Goal: Task Accomplishment & Management: Use online tool/utility

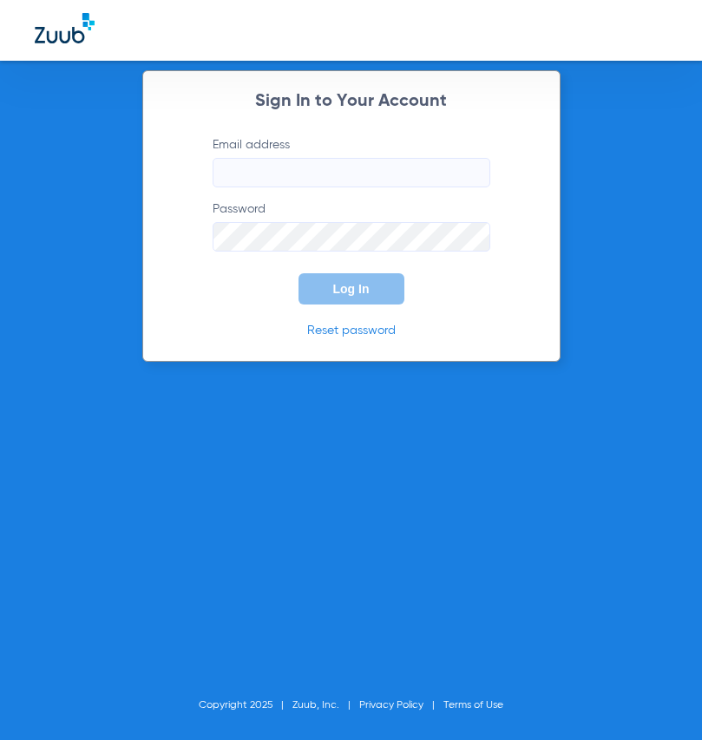
type input "[EMAIL_ADDRESS][DOMAIN_NAME]"
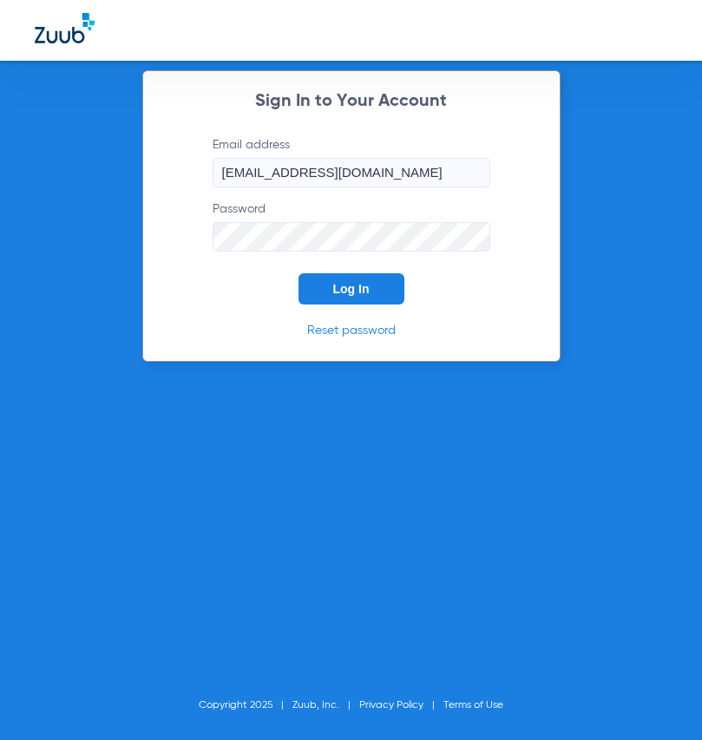
click at [312, 293] on button "Log In" at bounding box center [352, 288] width 106 height 31
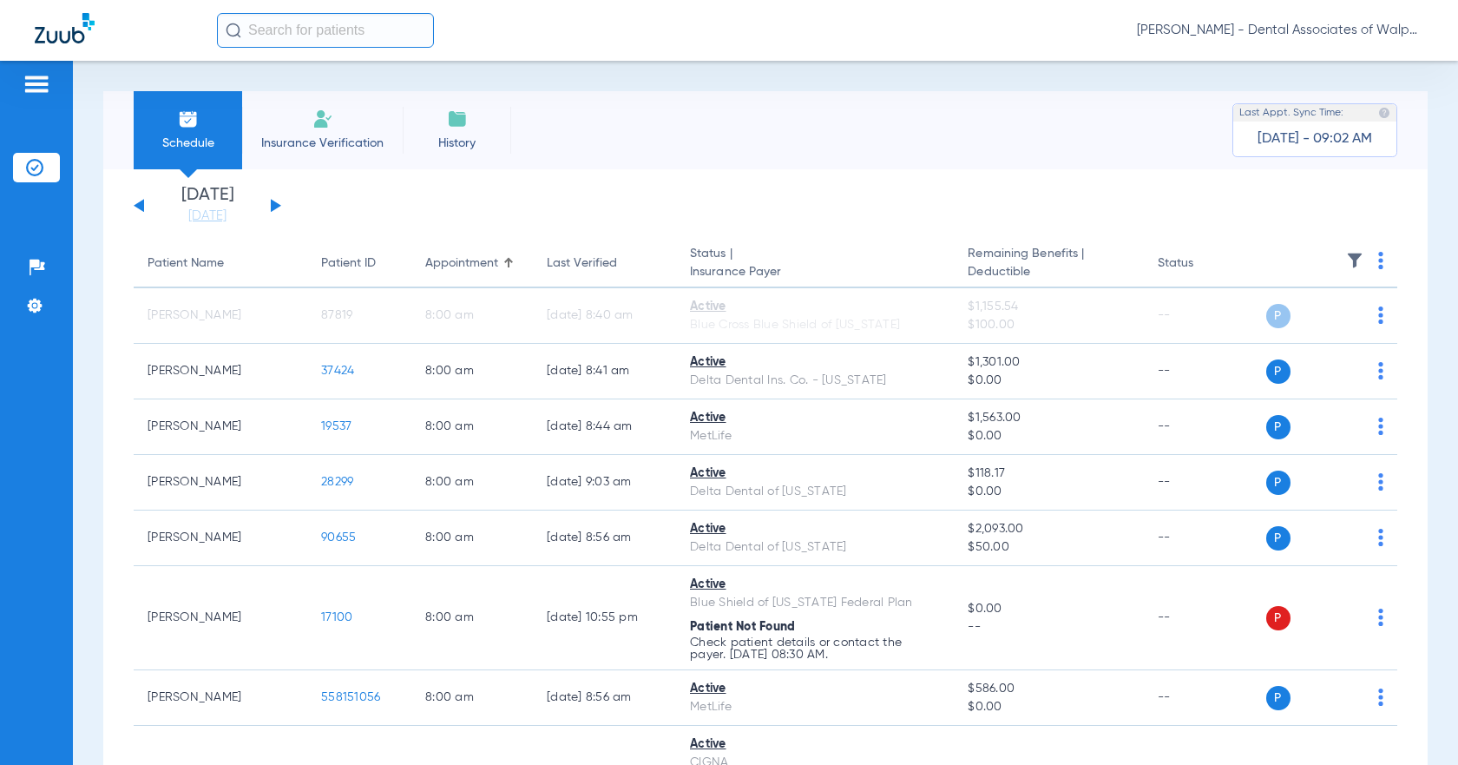
click at [308, 143] on span "Insurance Verification" at bounding box center [322, 143] width 135 height 17
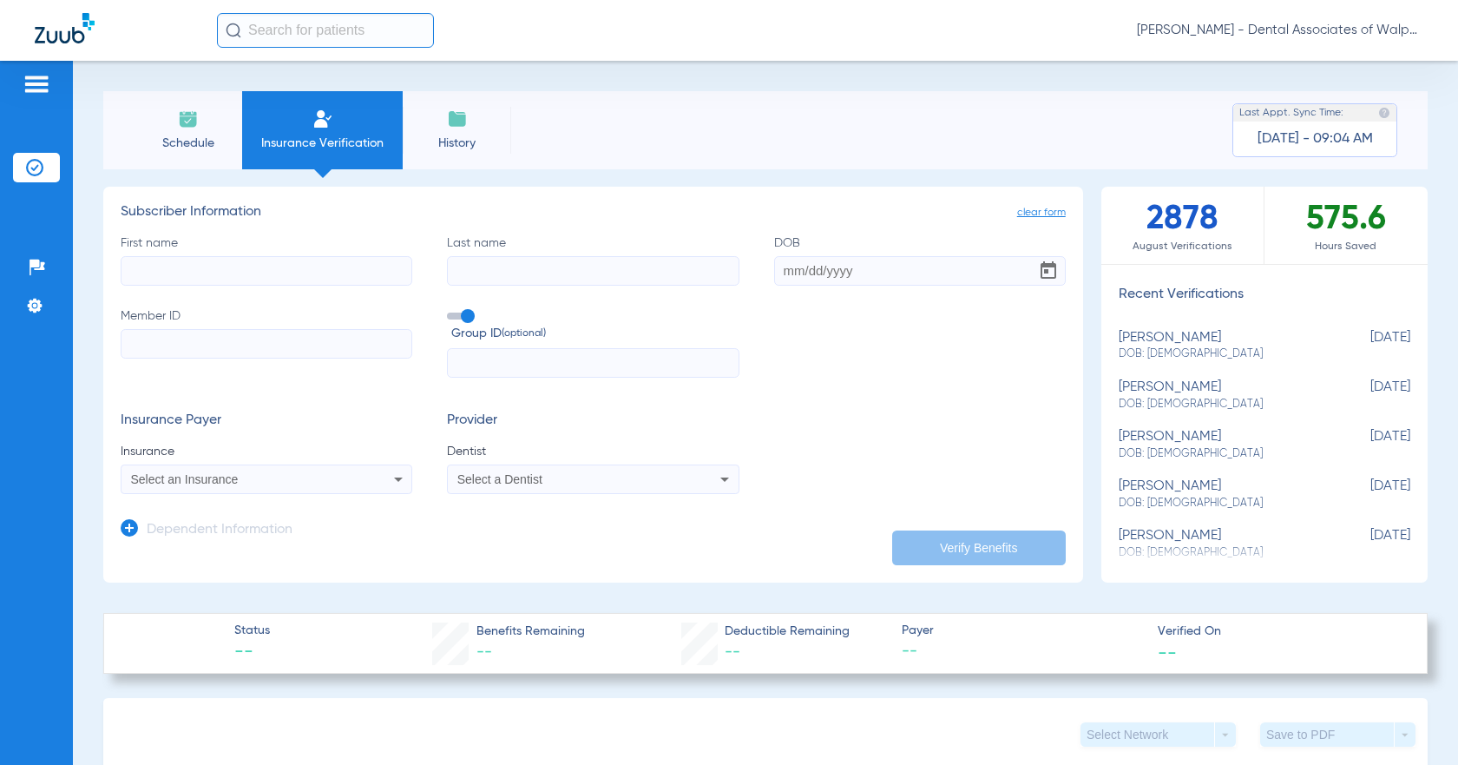
click at [249, 28] on input "text" at bounding box center [325, 30] width 217 height 35
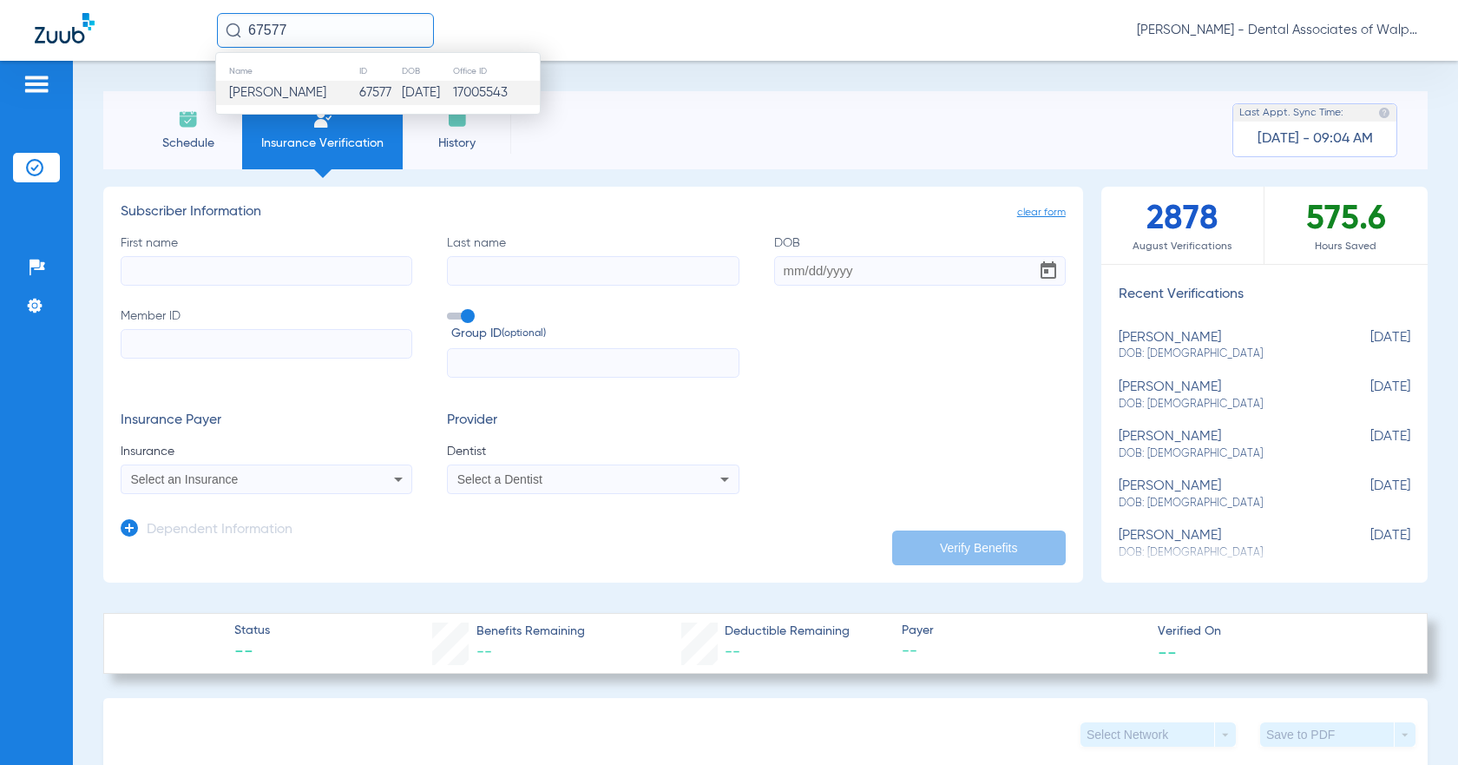
click at [268, 96] on span "[PERSON_NAME]" at bounding box center [277, 92] width 97 height 13
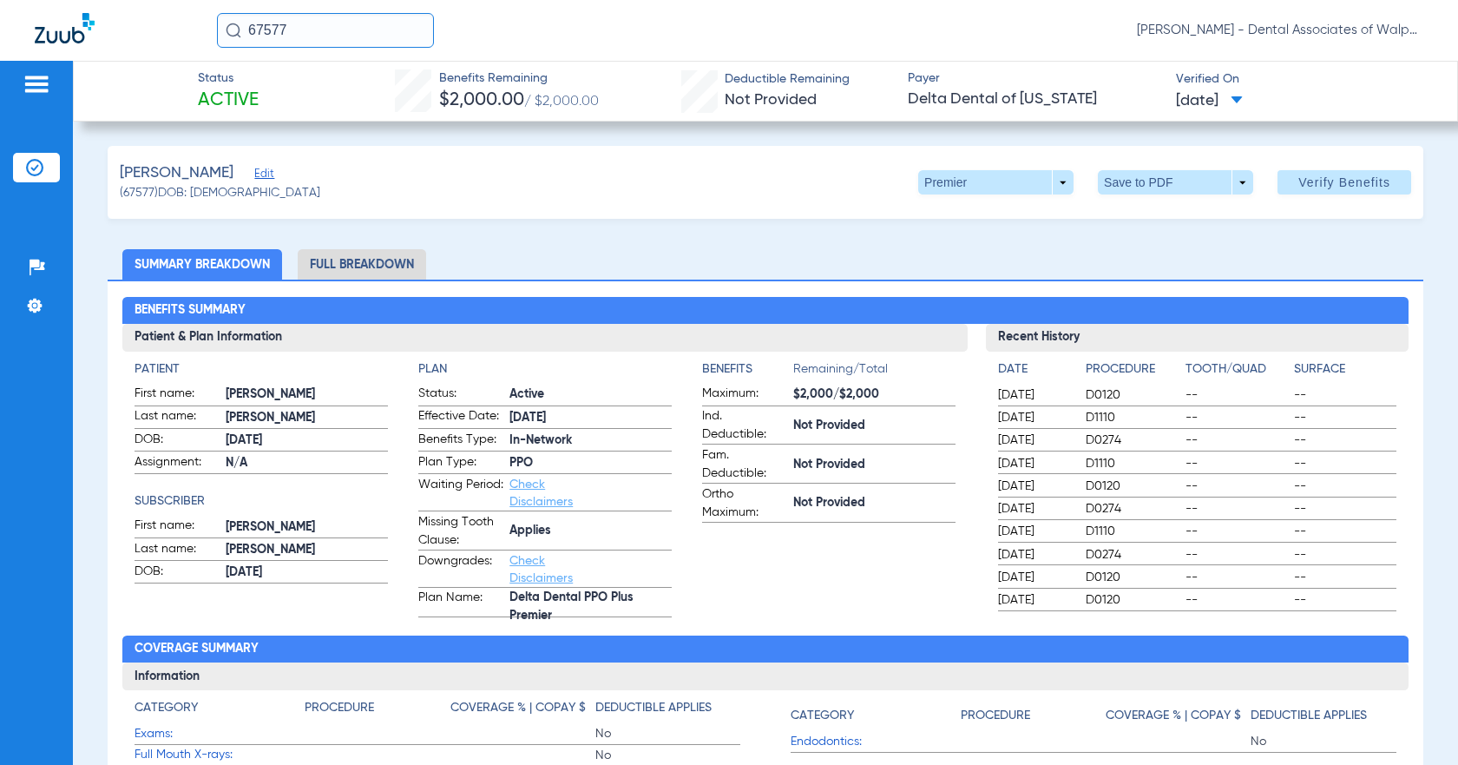
click at [385, 261] on li "Full Breakdown" at bounding box center [362, 264] width 128 height 30
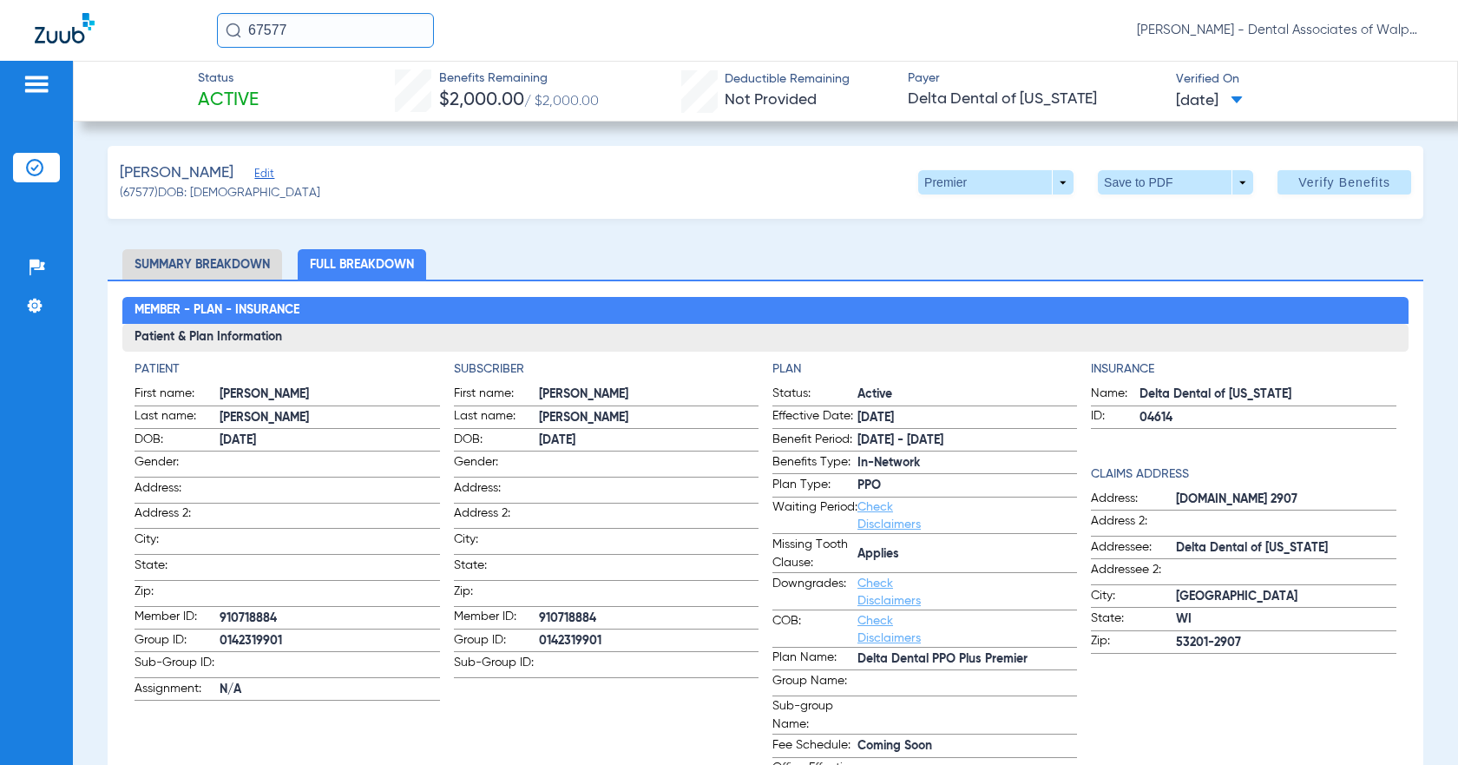
drag, startPoint x: 245, startPoint y: 33, endPoint x: 314, endPoint y: 8, distance: 73.9
click at [312, 24] on input "67577" at bounding box center [325, 30] width 217 height 35
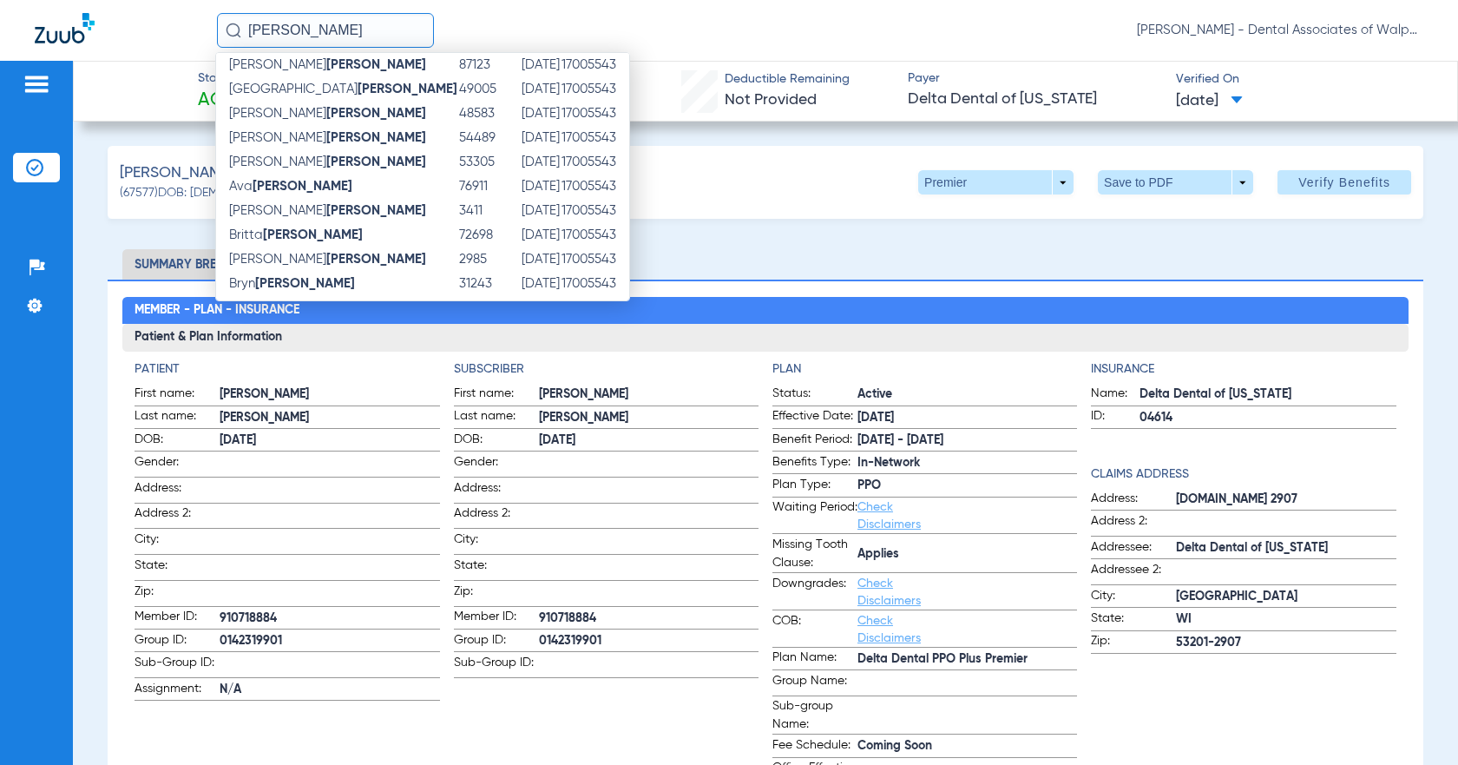
scroll to position [275, 0]
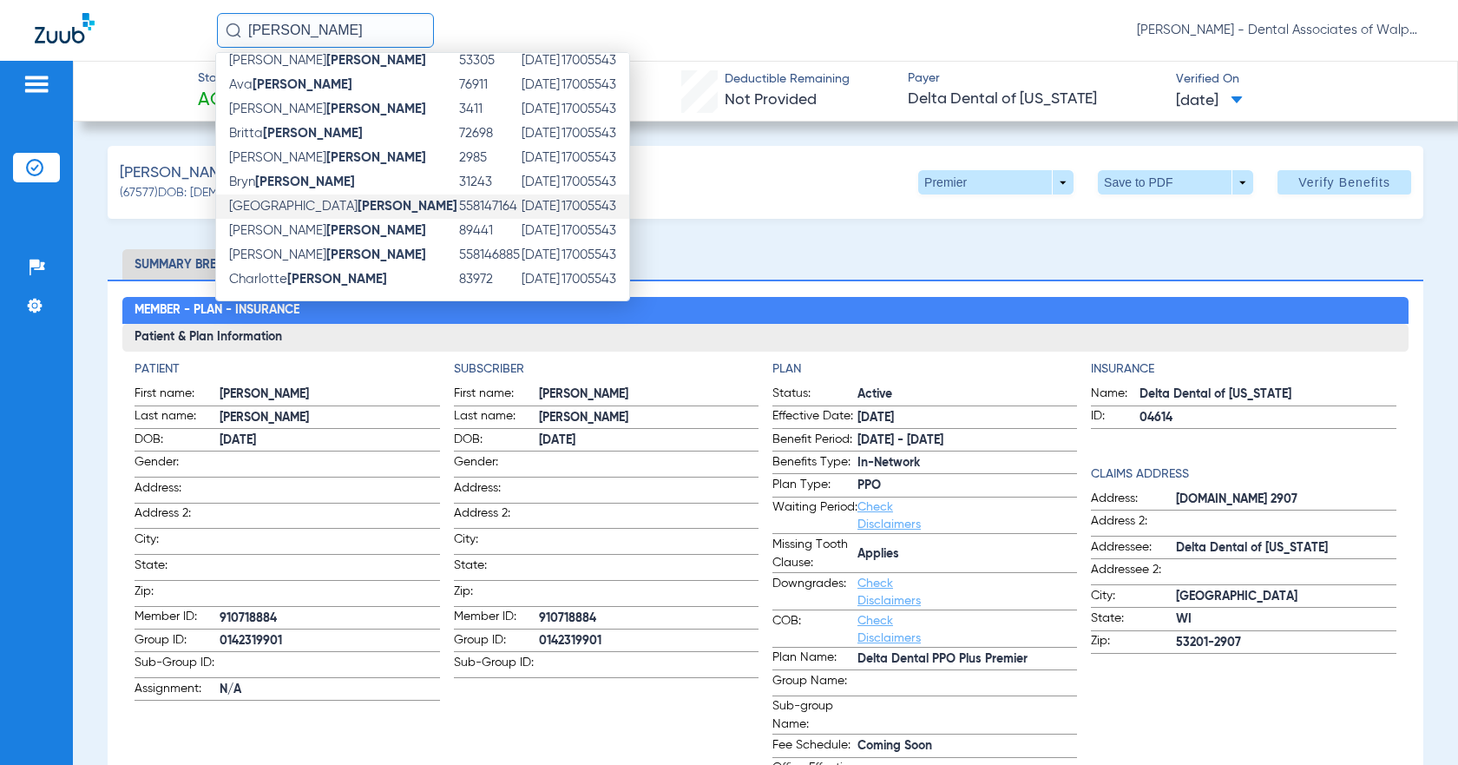
type input "[PERSON_NAME]"
click at [257, 213] on span "[PERSON_NAME]" at bounding box center [343, 206] width 228 height 13
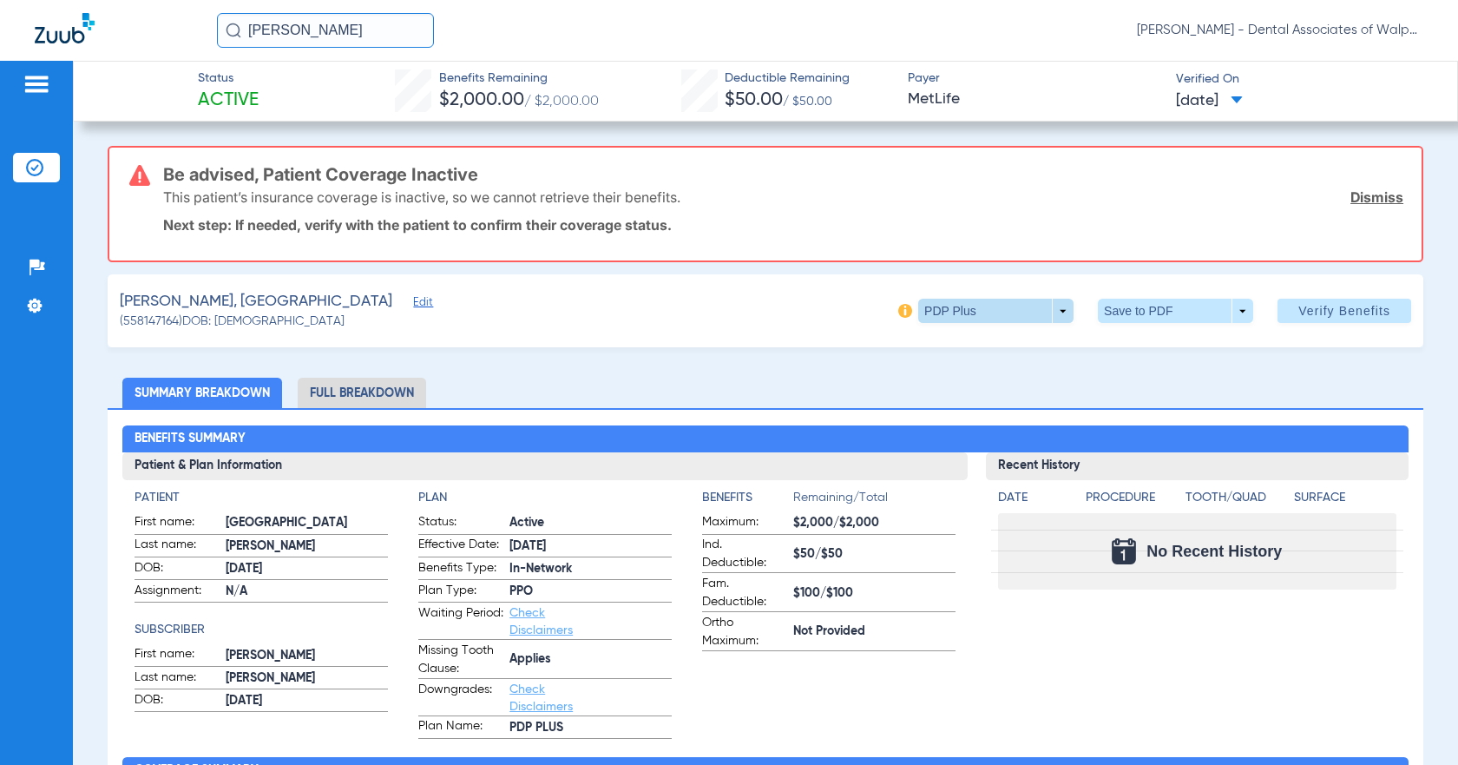
click at [701, 309] on span at bounding box center [995, 311] width 155 height 24
click at [701, 309] on div at bounding box center [729, 382] width 1458 height 765
click at [403, 393] on li "Full Breakdown" at bounding box center [362, 393] width 128 height 30
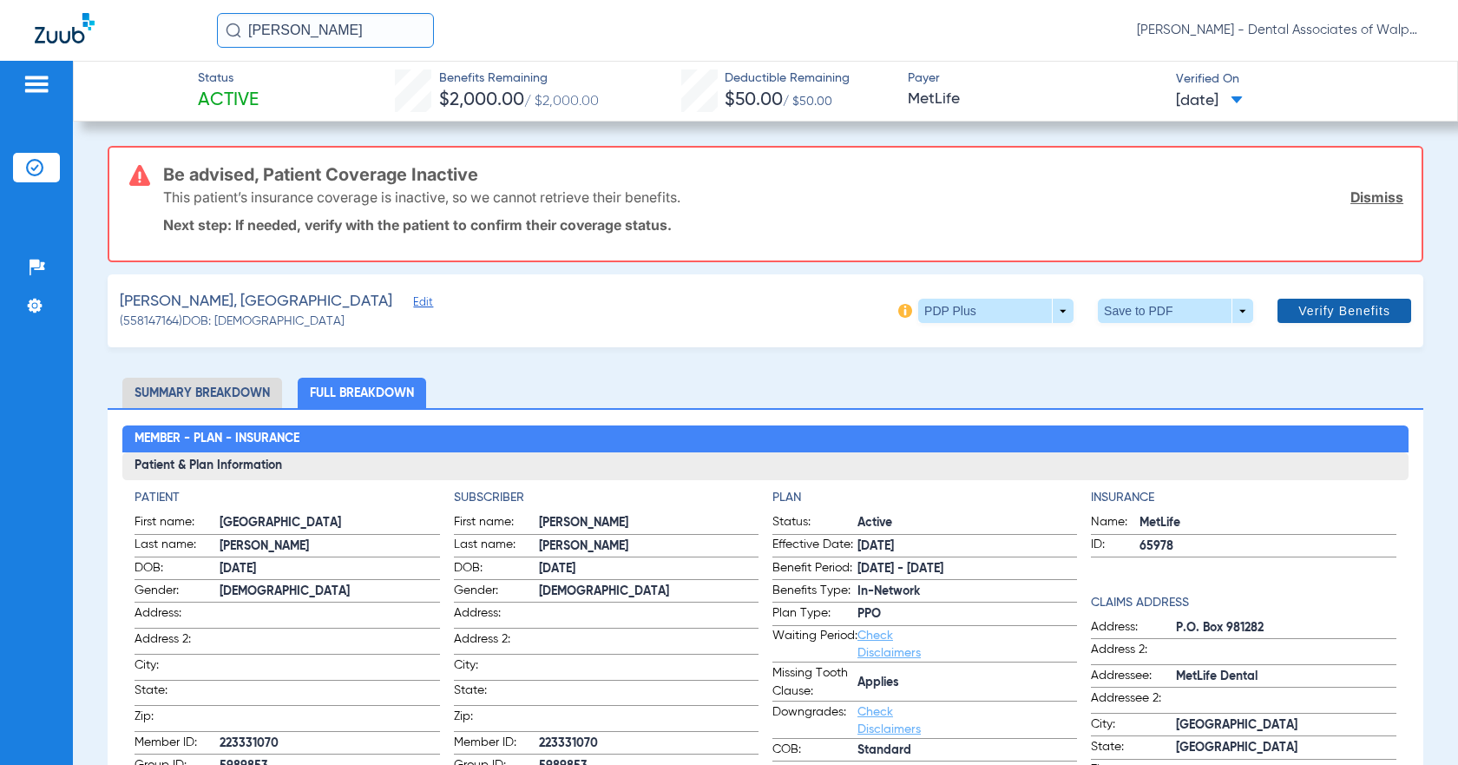
click at [701, 311] on span "Verify Benefits" at bounding box center [1344, 311] width 92 height 14
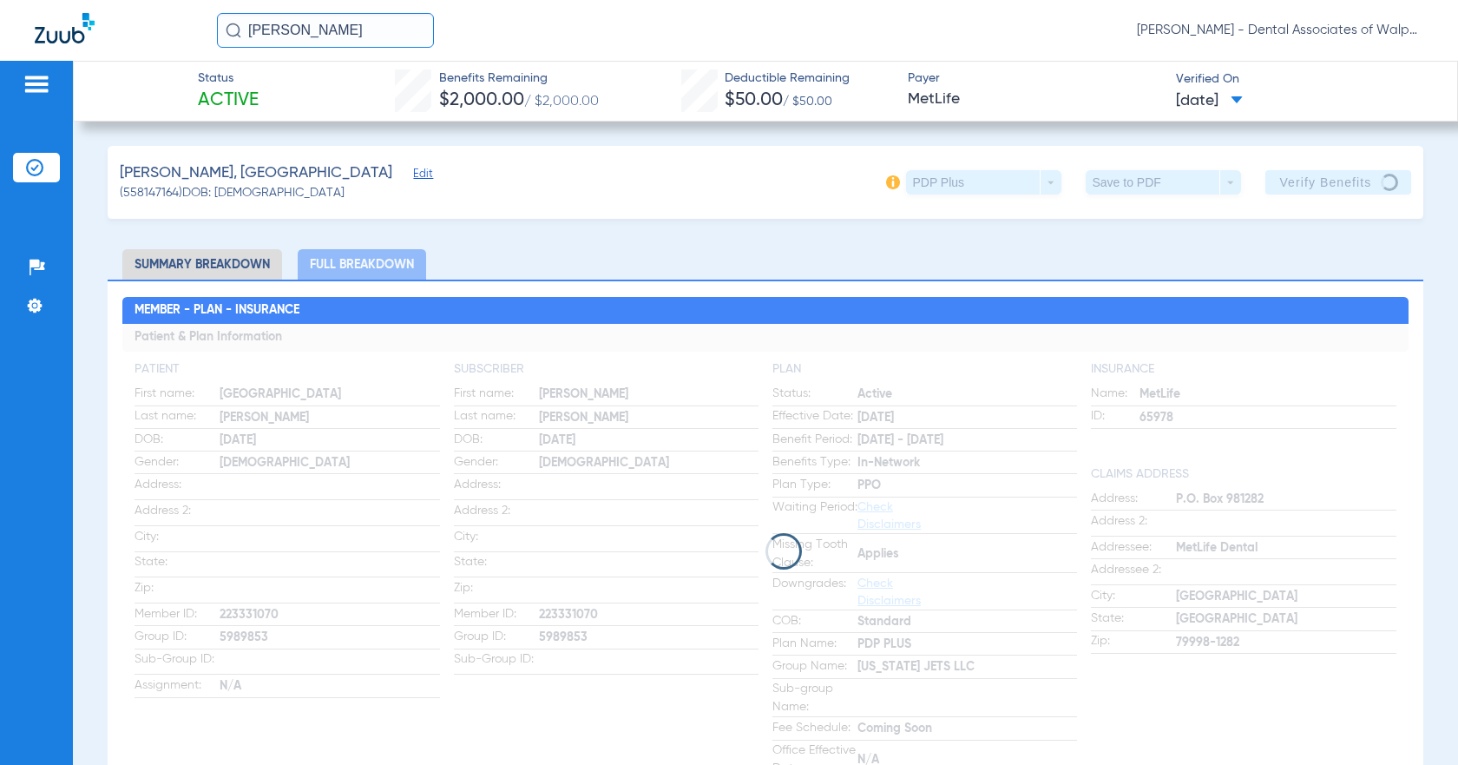
click at [37, 82] on img at bounding box center [37, 84] width 28 height 21
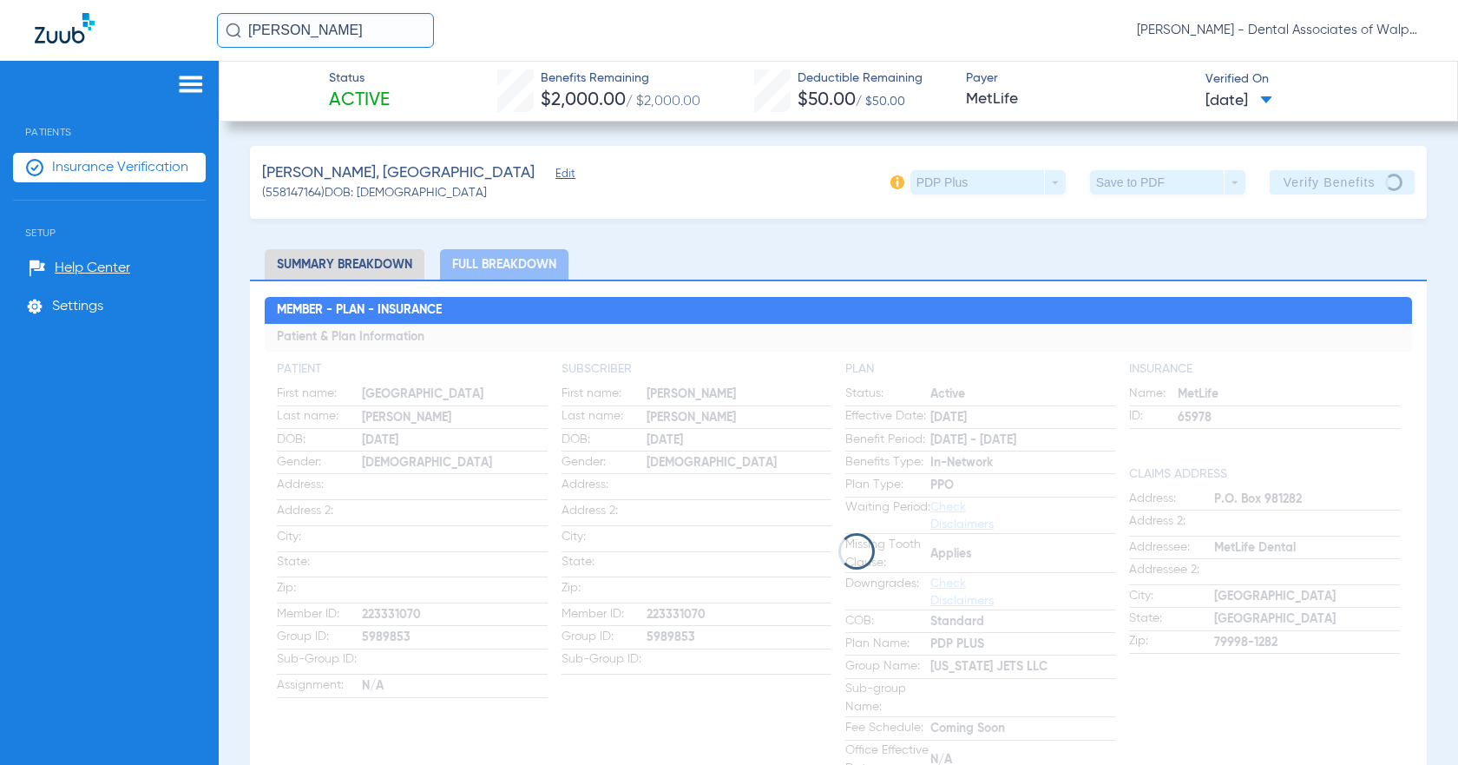
click at [61, 168] on span "Insurance Verification" at bounding box center [120, 167] width 136 height 17
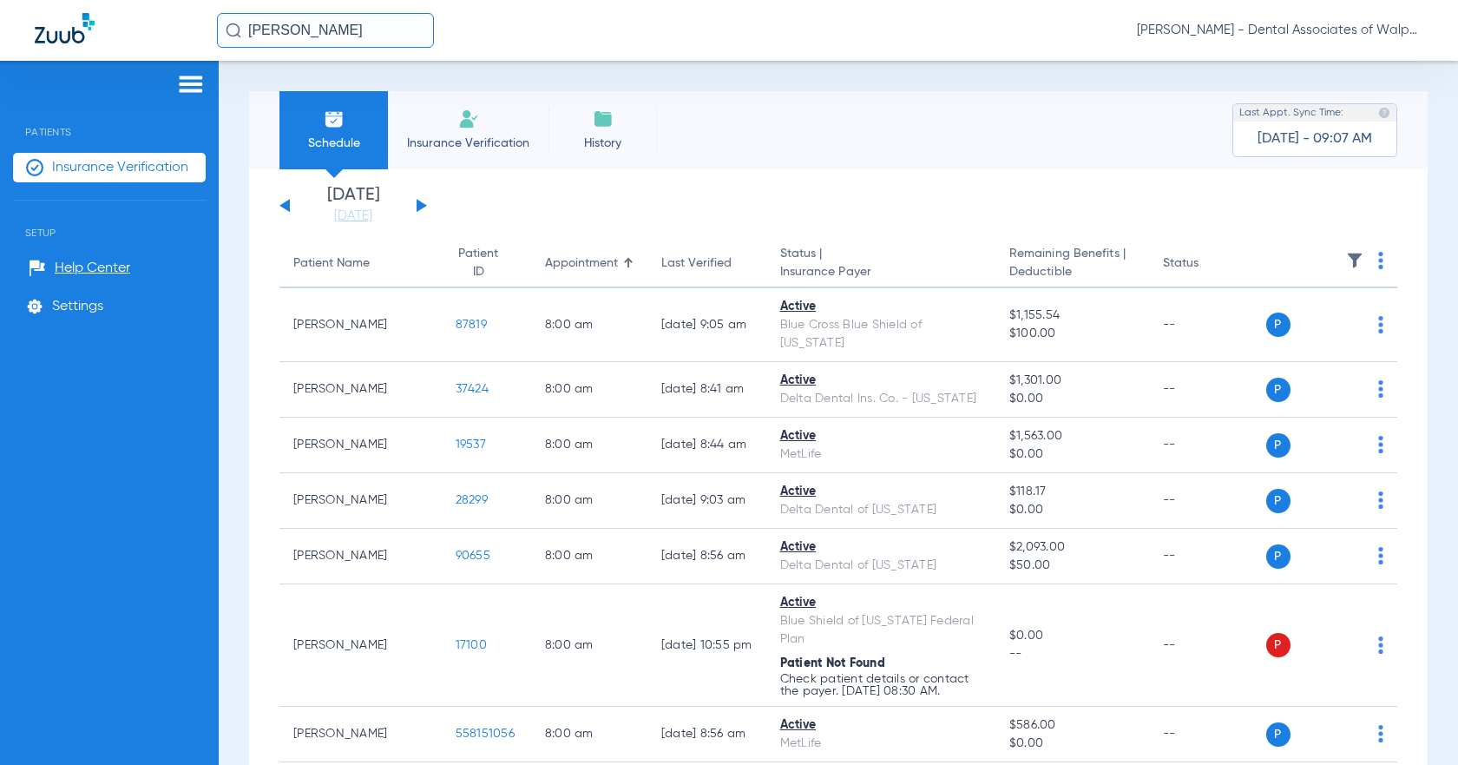
click at [490, 143] on span "Insurance Verification" at bounding box center [468, 143] width 135 height 17
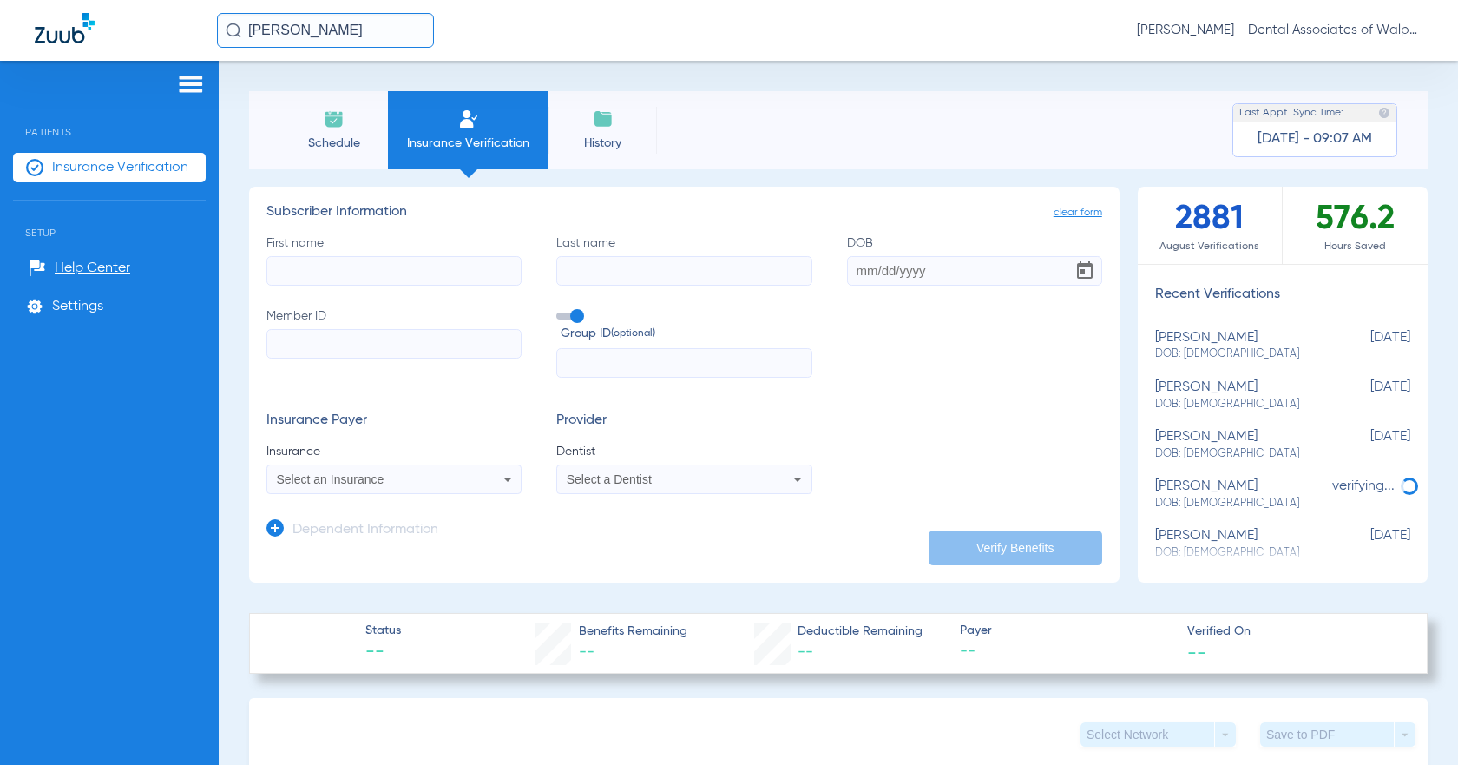
click at [311, 266] on input "First name" at bounding box center [393, 271] width 255 height 30
click at [507, 478] on icon at bounding box center [507, 479] width 9 height 4
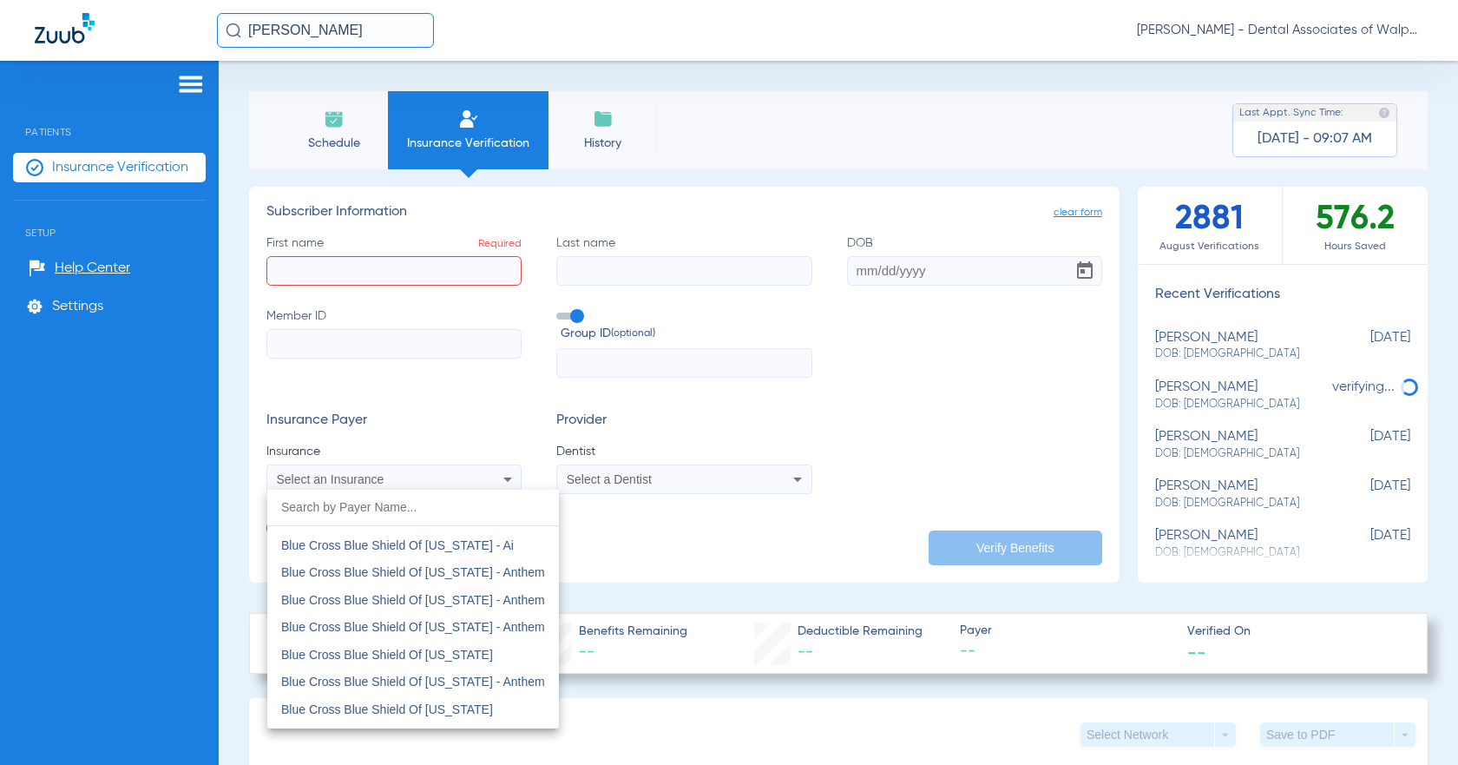
scroll to position [1541, 0]
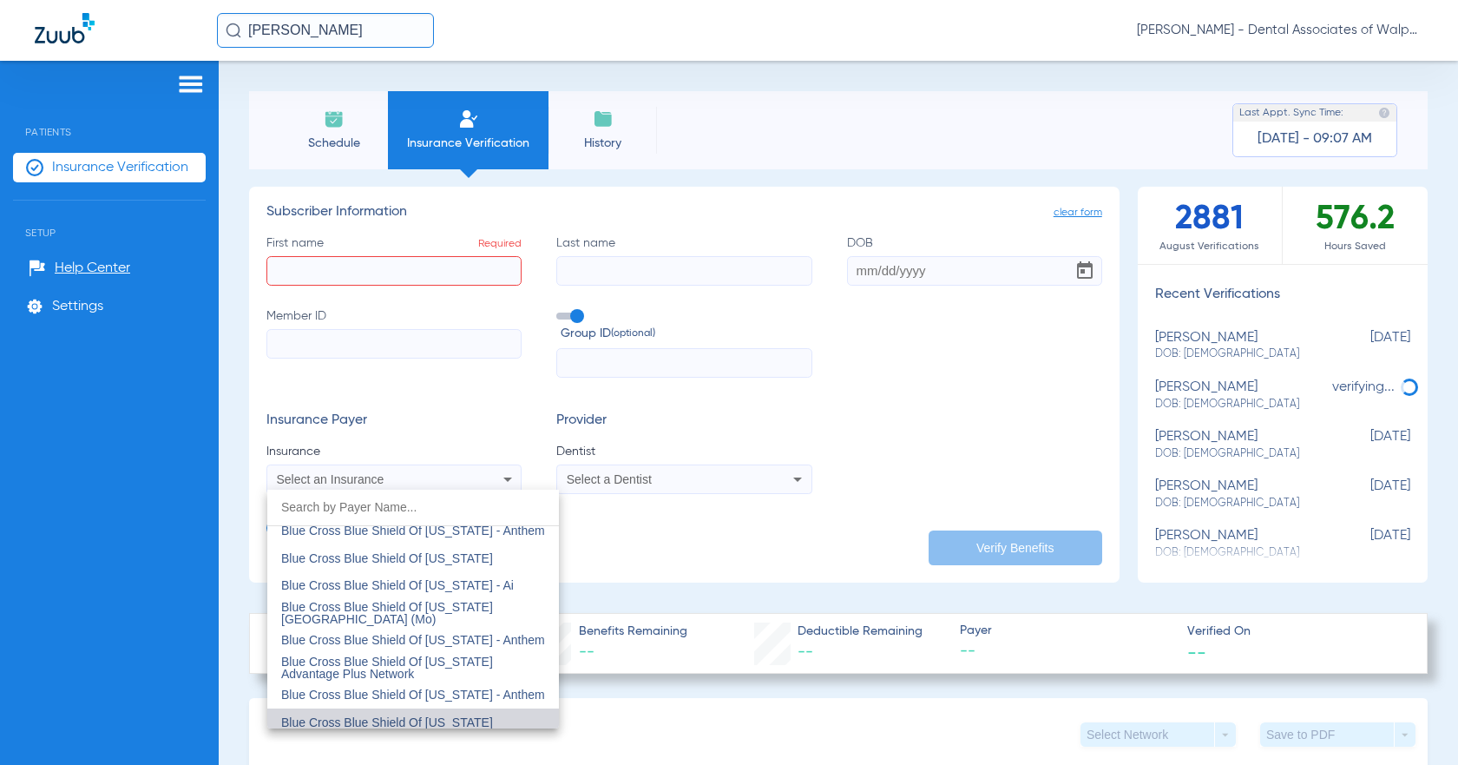
click at [455, 723] on span "Blue Cross Blue Shield Of [US_STATE]" at bounding box center [387, 722] width 212 height 14
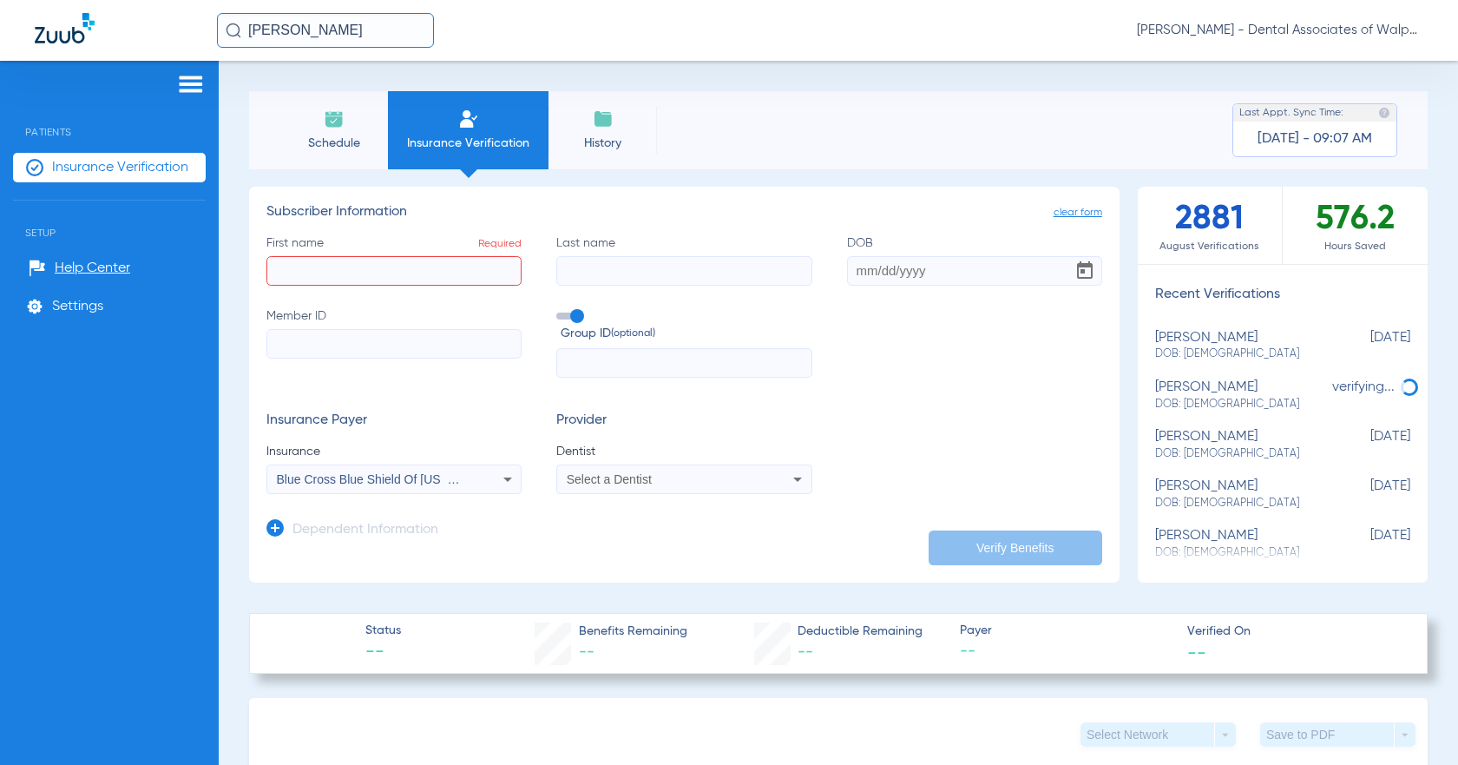
click at [701, 477] on icon at bounding box center [797, 479] width 21 height 21
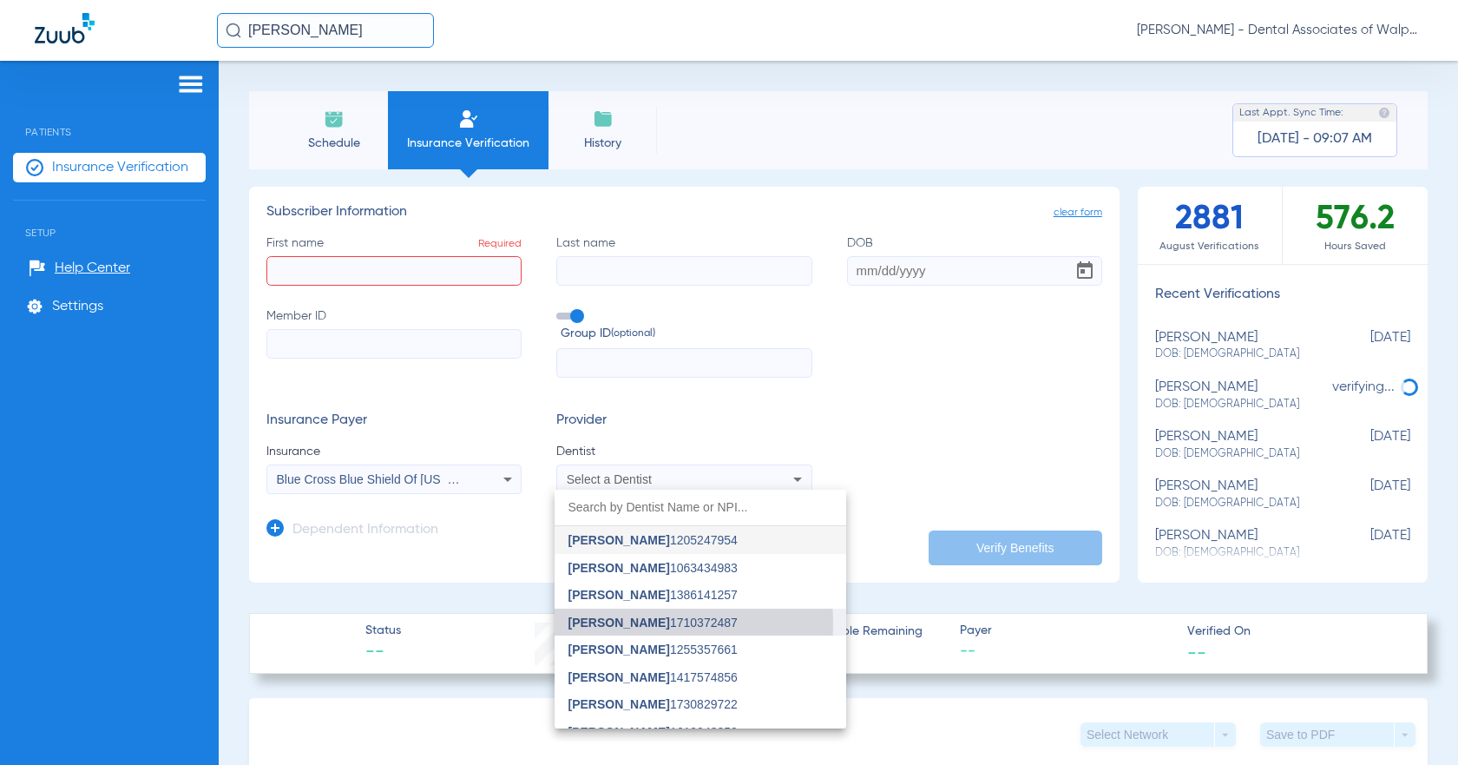
click at [596, 623] on span "[PERSON_NAME]" at bounding box center [620, 622] width 102 height 14
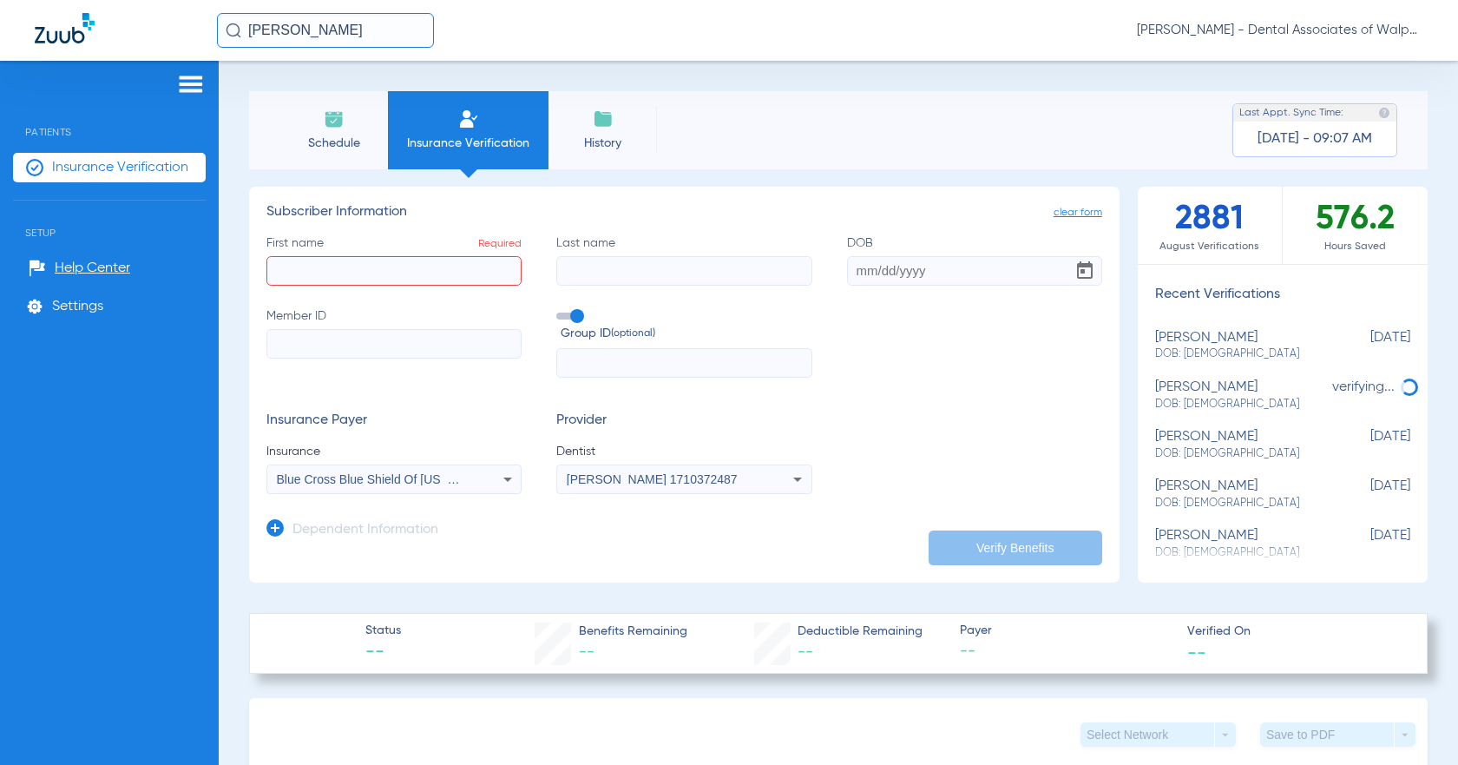
click at [301, 531] on h3 "Dependent Information" at bounding box center [366, 530] width 146 height 17
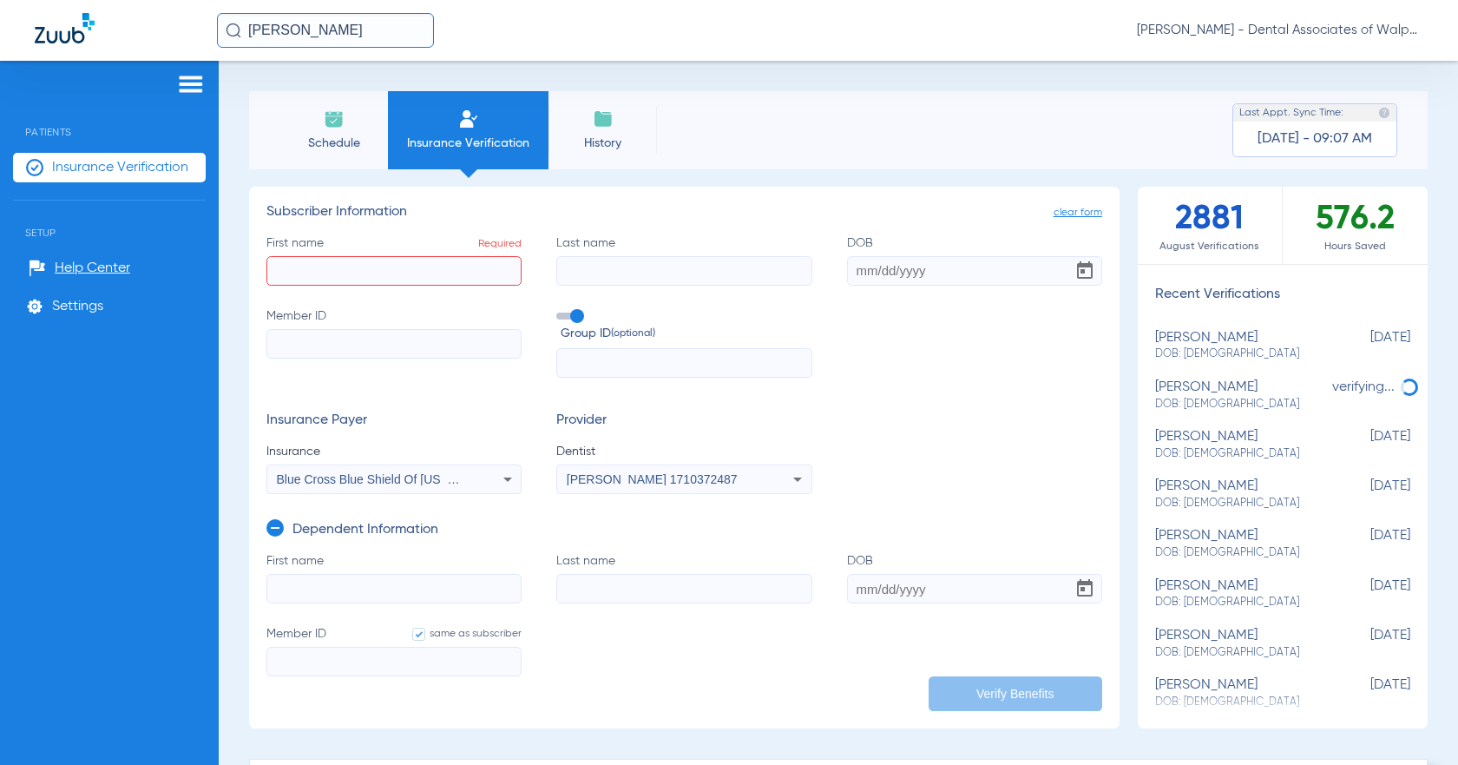
click at [293, 588] on input "First name" at bounding box center [393, 589] width 255 height 30
type input "[GEOGRAPHIC_DATA]"
type input "[PERSON_NAME]"
click at [284, 266] on input "First name Required" at bounding box center [393, 271] width 255 height 30
type input "[PERSON_NAME]"
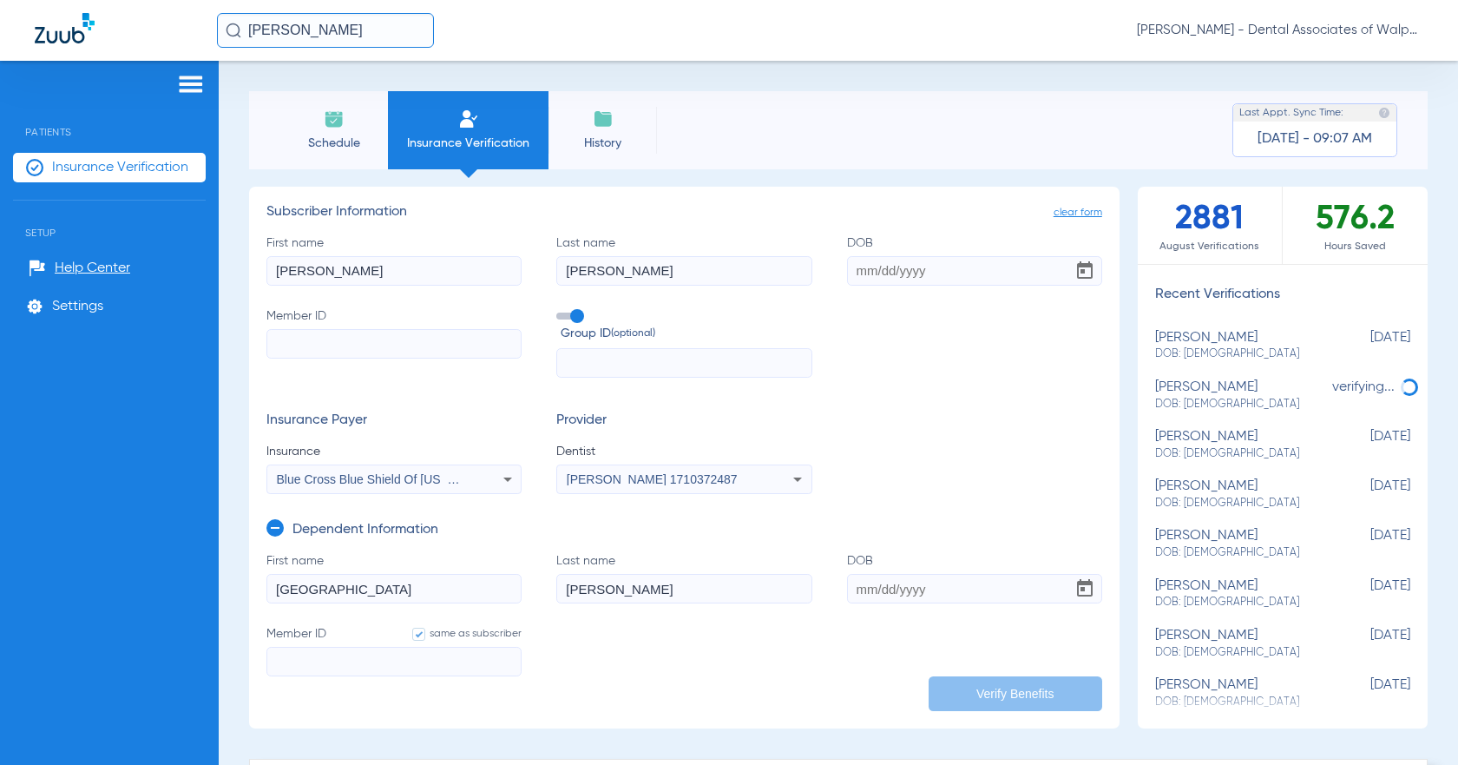
type input "[PERSON_NAME]"
type input "[DATE]"
click at [277, 340] on input "Member ID" at bounding box center [393, 344] width 255 height 30
click at [275, 338] on input "Member ID Required" at bounding box center [393, 344] width 255 height 30
paste input "XXK989287195"
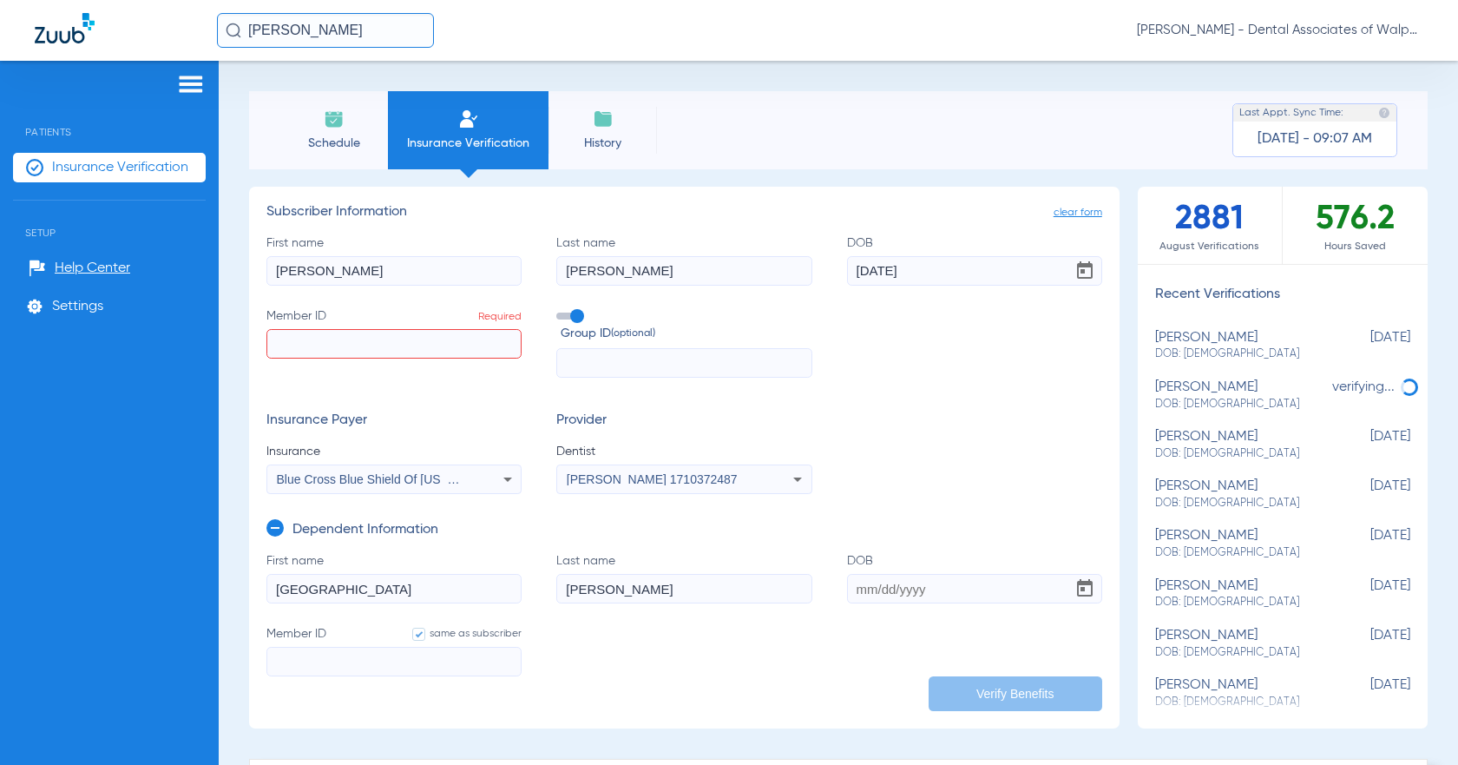
type input "XXK989287195"
click at [588, 363] on input "text" at bounding box center [683, 363] width 255 height 30
click at [701, 587] on input "DOB" at bounding box center [974, 589] width 255 height 30
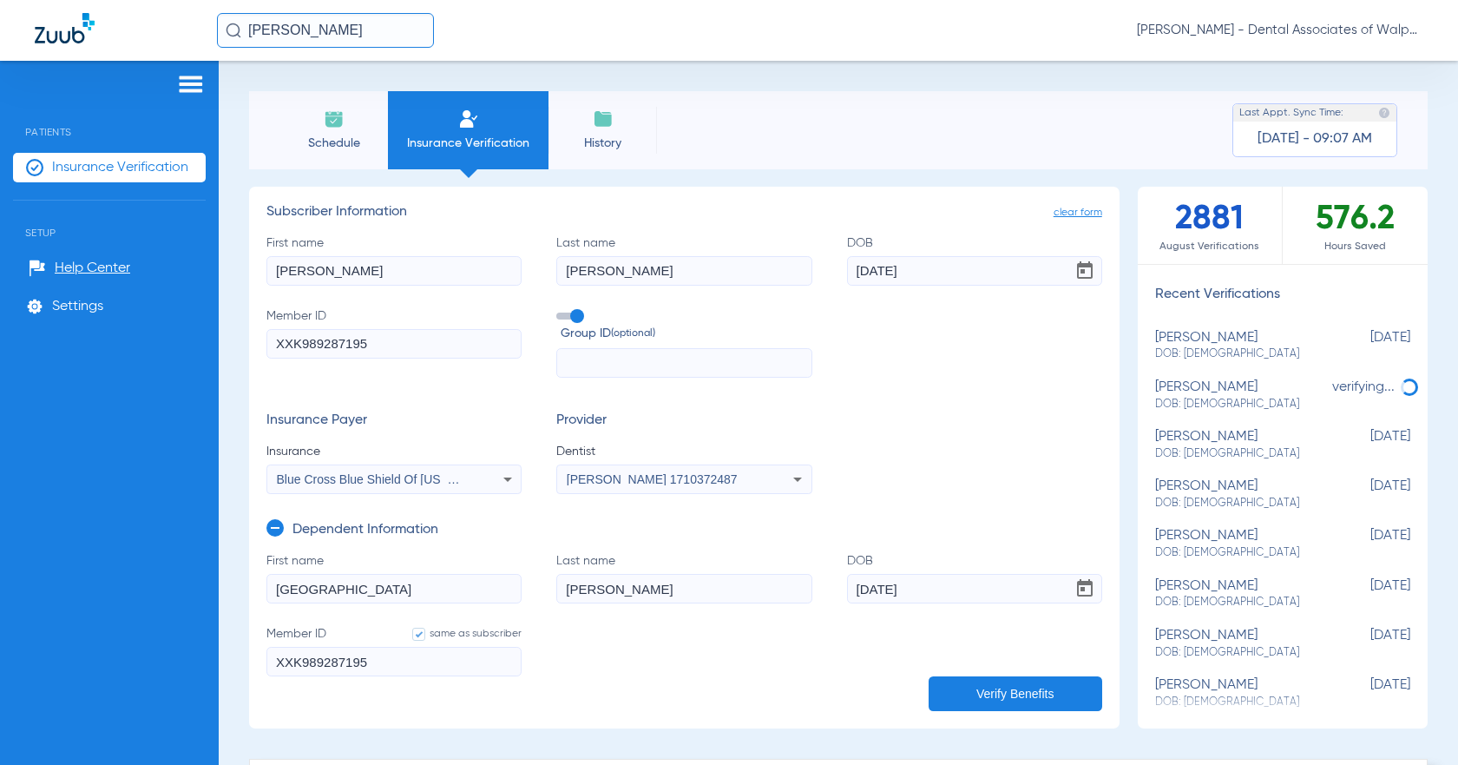
type input "[DATE]"
click at [701, 705] on button "Verify Benefits" at bounding box center [1016, 693] width 174 height 35
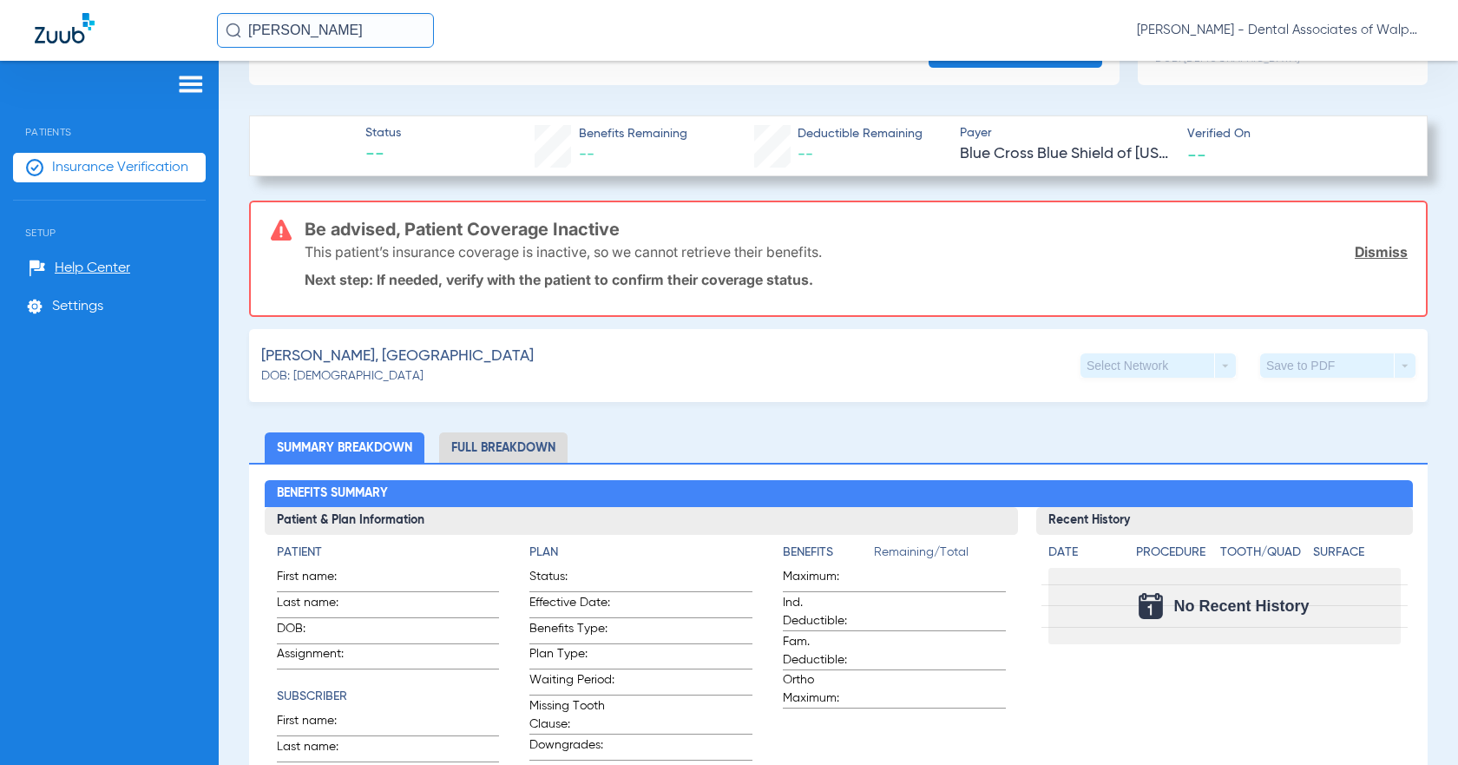
scroll to position [307, 0]
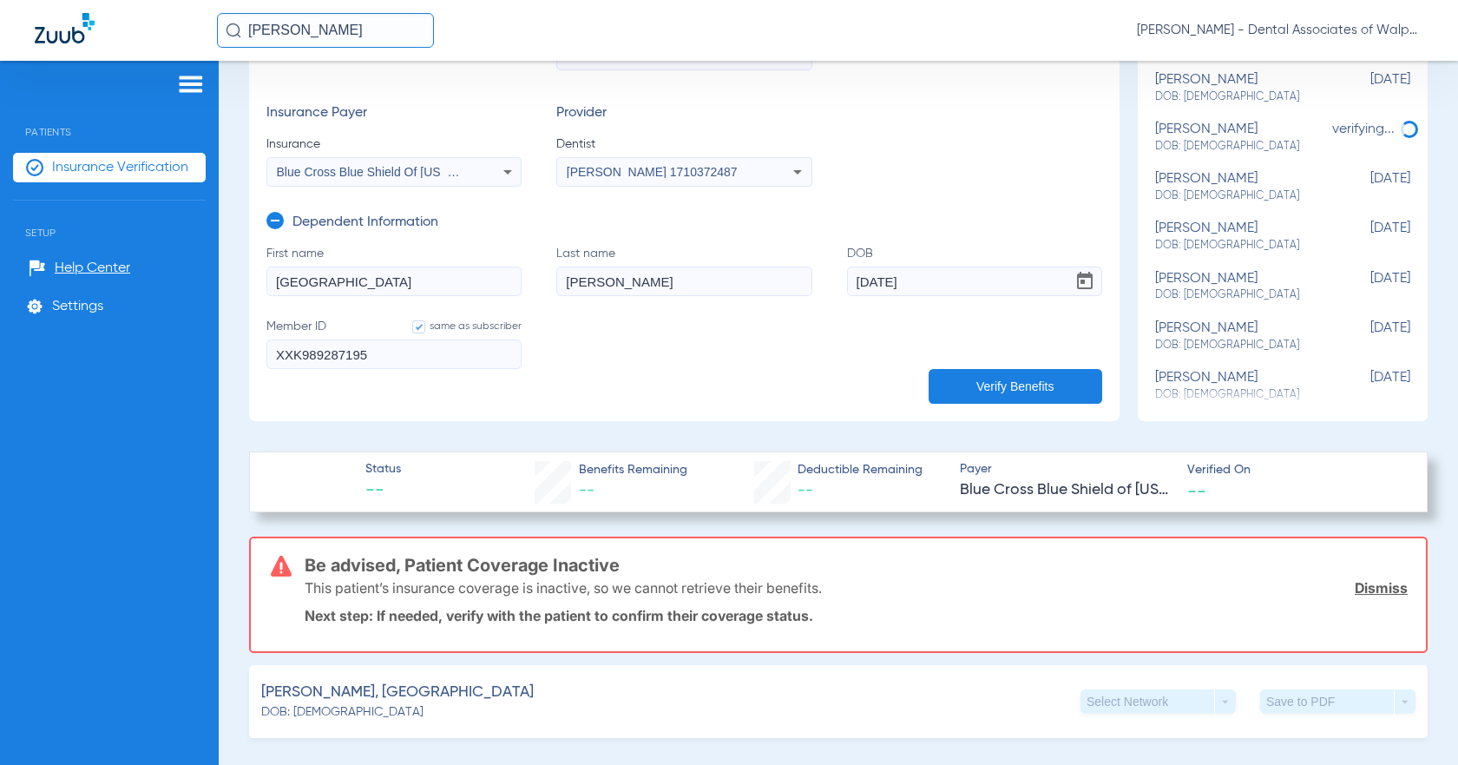
click at [80, 169] on span "Insurance Verification" at bounding box center [120, 167] width 136 height 17
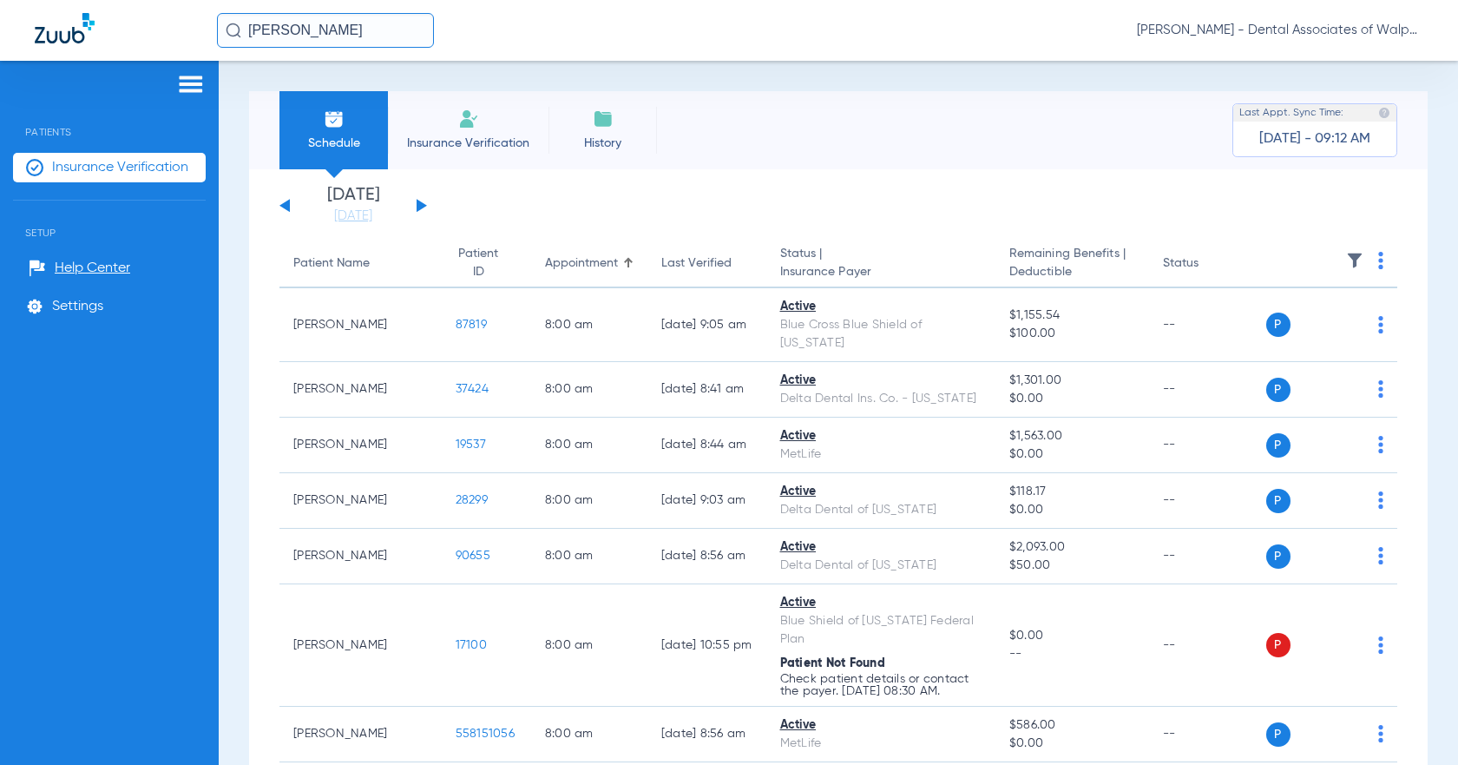
click at [438, 136] on span "Insurance Verification" at bounding box center [468, 143] width 135 height 17
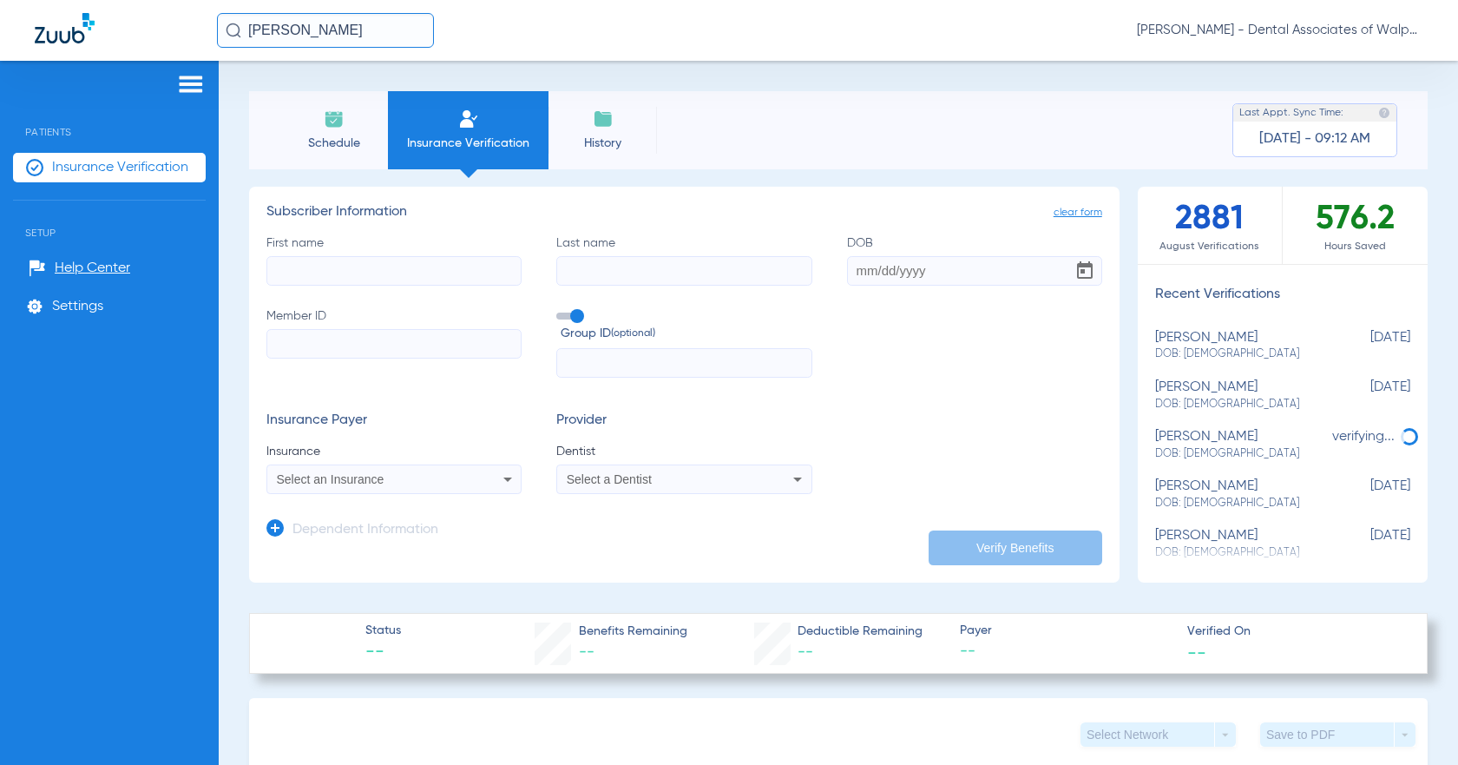
click at [482, 136] on span "Insurance Verification" at bounding box center [468, 143] width 135 height 17
click at [185, 76] on img at bounding box center [191, 84] width 28 height 21
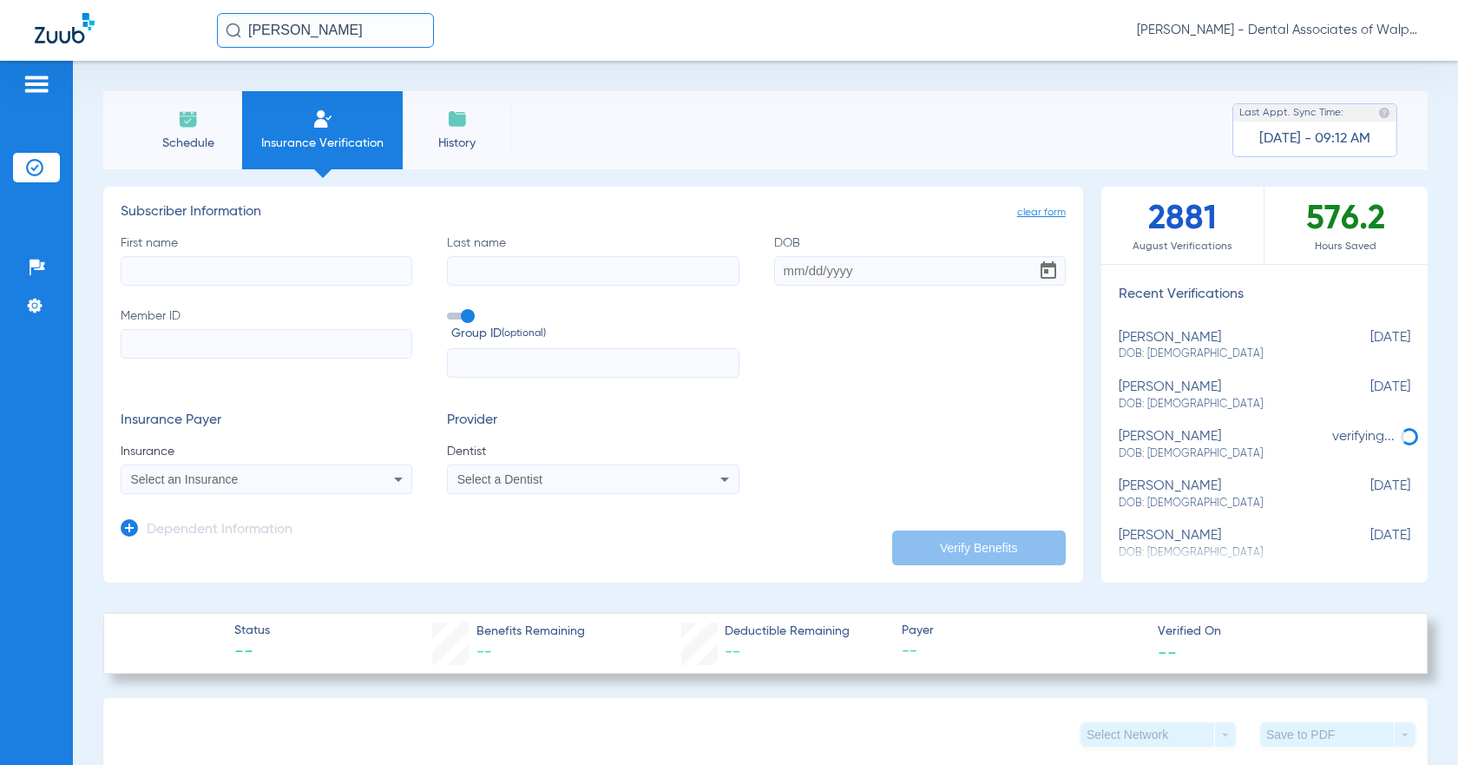
click at [245, 30] on input "[PERSON_NAME]" at bounding box center [325, 30] width 217 height 35
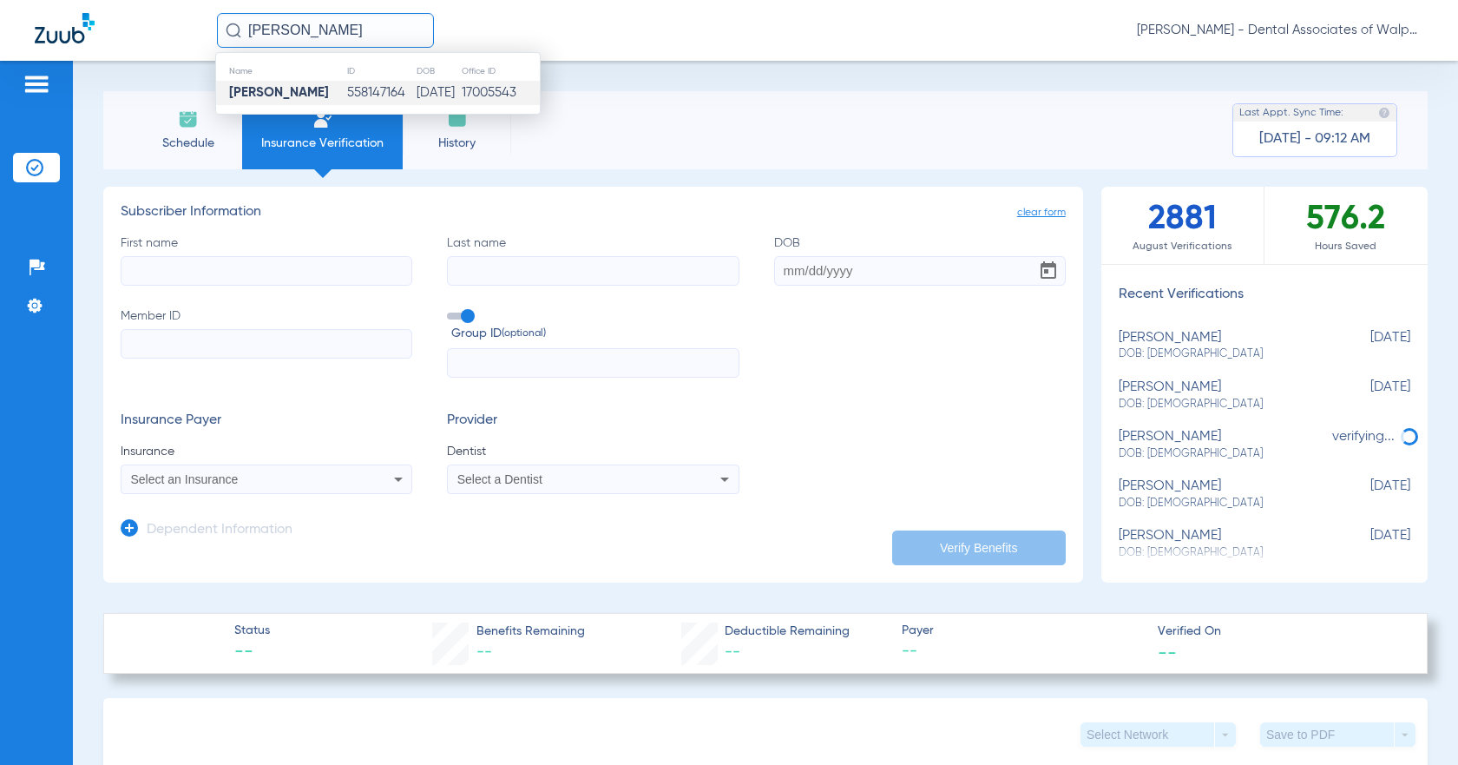
click at [312, 95] on strong "[PERSON_NAME]" at bounding box center [279, 92] width 100 height 13
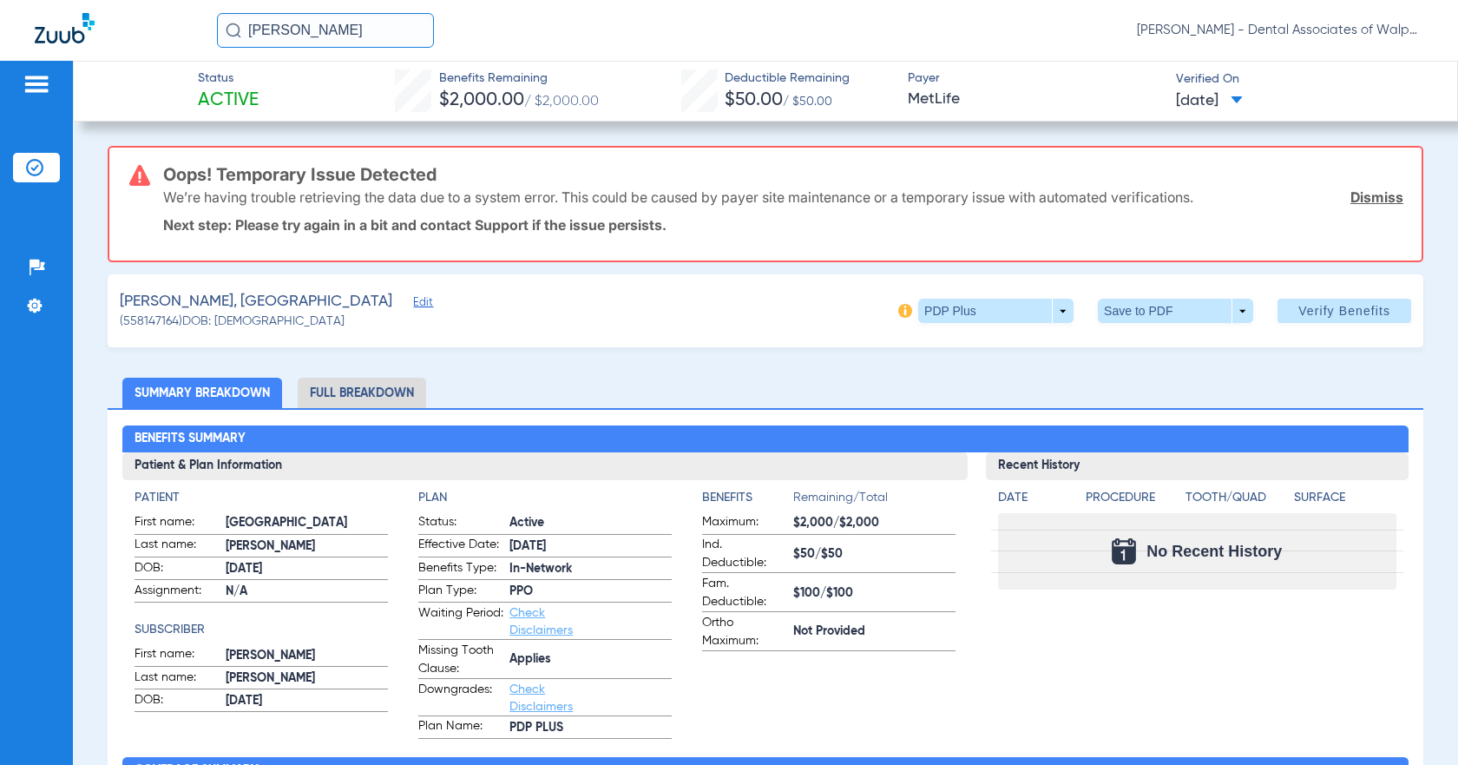
click at [701, 740] on div "Benefits Summary Patient & Plan Information Patient First name: [GEOGRAPHIC_DAT…" at bounding box center [766, 740] width 1316 height 665
drag, startPoint x: 244, startPoint y: 29, endPoint x: 490, endPoint y: 2, distance: 248.0
click at [489, 12] on div "[PERSON_NAME] [PERSON_NAME] - Dental Associates of Walpole" at bounding box center [729, 30] width 1458 height 61
click at [324, 30] on input "[PERSON_NAME]" at bounding box center [325, 30] width 217 height 35
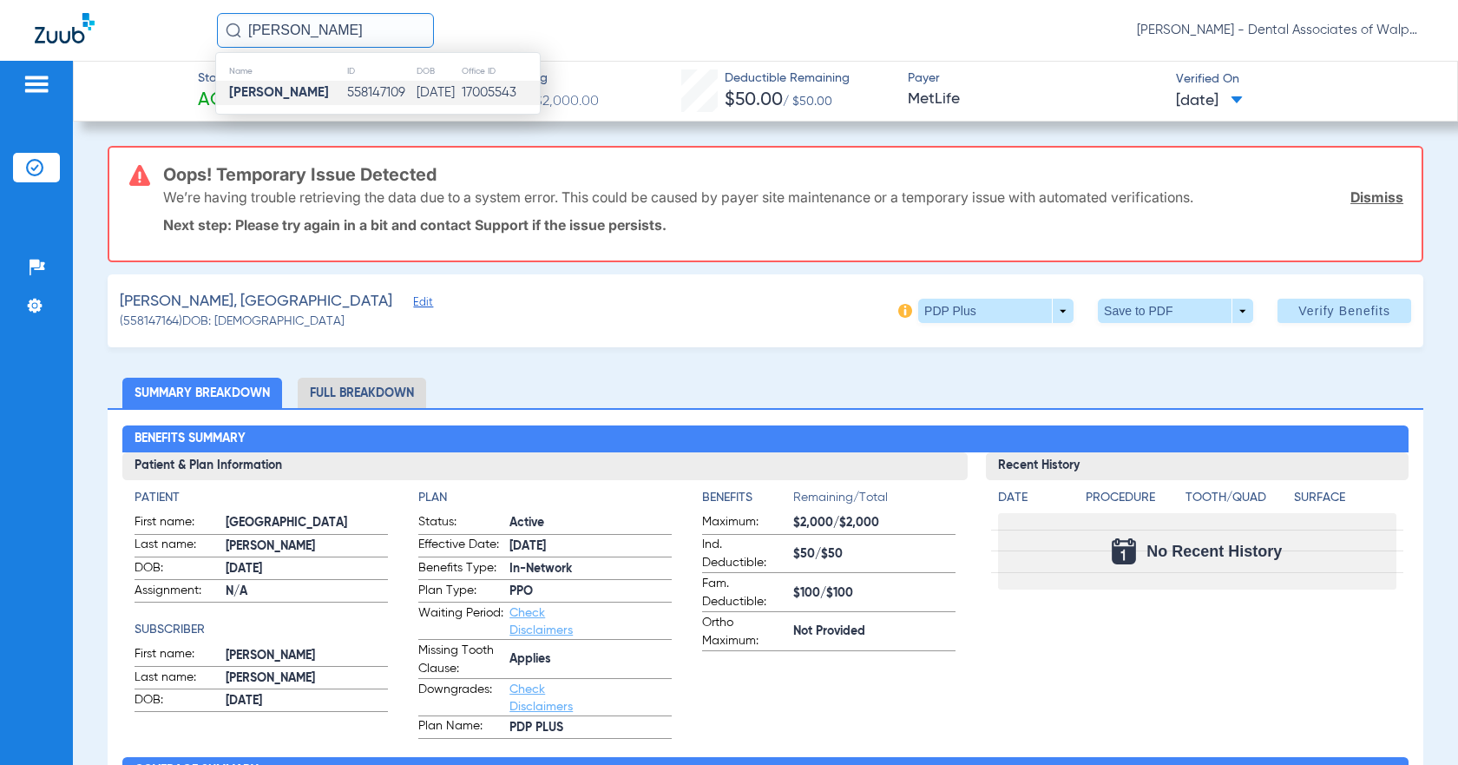
click at [286, 92] on strong "[PERSON_NAME]" at bounding box center [279, 92] width 100 height 13
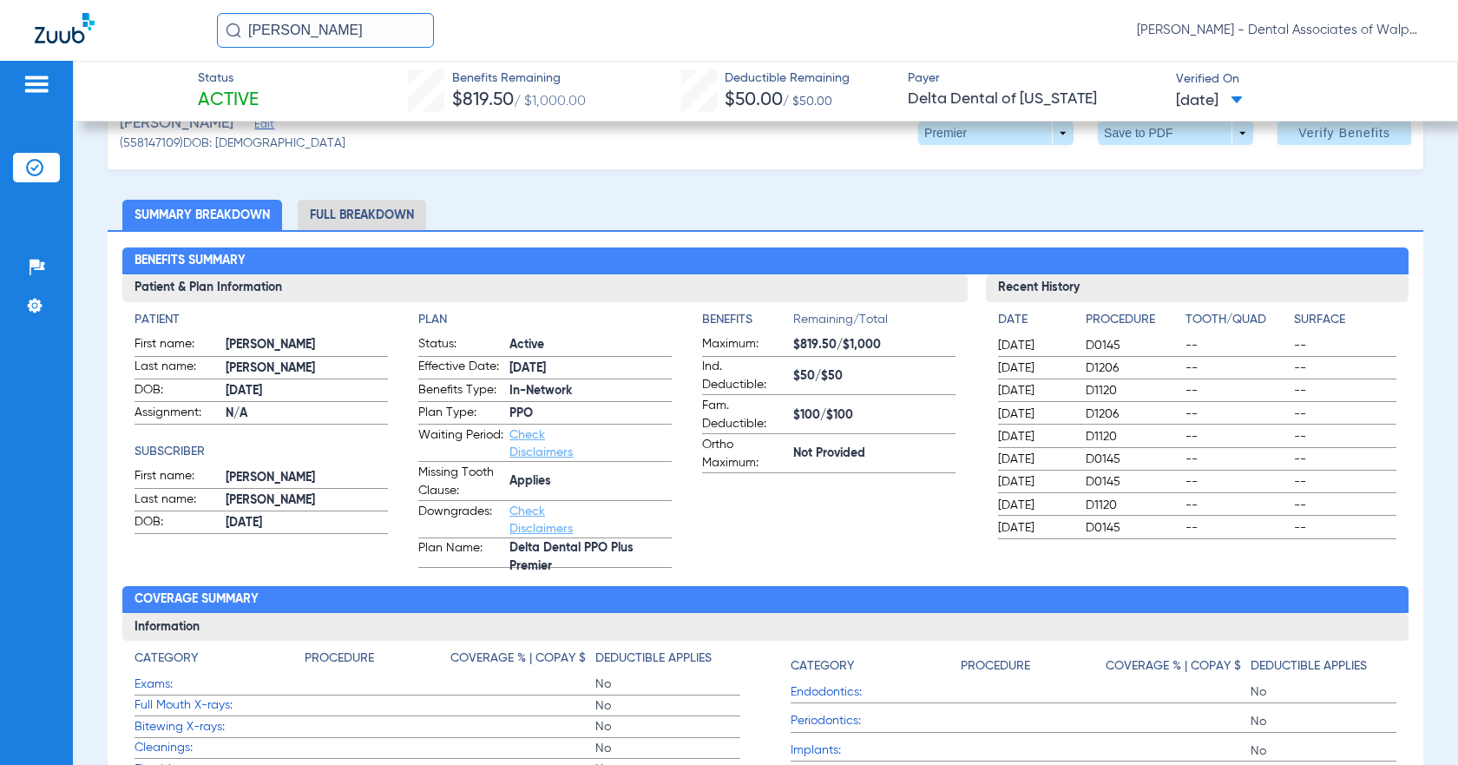
scroll to position [56, 0]
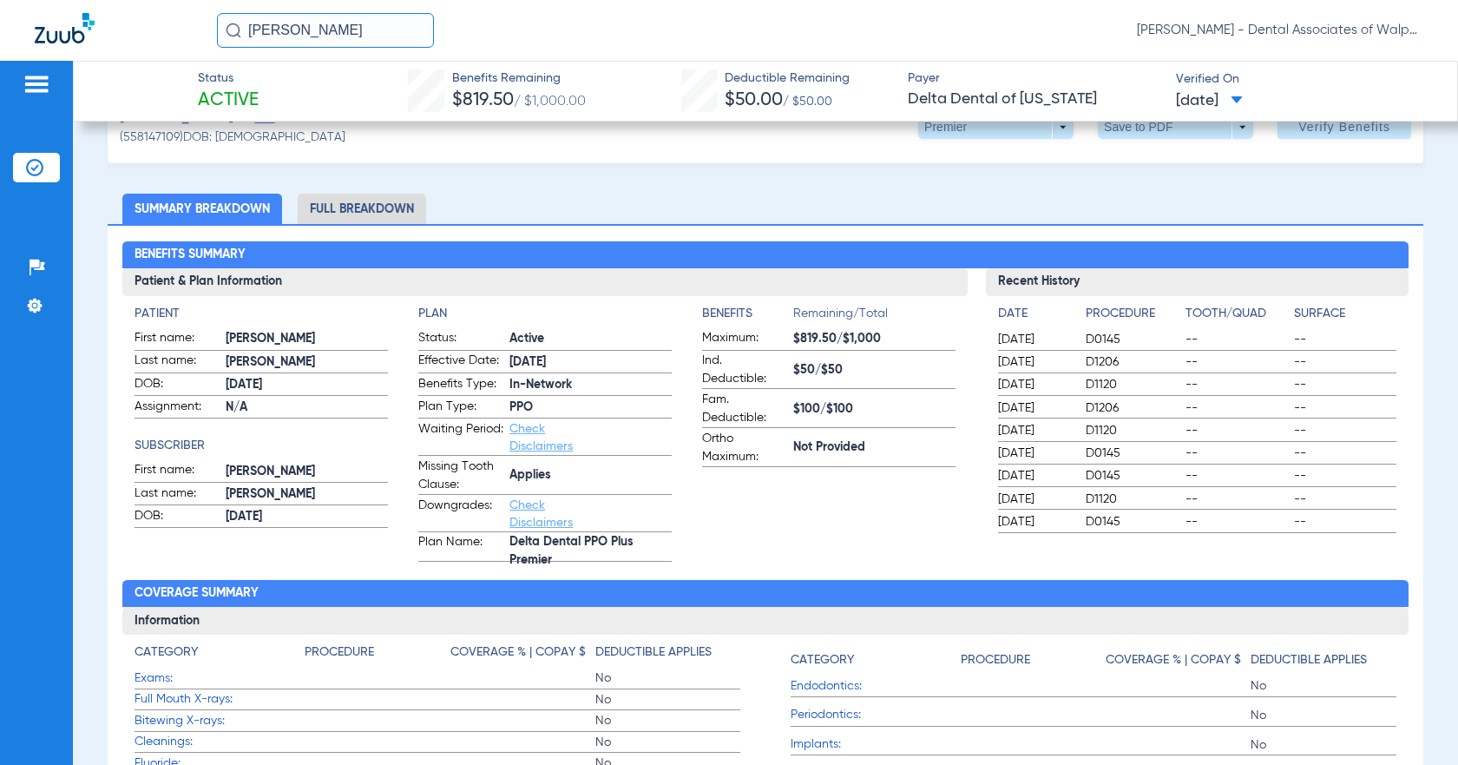
click at [363, 208] on li "Full Breakdown" at bounding box center [362, 209] width 128 height 30
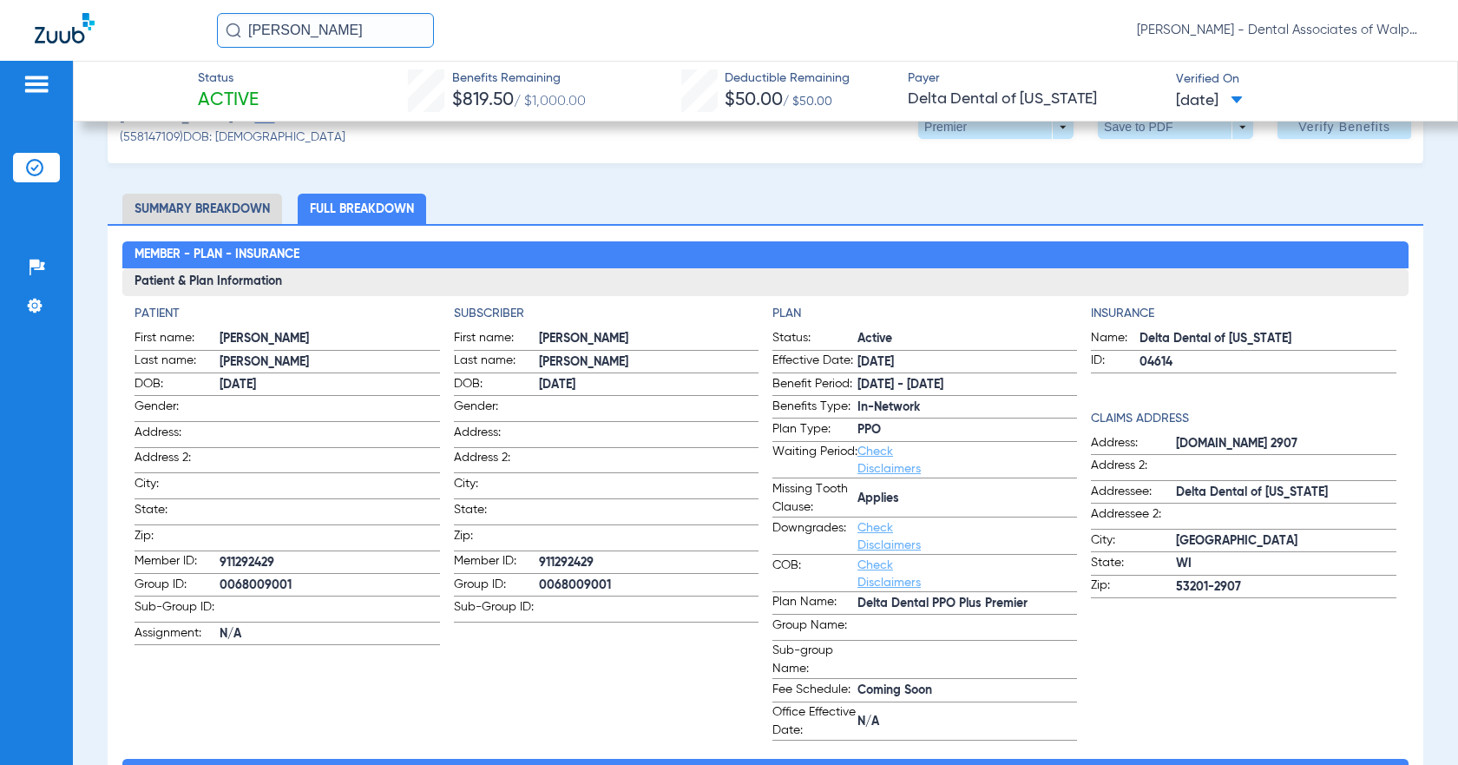
drag, startPoint x: 247, startPoint y: 23, endPoint x: 420, endPoint y: 26, distance: 173.6
click at [420, 26] on input "[PERSON_NAME]" at bounding box center [325, 30] width 217 height 35
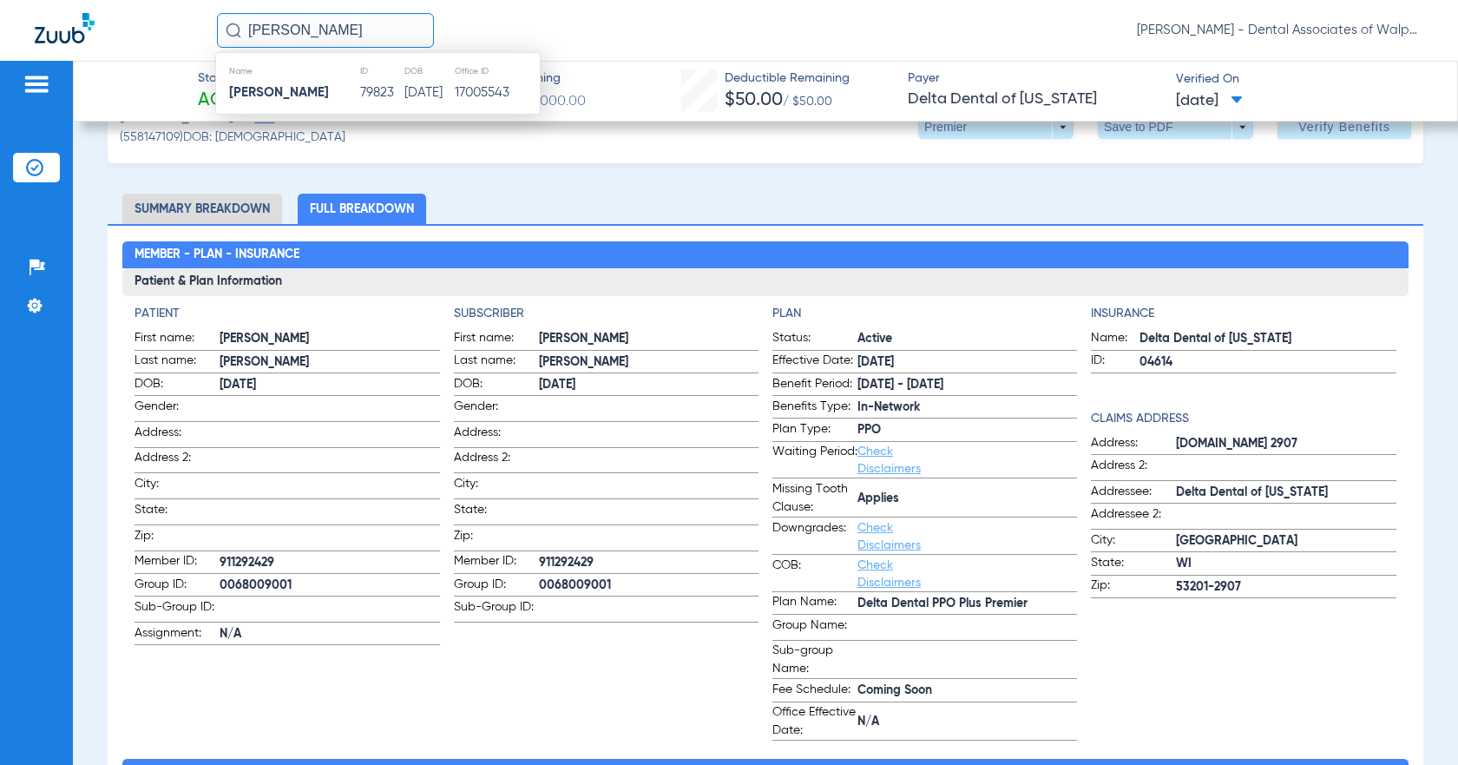
click at [284, 98] on strong "[PERSON_NAME]" at bounding box center [279, 92] width 100 height 13
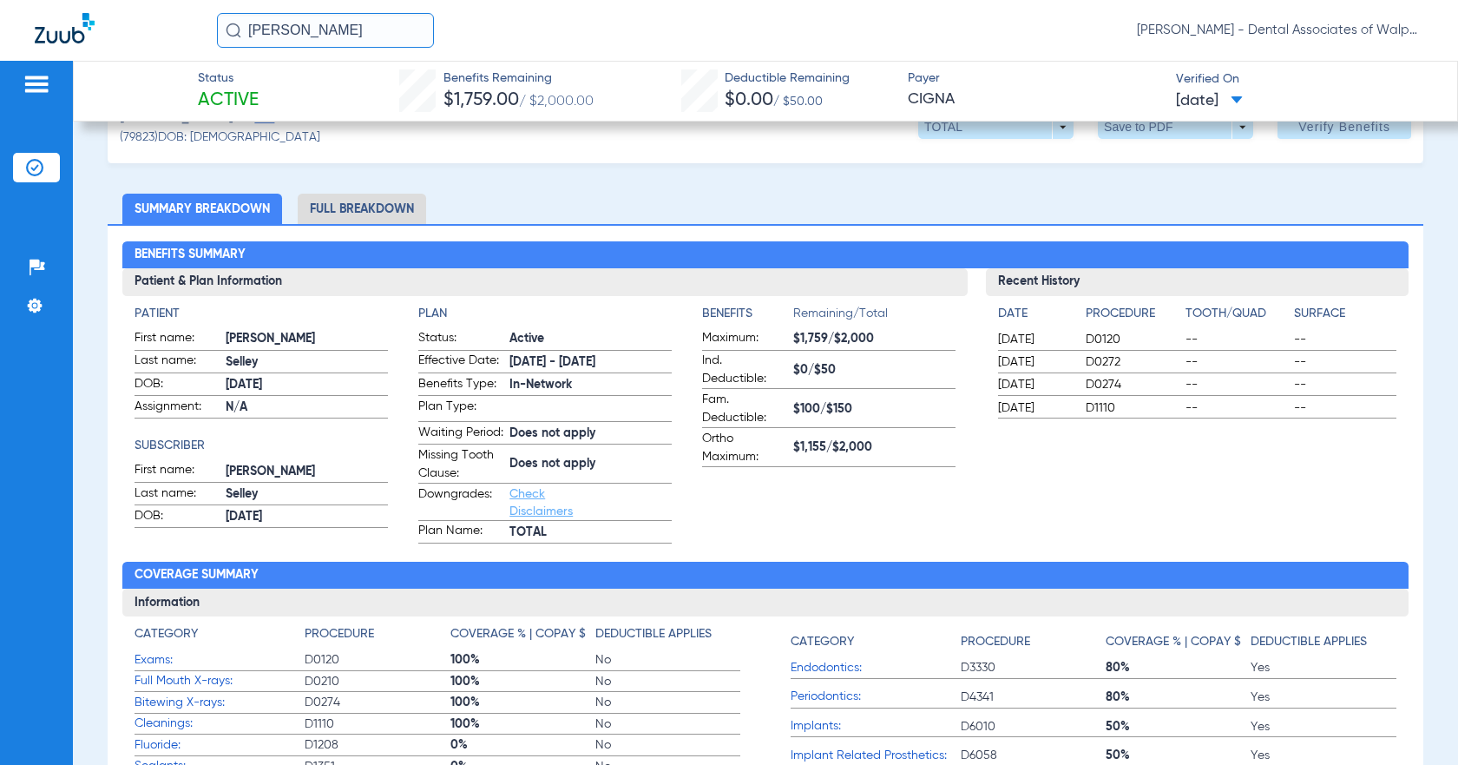
click at [369, 208] on li "Full Breakdown" at bounding box center [362, 209] width 128 height 30
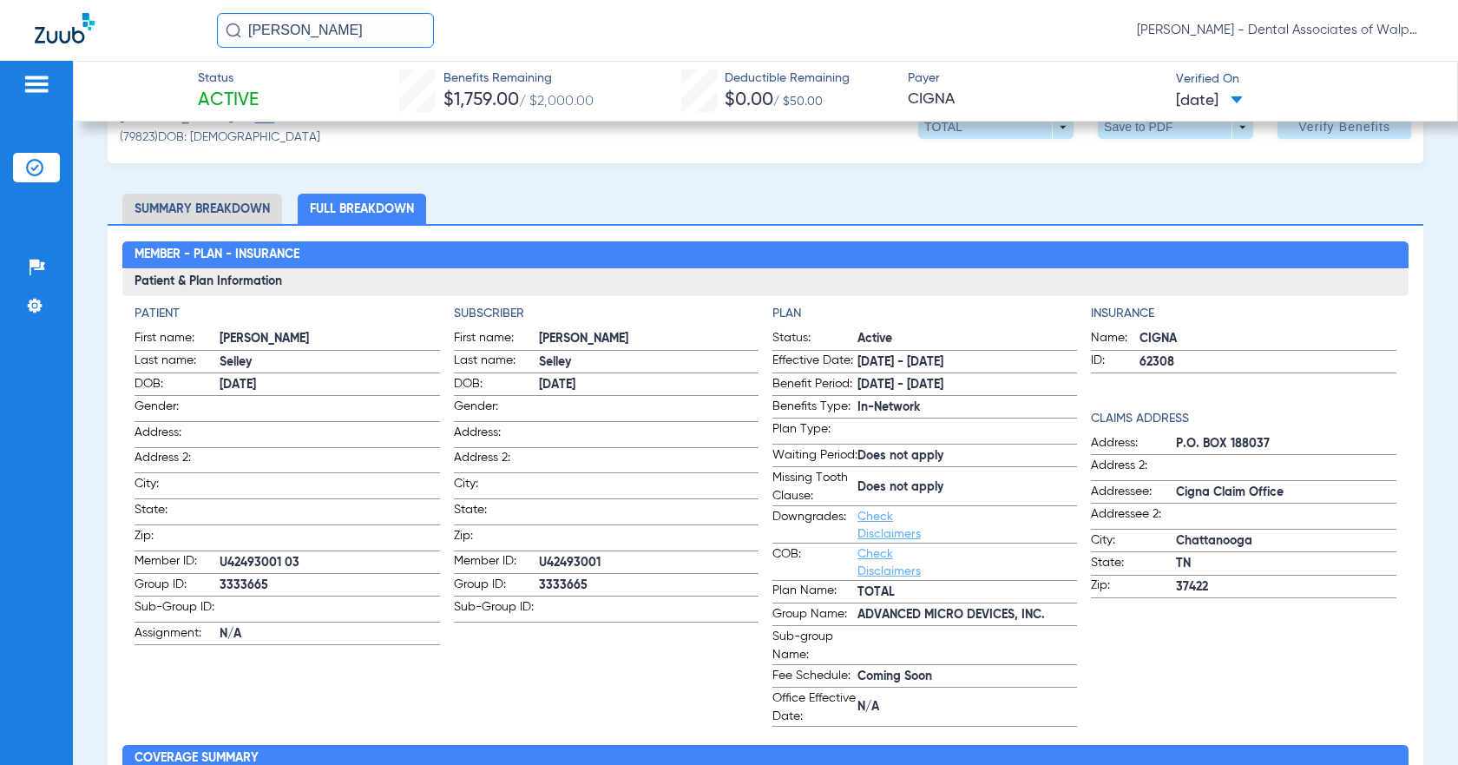
drag, startPoint x: 256, startPoint y: 29, endPoint x: 494, endPoint y: 31, distance: 237.8
click at [507, 43] on div "[PERSON_NAME] [PERSON_NAME] - Dental Associates of Walpole" at bounding box center [820, 30] width 1206 height 35
type input "e"
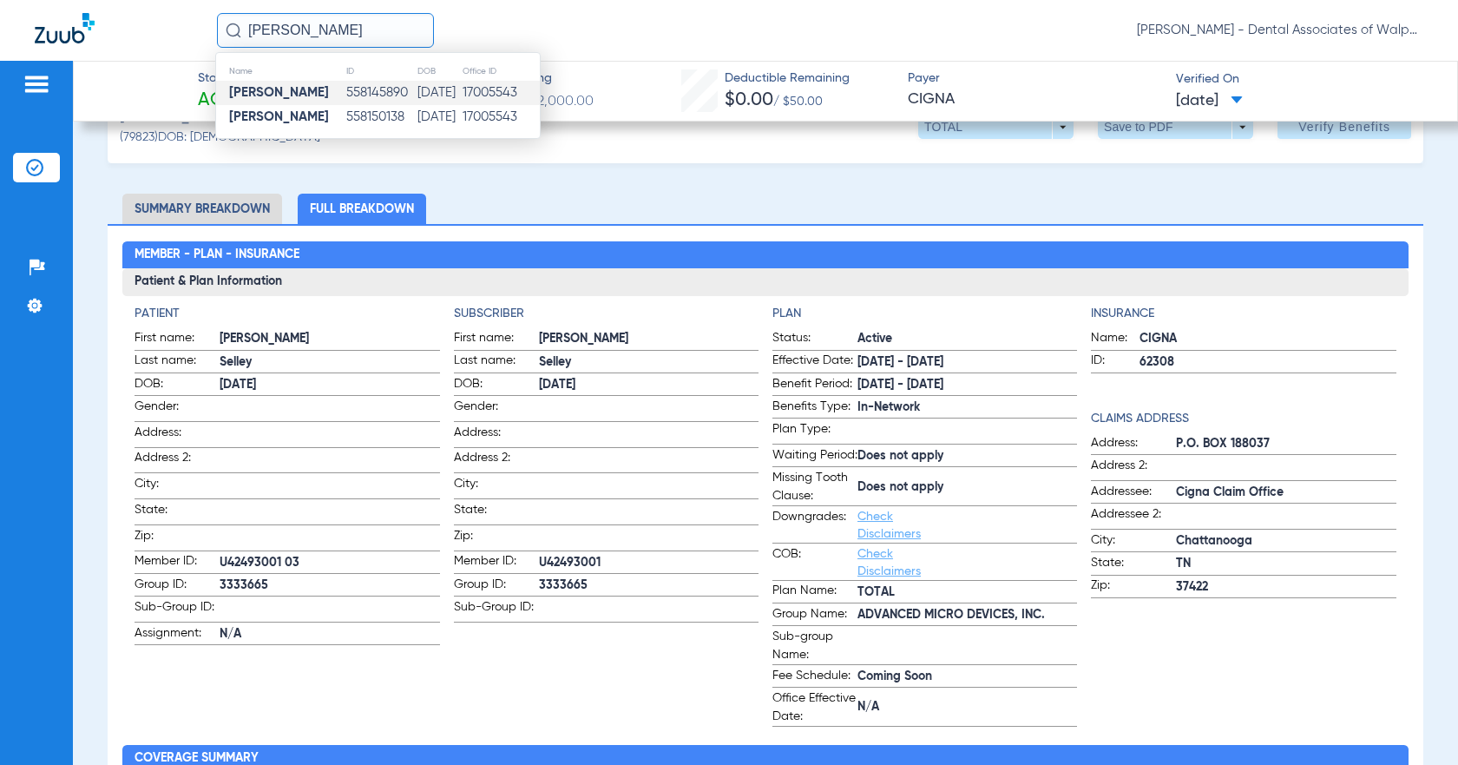
click at [417, 89] on td "[DATE]" at bounding box center [439, 93] width 45 height 24
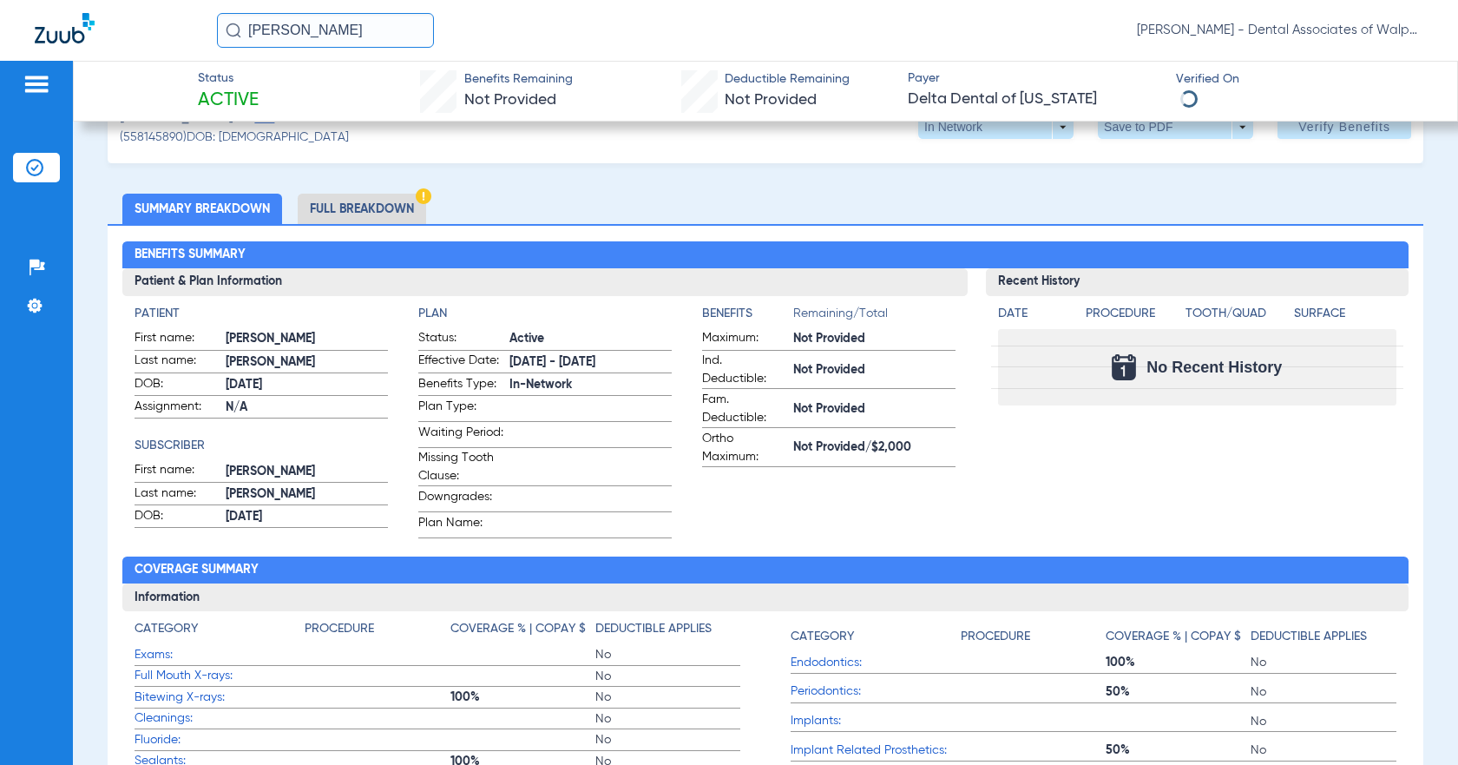
click at [352, 216] on li "Full Breakdown" at bounding box center [362, 209] width 128 height 30
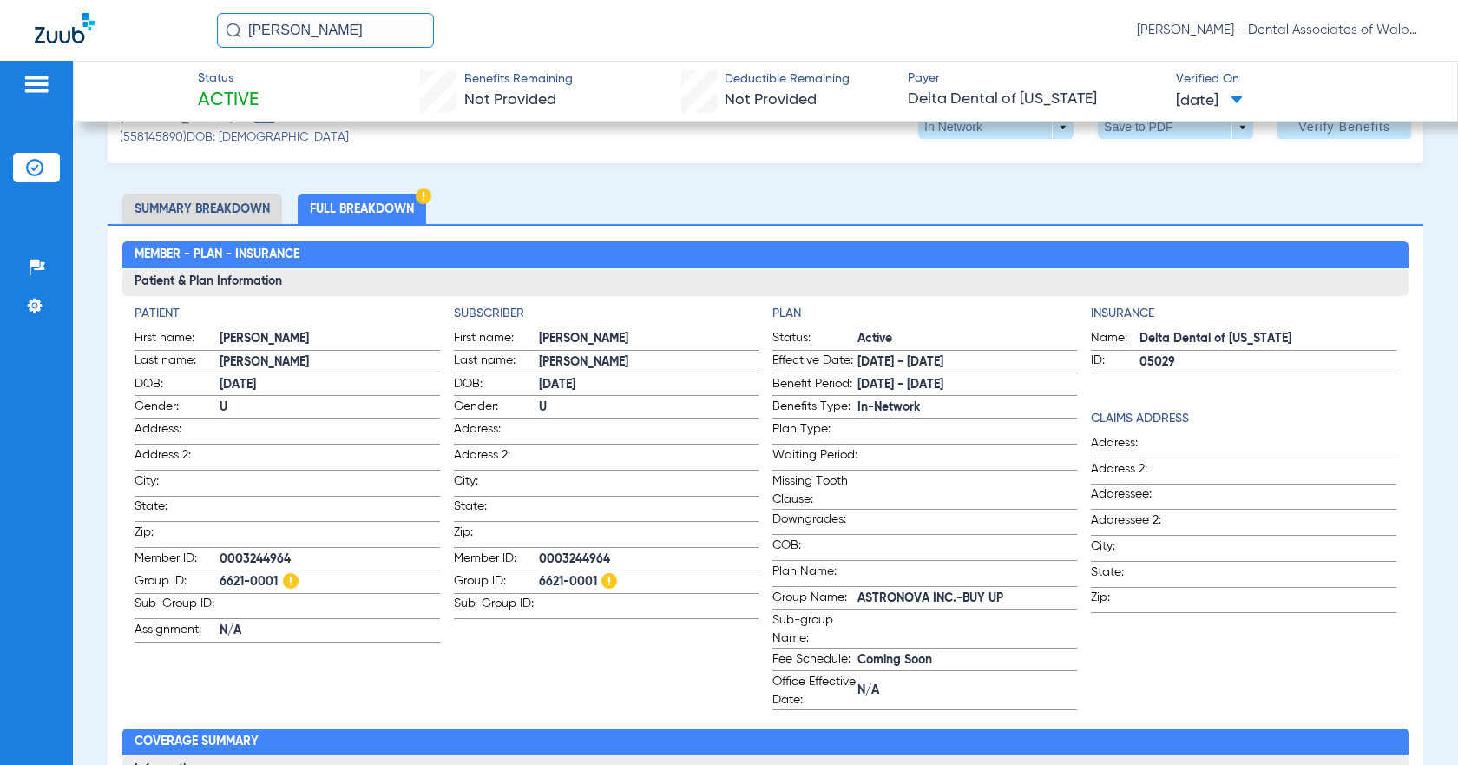
drag, startPoint x: 247, startPoint y: 23, endPoint x: 436, endPoint y: 0, distance: 189.7
click at [439, 15] on div "[PERSON_NAME] [PERSON_NAME] - Dental Associates of Walpole" at bounding box center [820, 30] width 1206 height 35
click at [304, 30] on input "80147" at bounding box center [325, 30] width 217 height 35
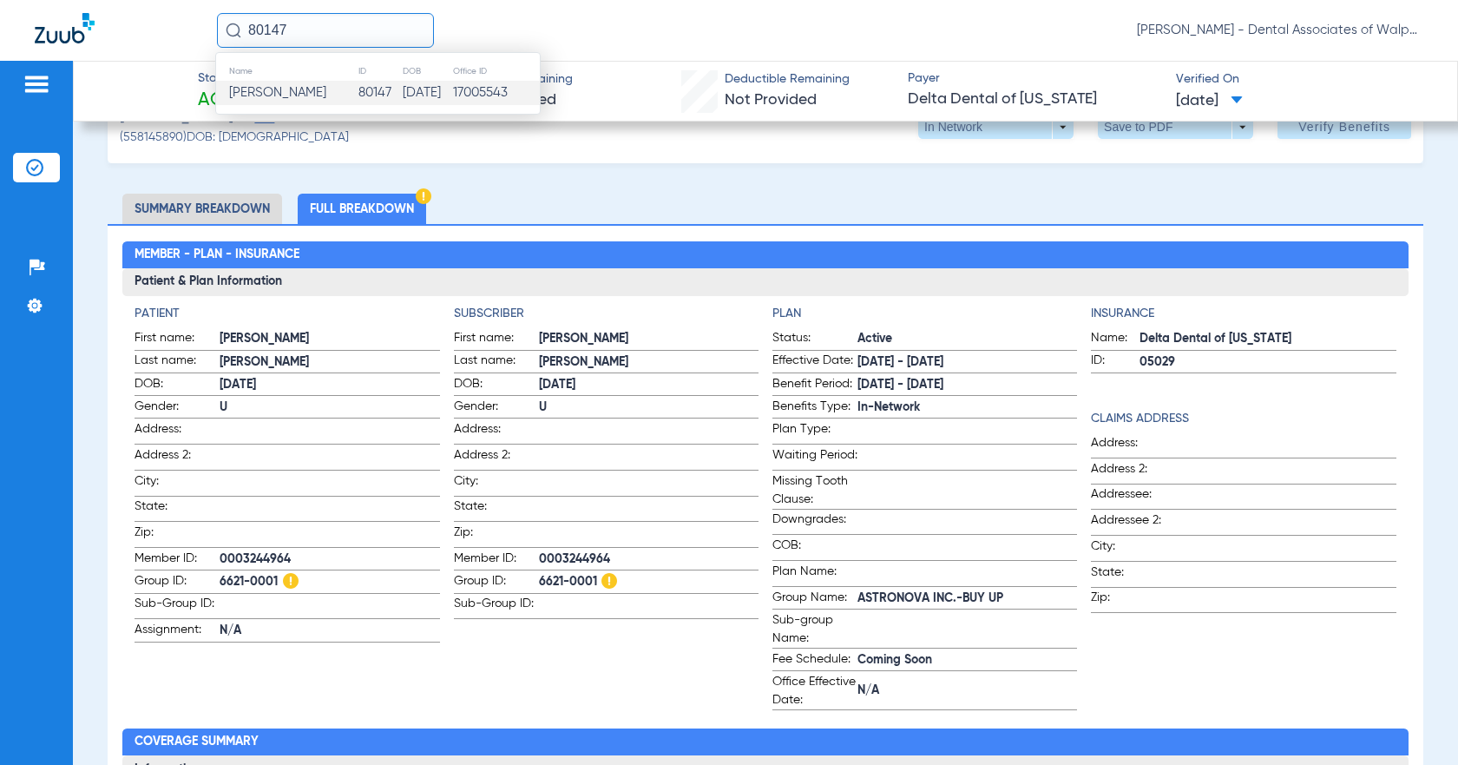
click at [293, 93] on span "[PERSON_NAME]" at bounding box center [277, 92] width 97 height 13
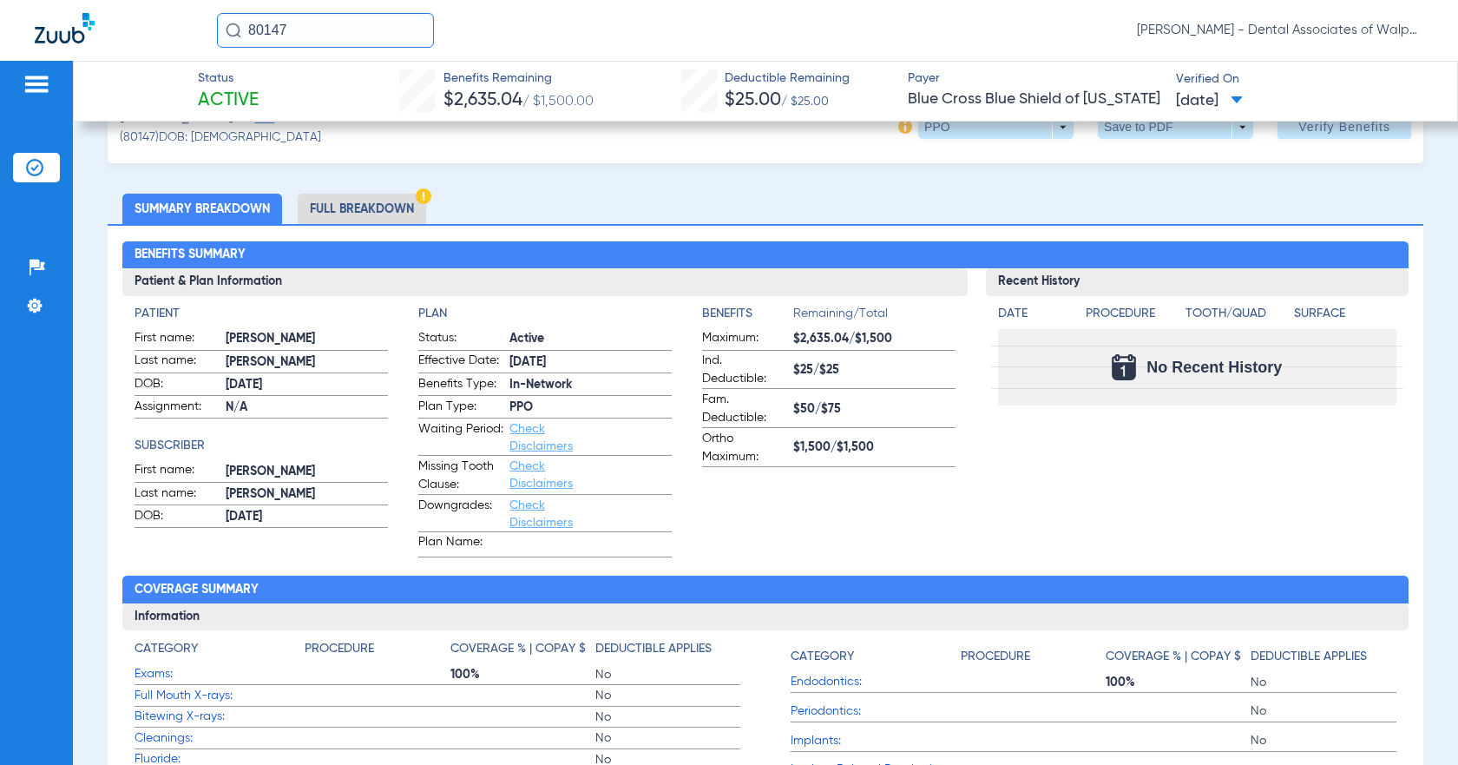
click at [351, 203] on li "Full Breakdown" at bounding box center [362, 209] width 128 height 30
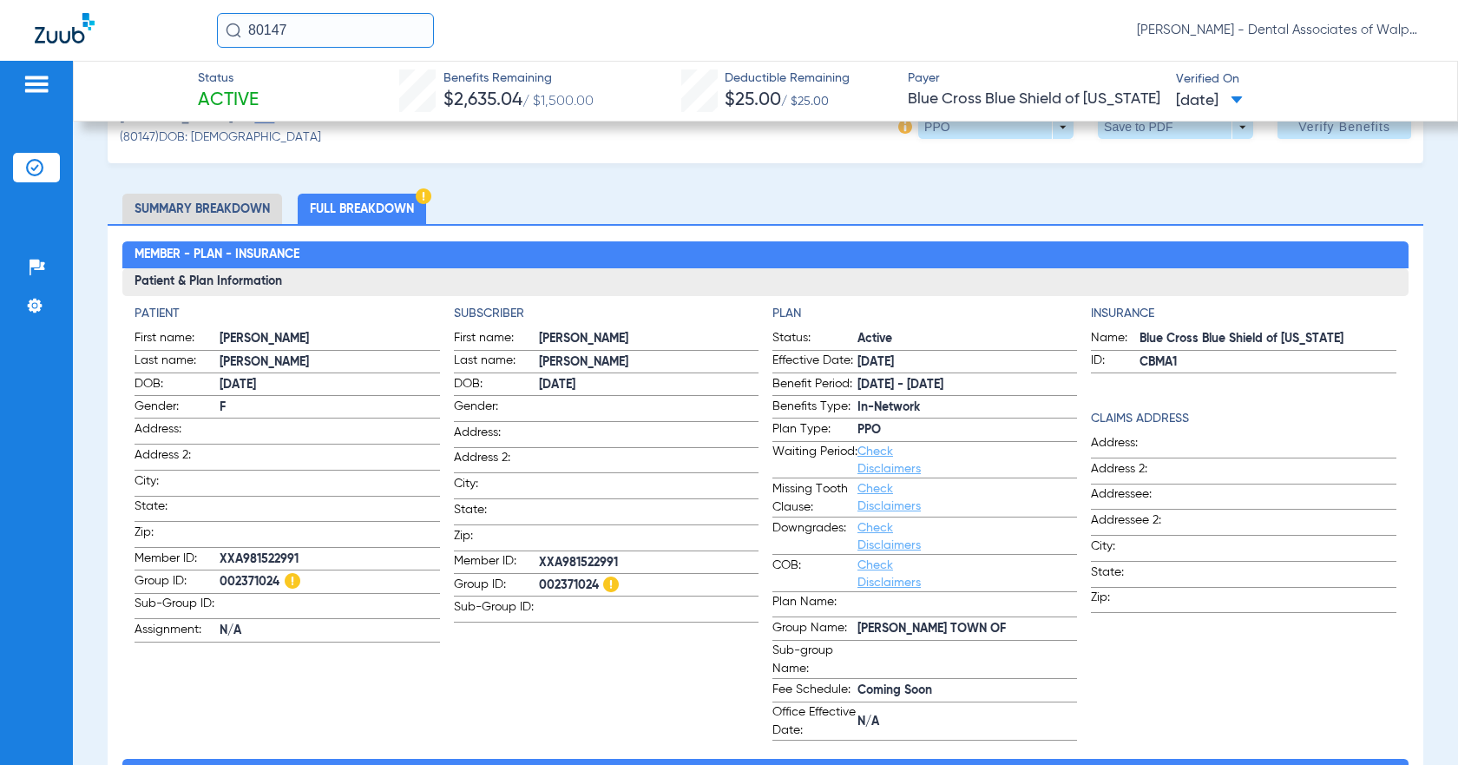
click at [349, 203] on li "Full Breakdown" at bounding box center [362, 209] width 128 height 30
click at [624, 577] on span "002371024" at bounding box center [649, 585] width 220 height 18
click at [345, 209] on li "Full Breakdown" at bounding box center [362, 209] width 128 height 30
drag, startPoint x: 248, startPoint y: 28, endPoint x: 341, endPoint y: 0, distance: 96.9
click at [352, 26] on input "80147" at bounding box center [325, 30] width 217 height 35
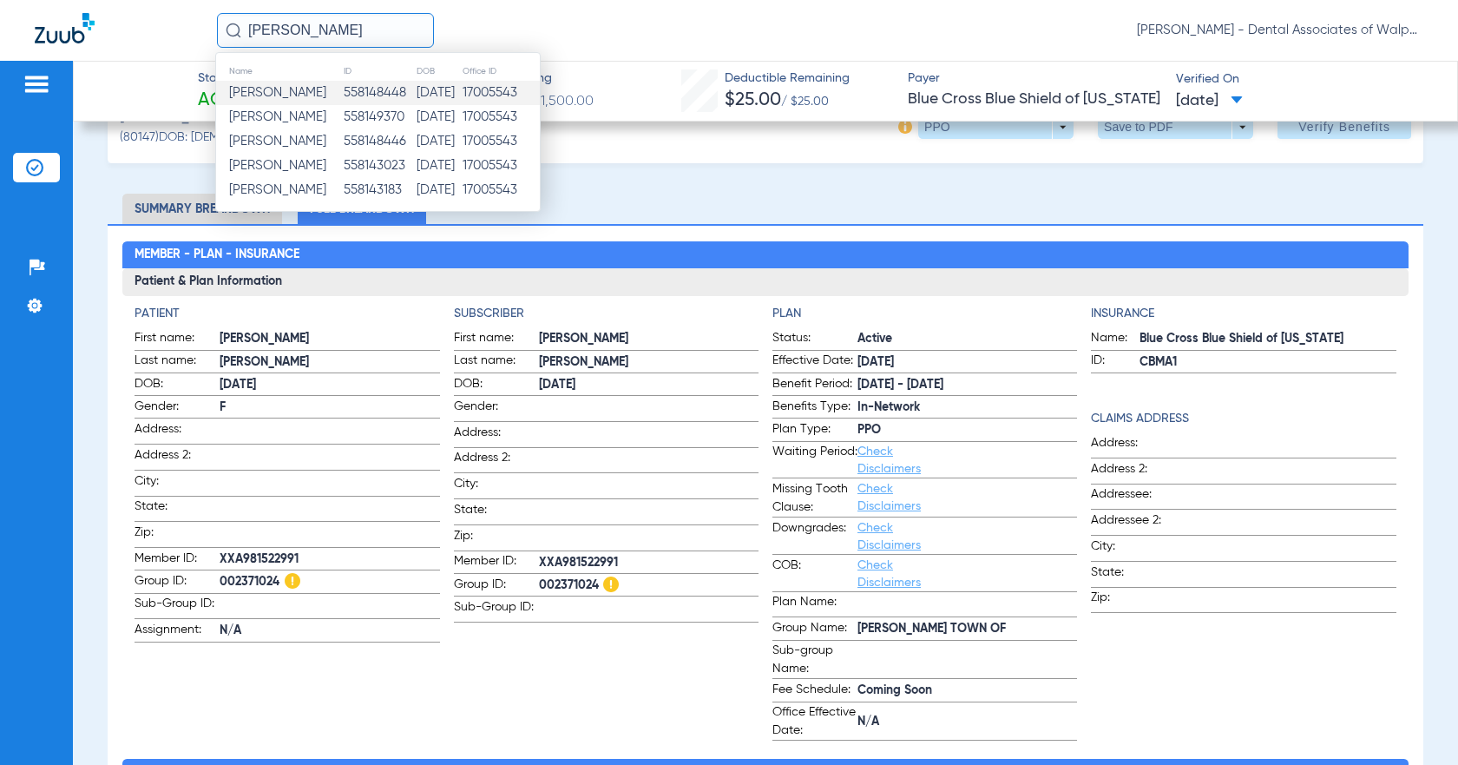
click at [343, 95] on td "[PERSON_NAME]" at bounding box center [279, 93] width 127 height 24
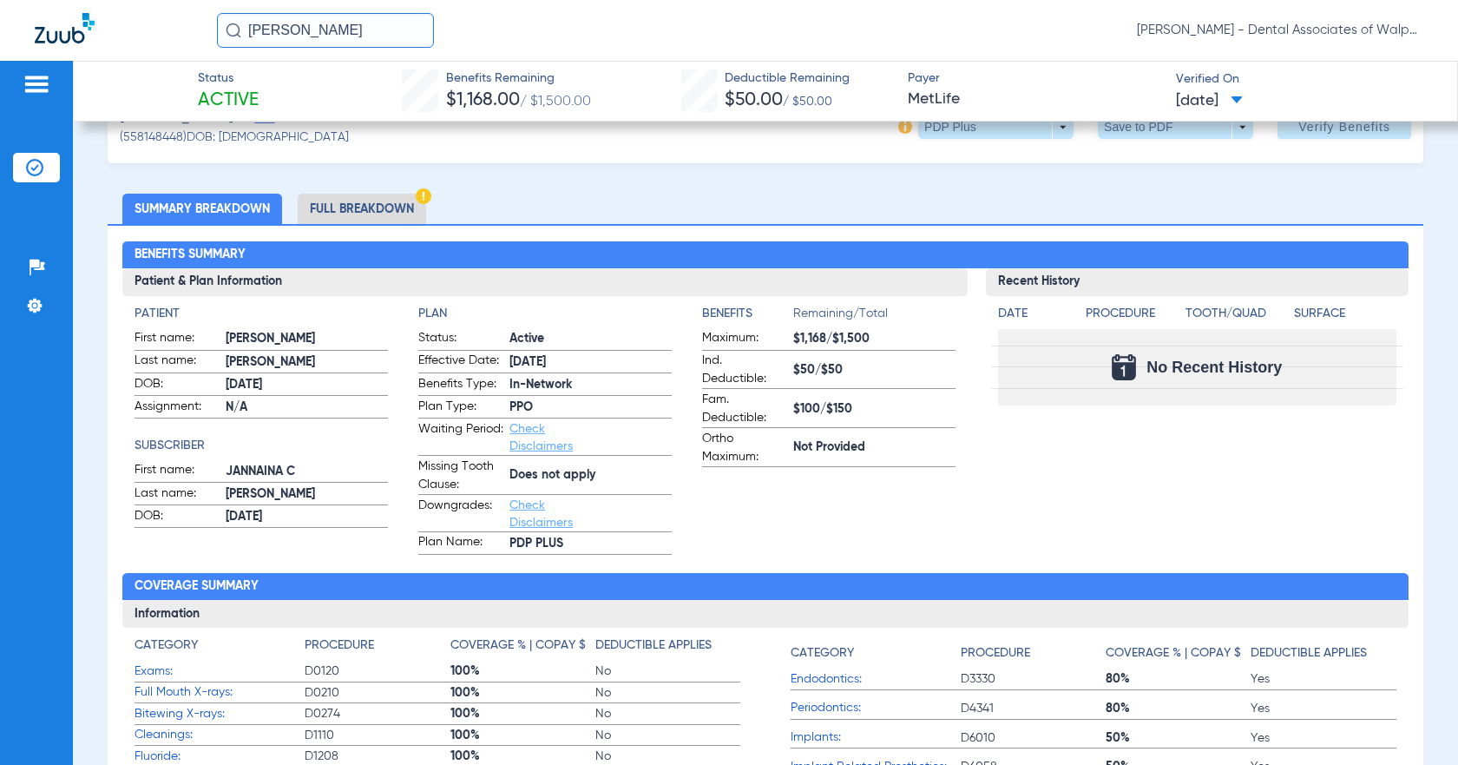
click at [404, 210] on li "Full Breakdown" at bounding box center [362, 209] width 128 height 30
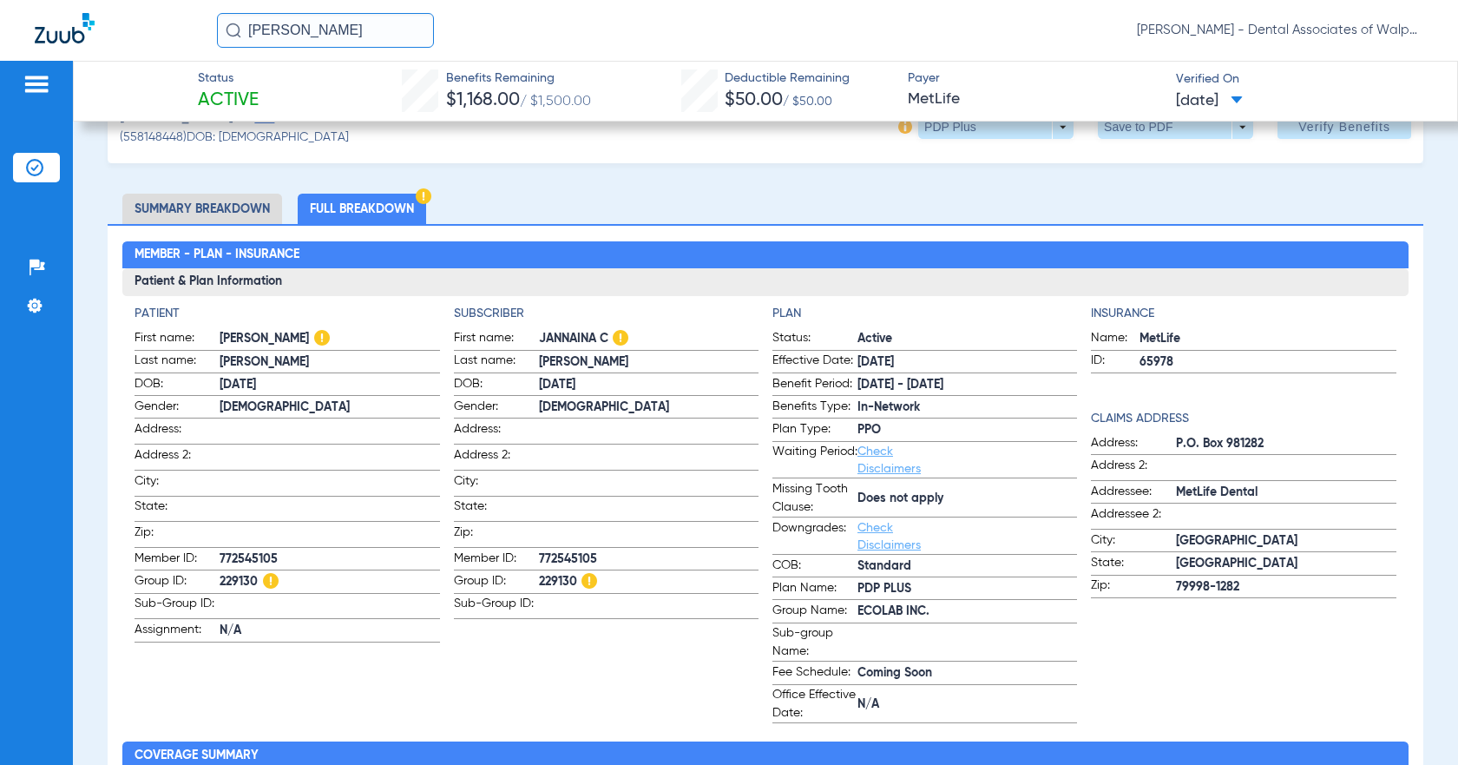
click at [398, 210] on li "Full Breakdown" at bounding box center [362, 209] width 128 height 30
click at [366, 207] on li "Full Breakdown" at bounding box center [362, 209] width 128 height 30
drag, startPoint x: 251, startPoint y: 27, endPoint x: 404, endPoint y: 44, distance: 153.7
click at [404, 47] on input "[PERSON_NAME]" at bounding box center [325, 30] width 217 height 35
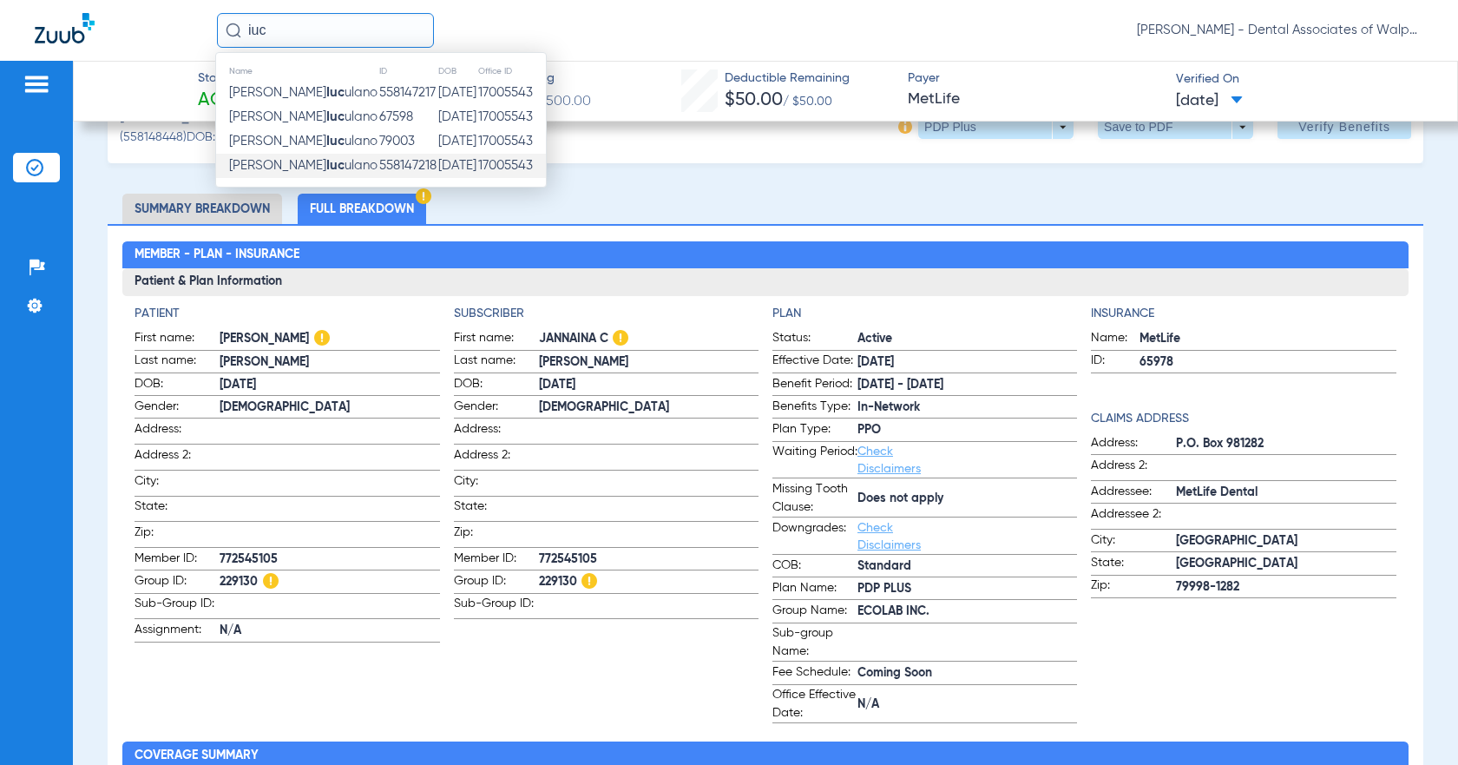
click at [320, 161] on span "[PERSON_NAME] ulano" at bounding box center [303, 165] width 148 height 13
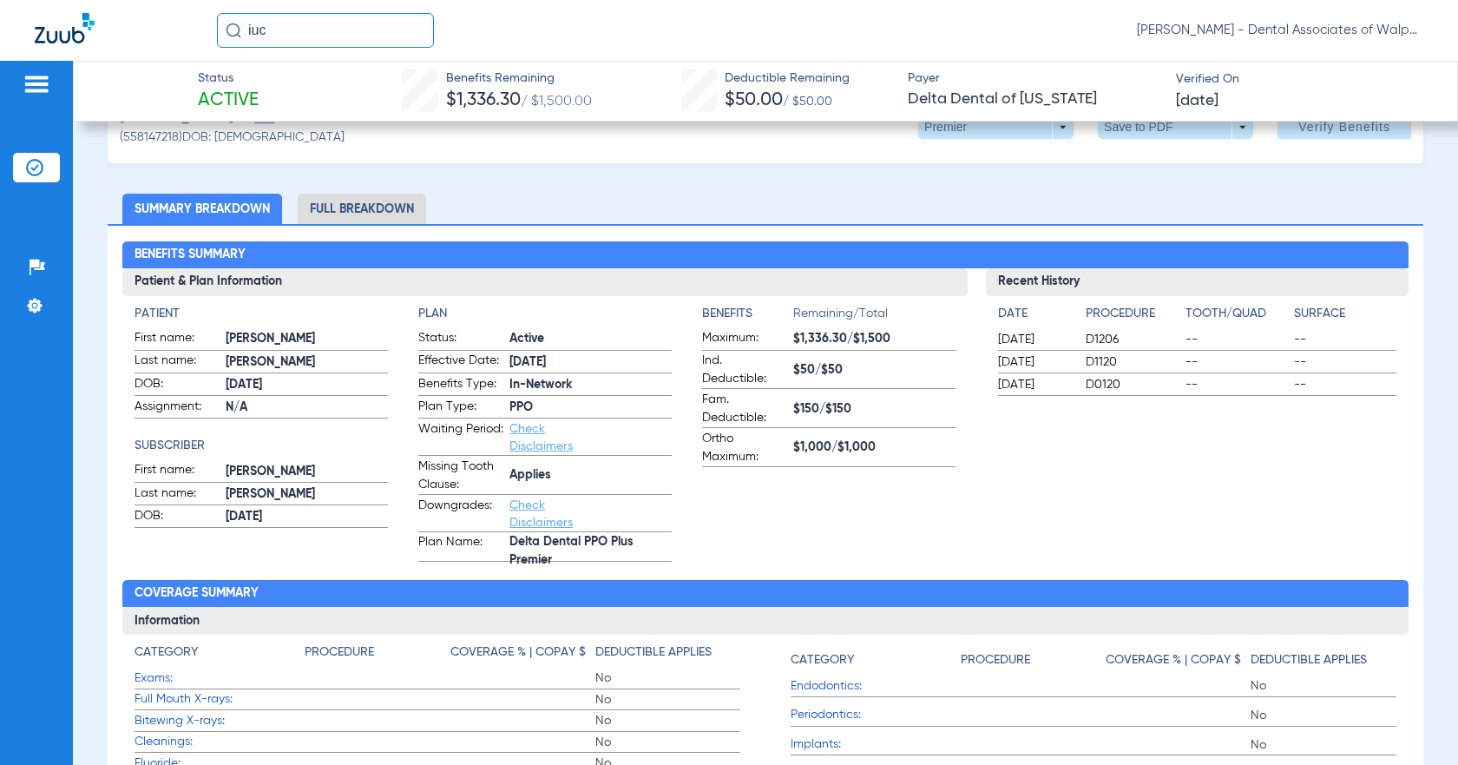
click at [336, 208] on li "Full Breakdown" at bounding box center [362, 209] width 128 height 30
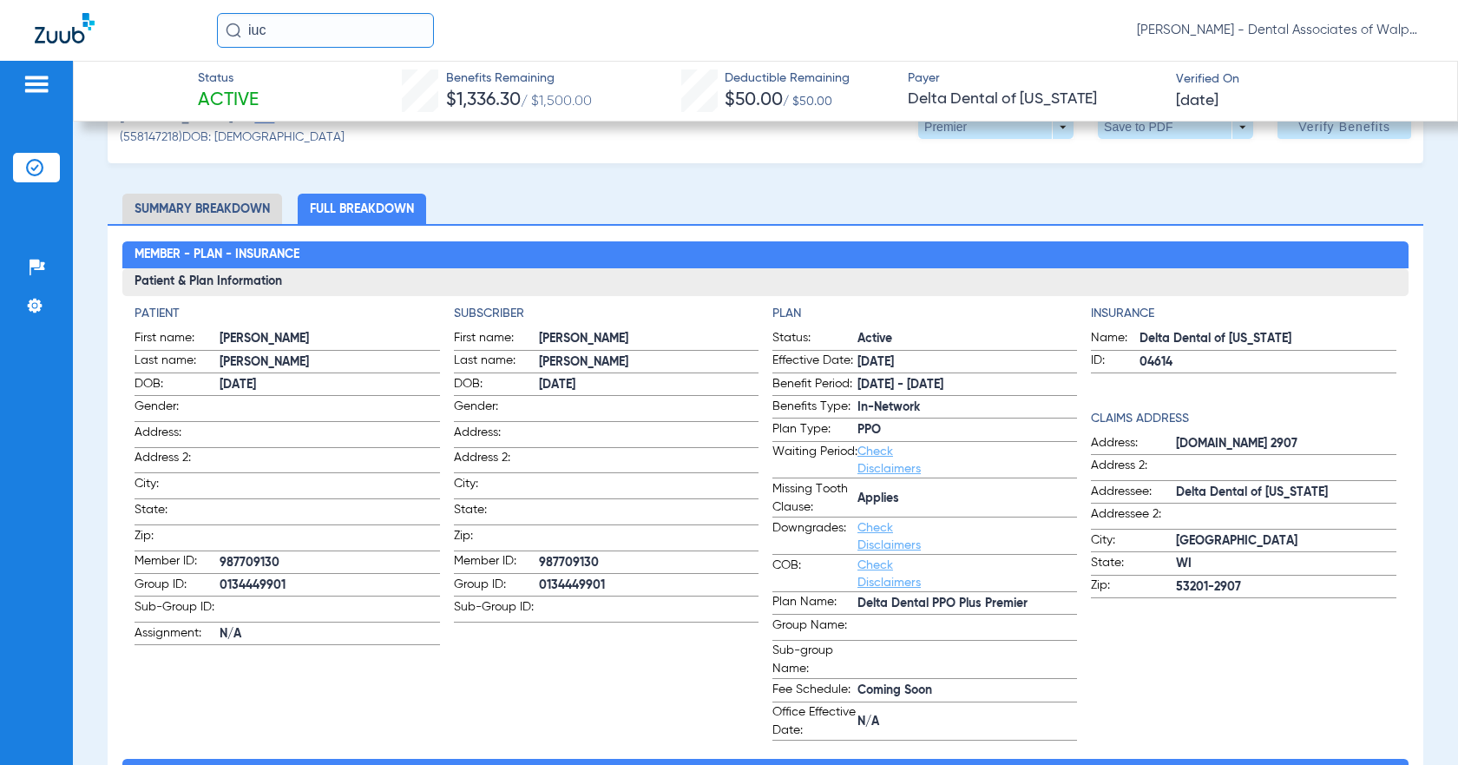
drag, startPoint x: 244, startPoint y: 28, endPoint x: 358, endPoint y: 28, distance: 113.7
click at [357, 28] on input "iuc" at bounding box center [325, 30] width 217 height 35
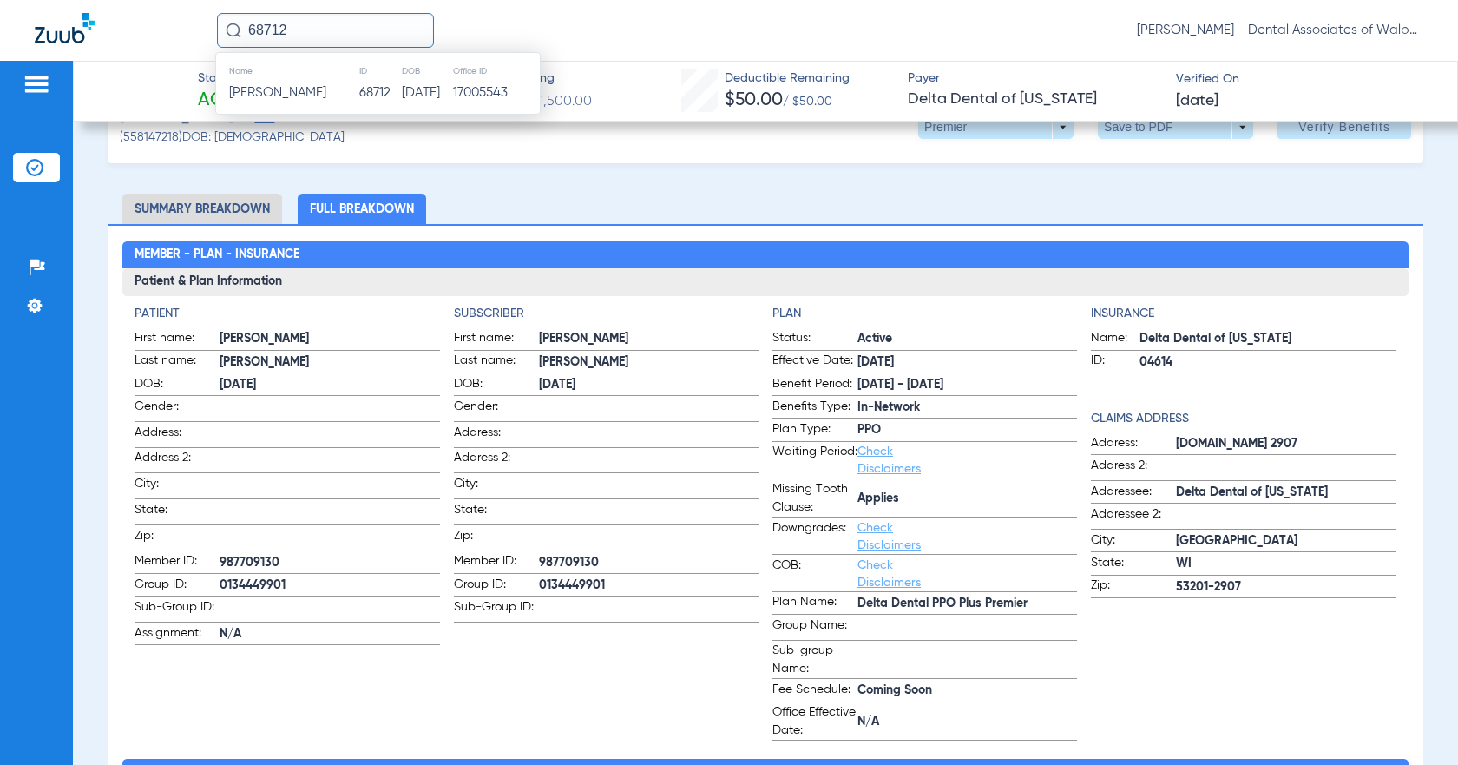
click at [311, 91] on span "[PERSON_NAME]" at bounding box center [277, 92] width 97 height 13
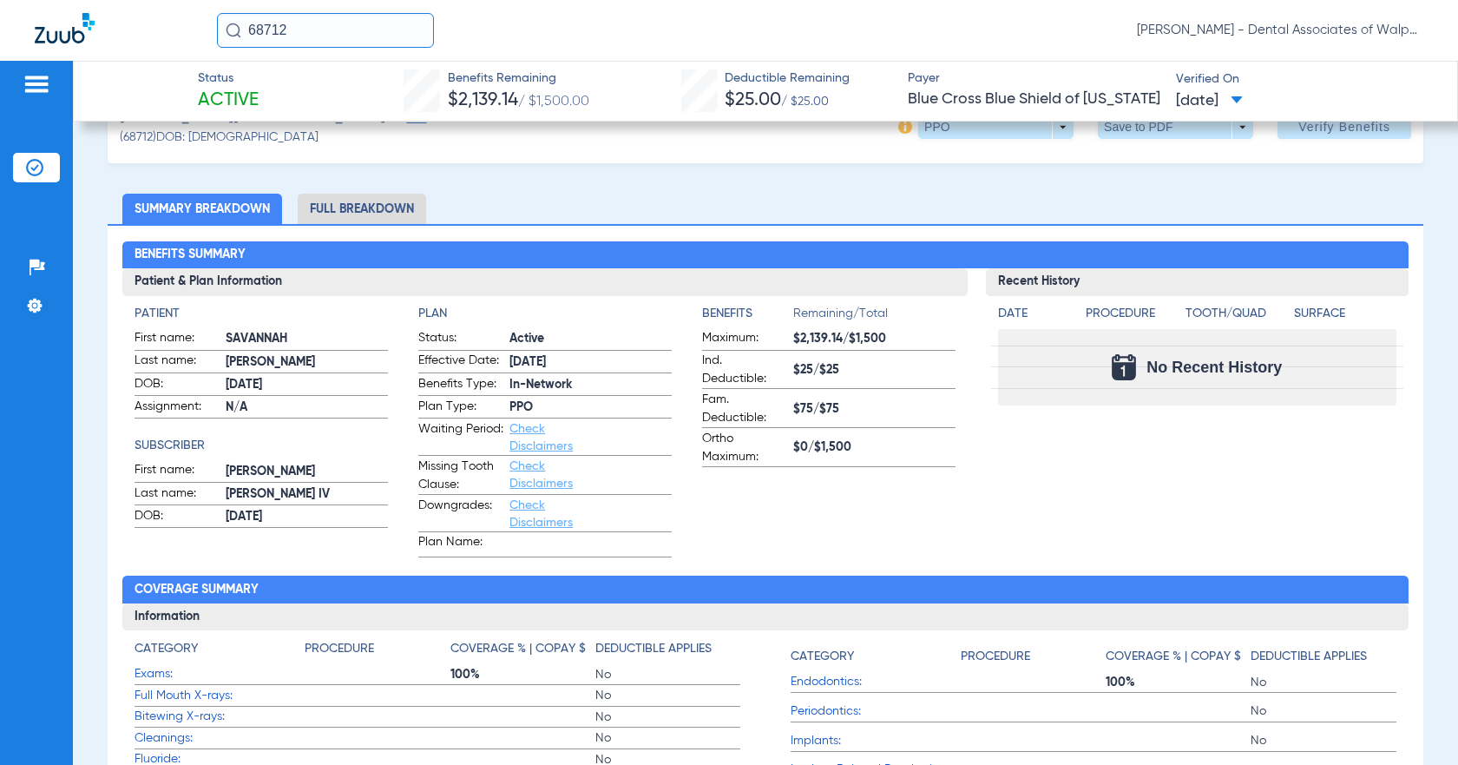
click at [329, 206] on li "Full Breakdown" at bounding box center [362, 209] width 128 height 30
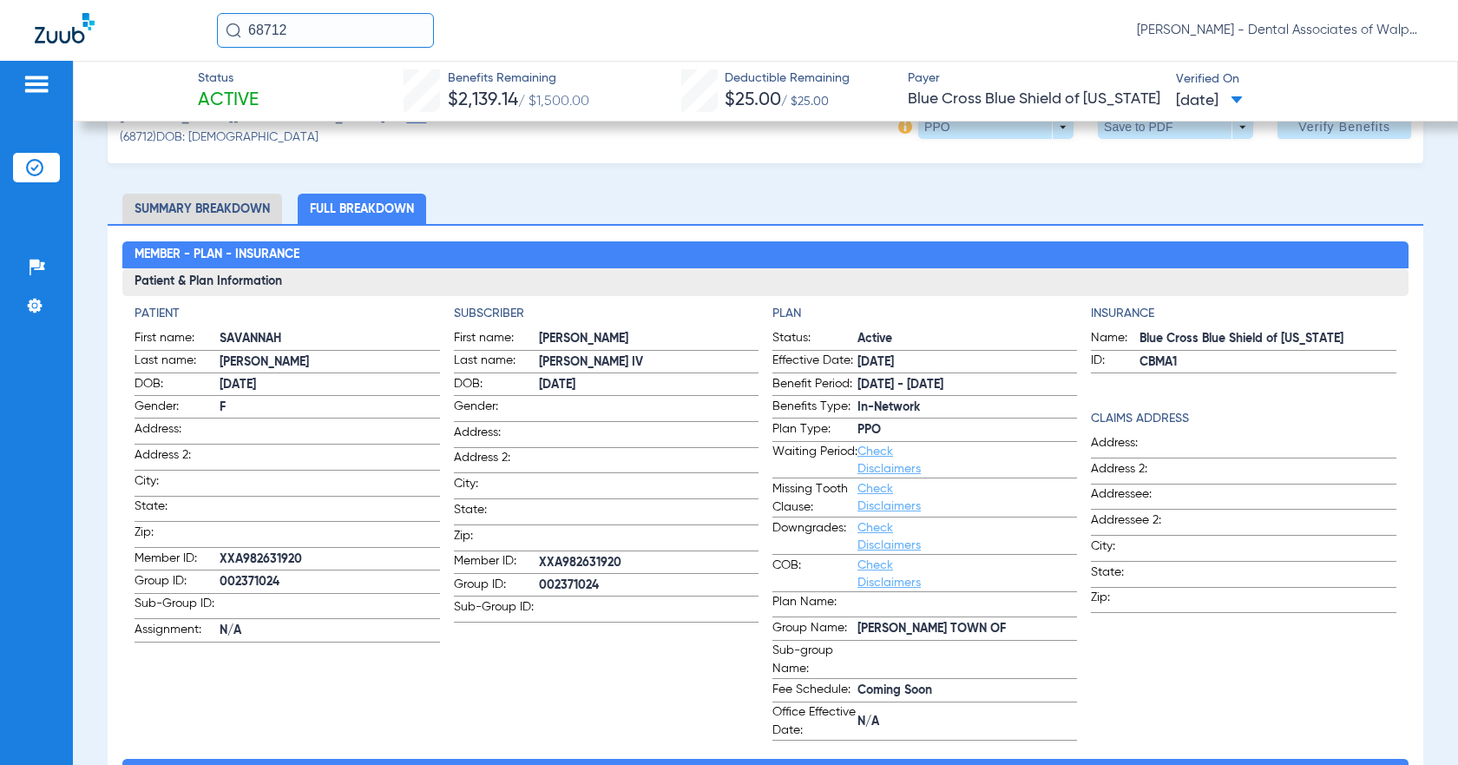
click at [316, 28] on input "68712" at bounding box center [325, 30] width 217 height 35
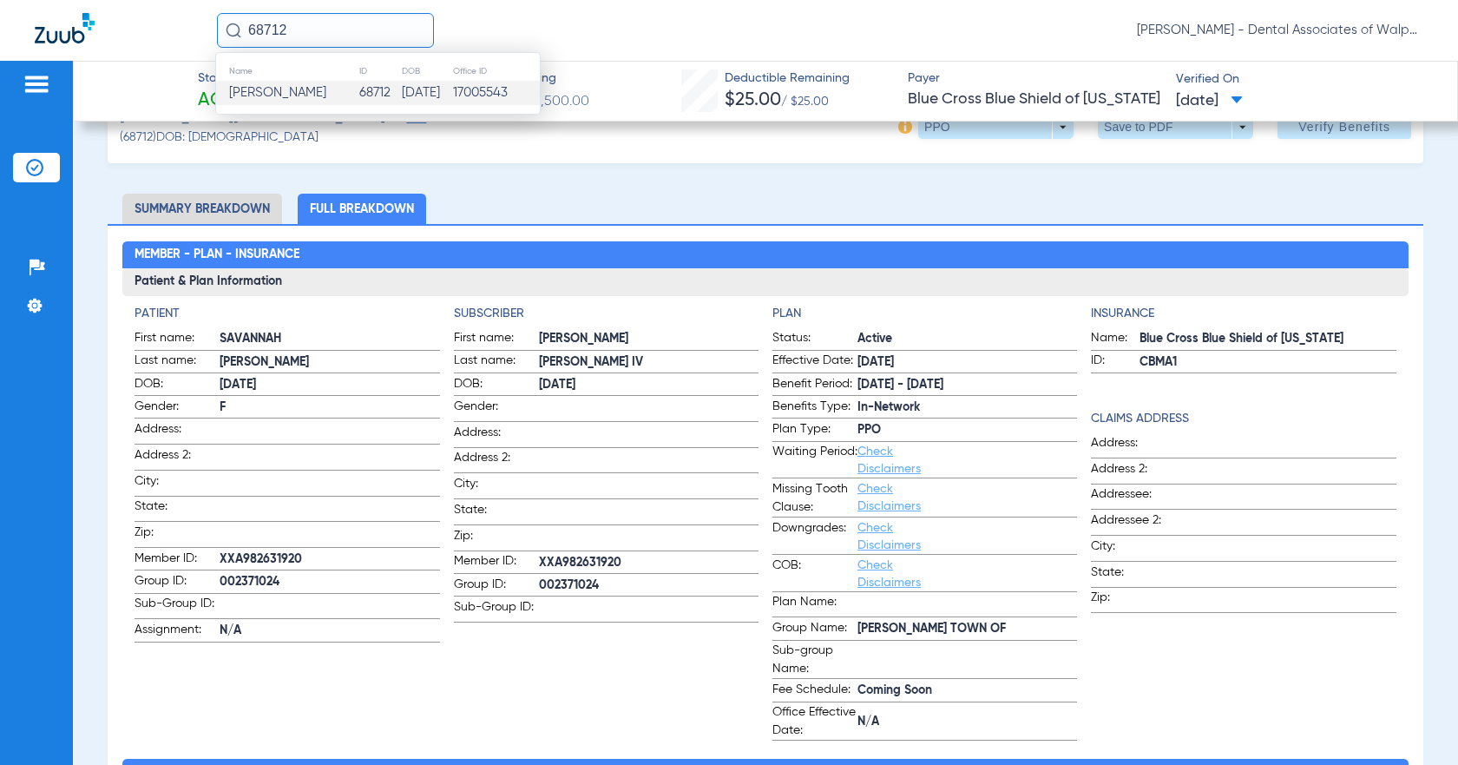
click at [306, 93] on span "[PERSON_NAME]" at bounding box center [277, 92] width 97 height 13
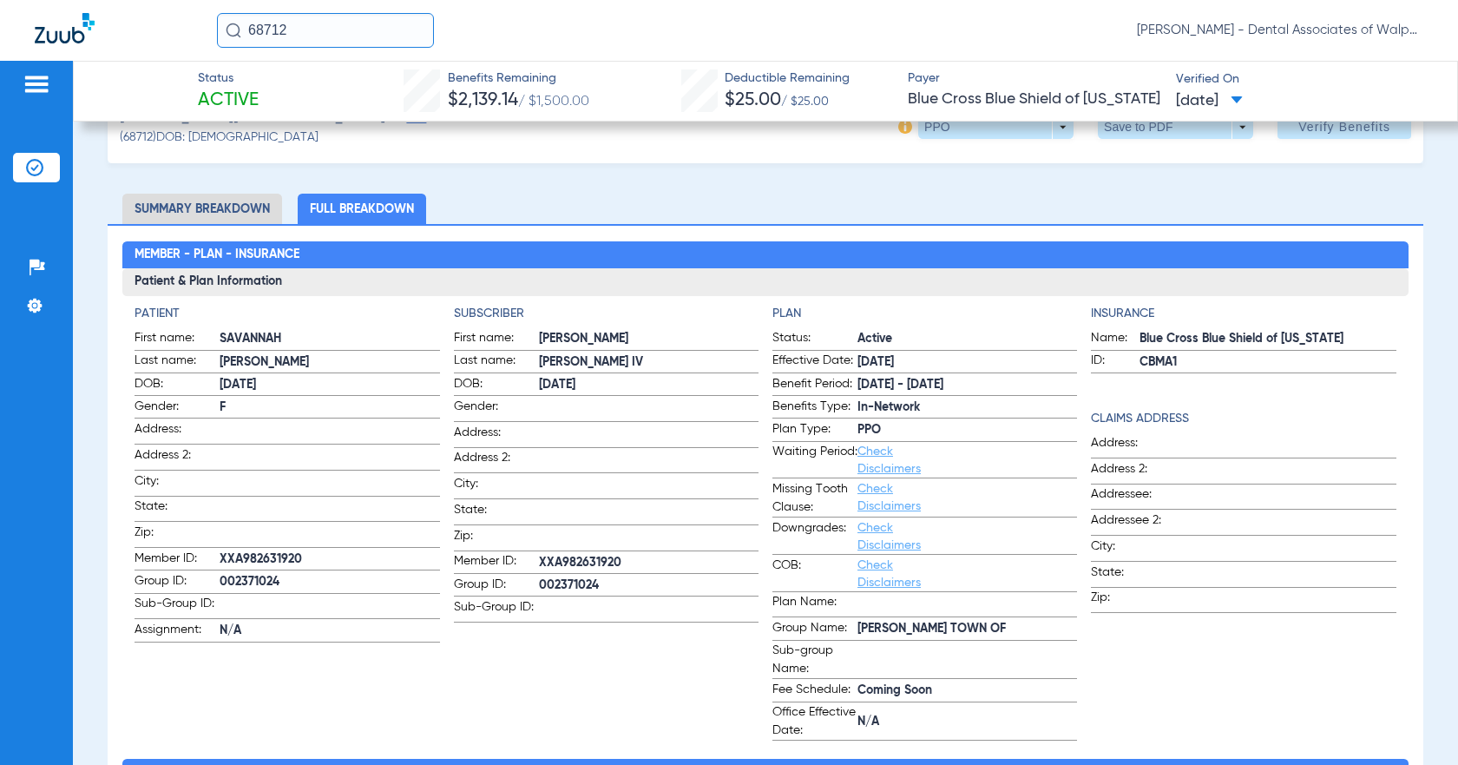
drag, startPoint x: 244, startPoint y: 30, endPoint x: 368, endPoint y: 0, distance: 127.8
click at [356, 20] on input "68712" at bounding box center [325, 30] width 217 height 35
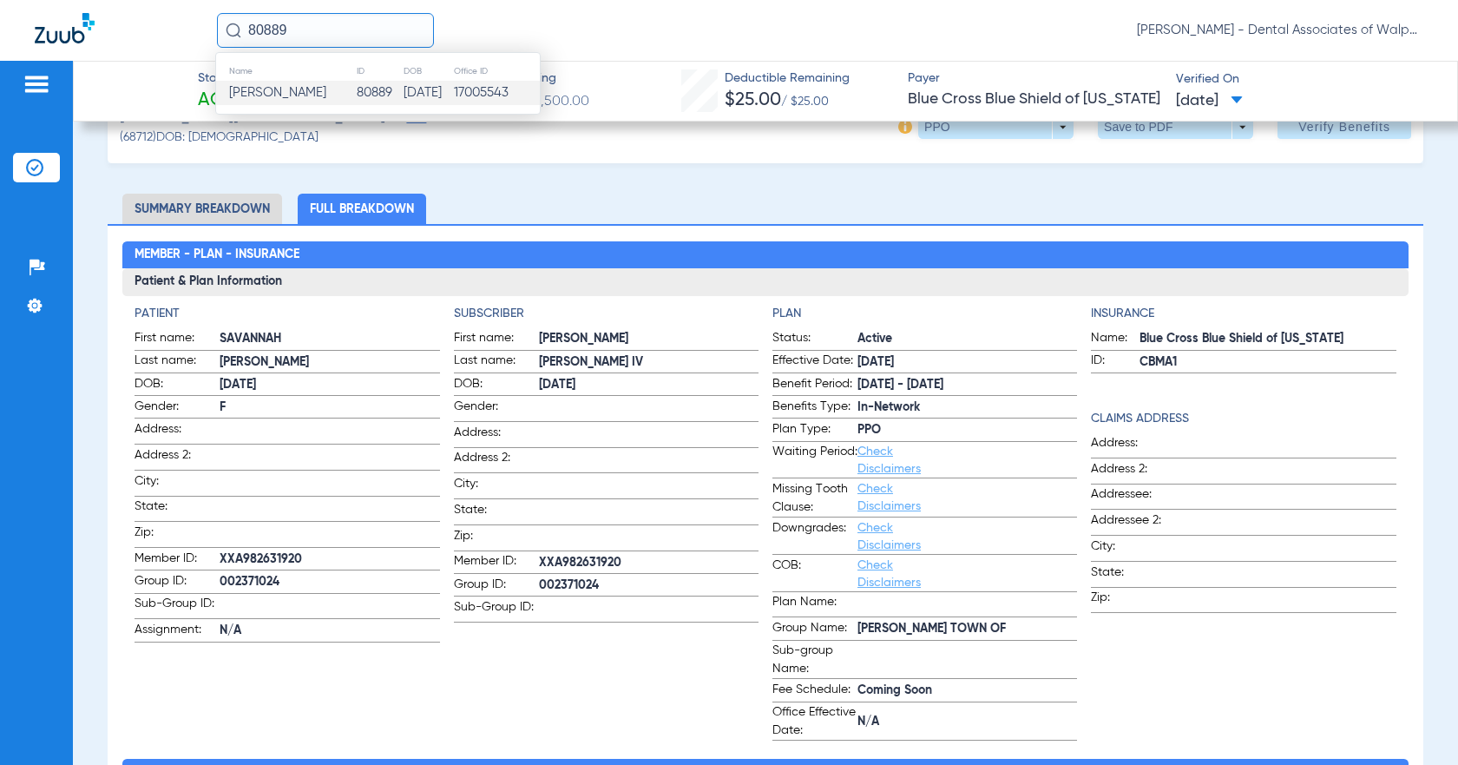
click at [312, 98] on span "[PERSON_NAME]" at bounding box center [277, 92] width 97 height 13
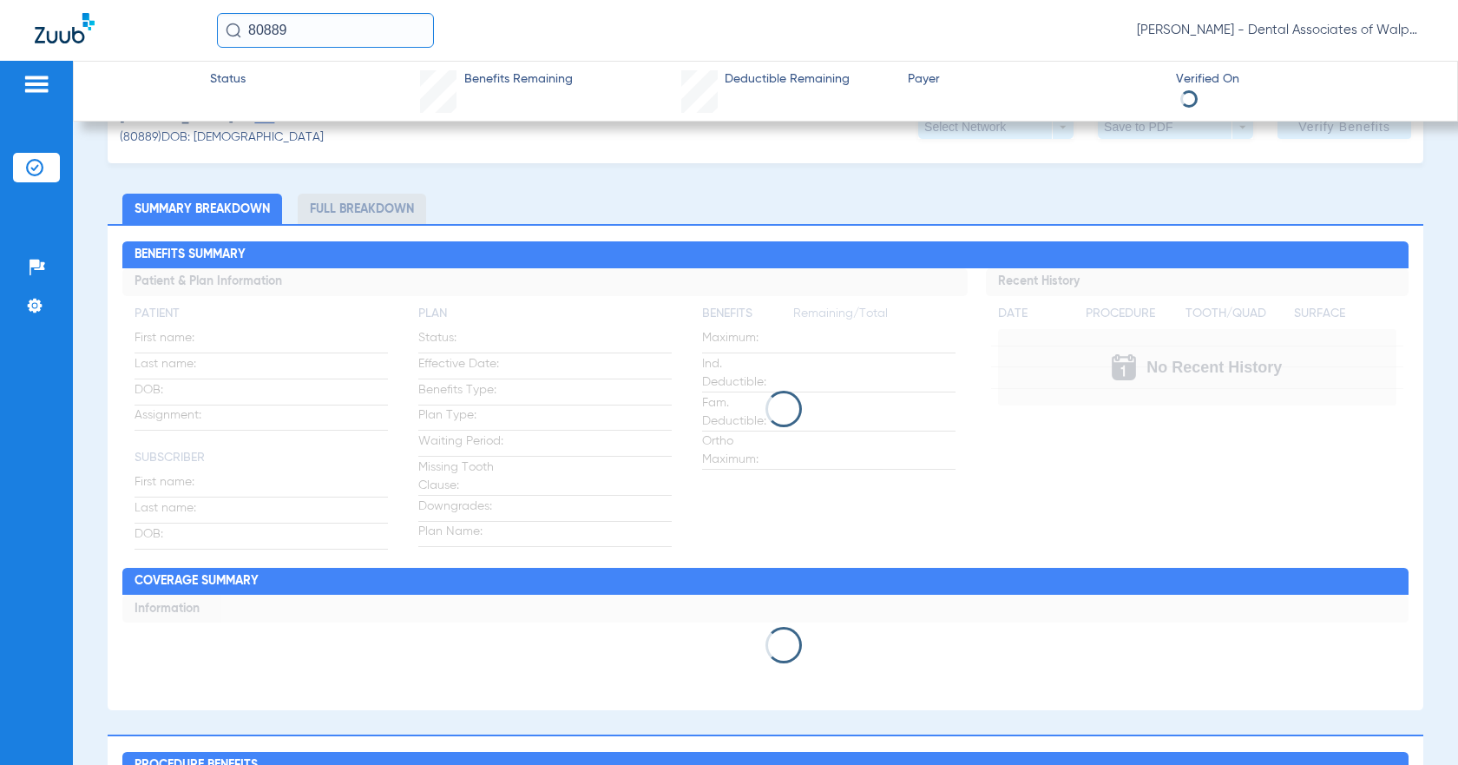
scroll to position [184, 0]
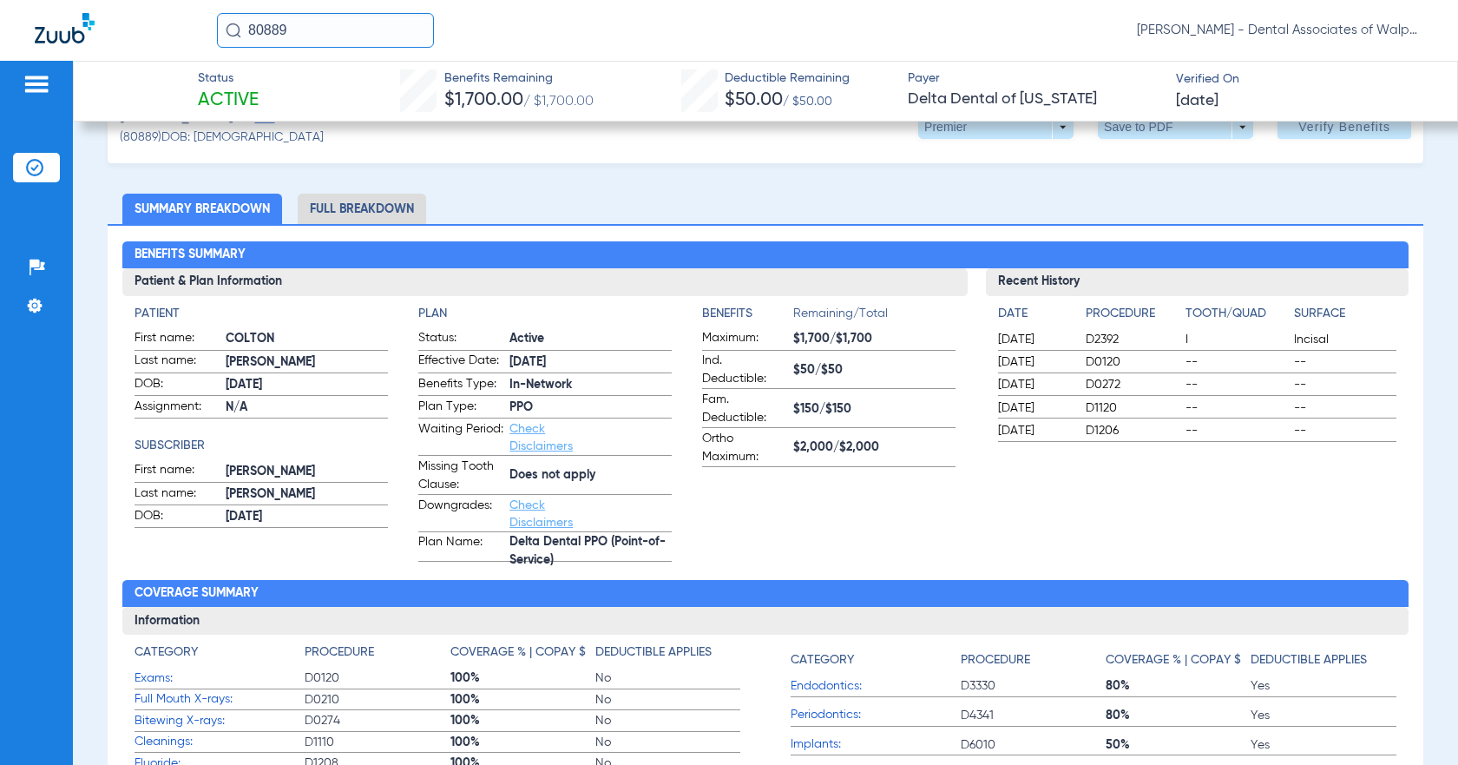
click at [387, 214] on li "Full Breakdown" at bounding box center [362, 209] width 128 height 30
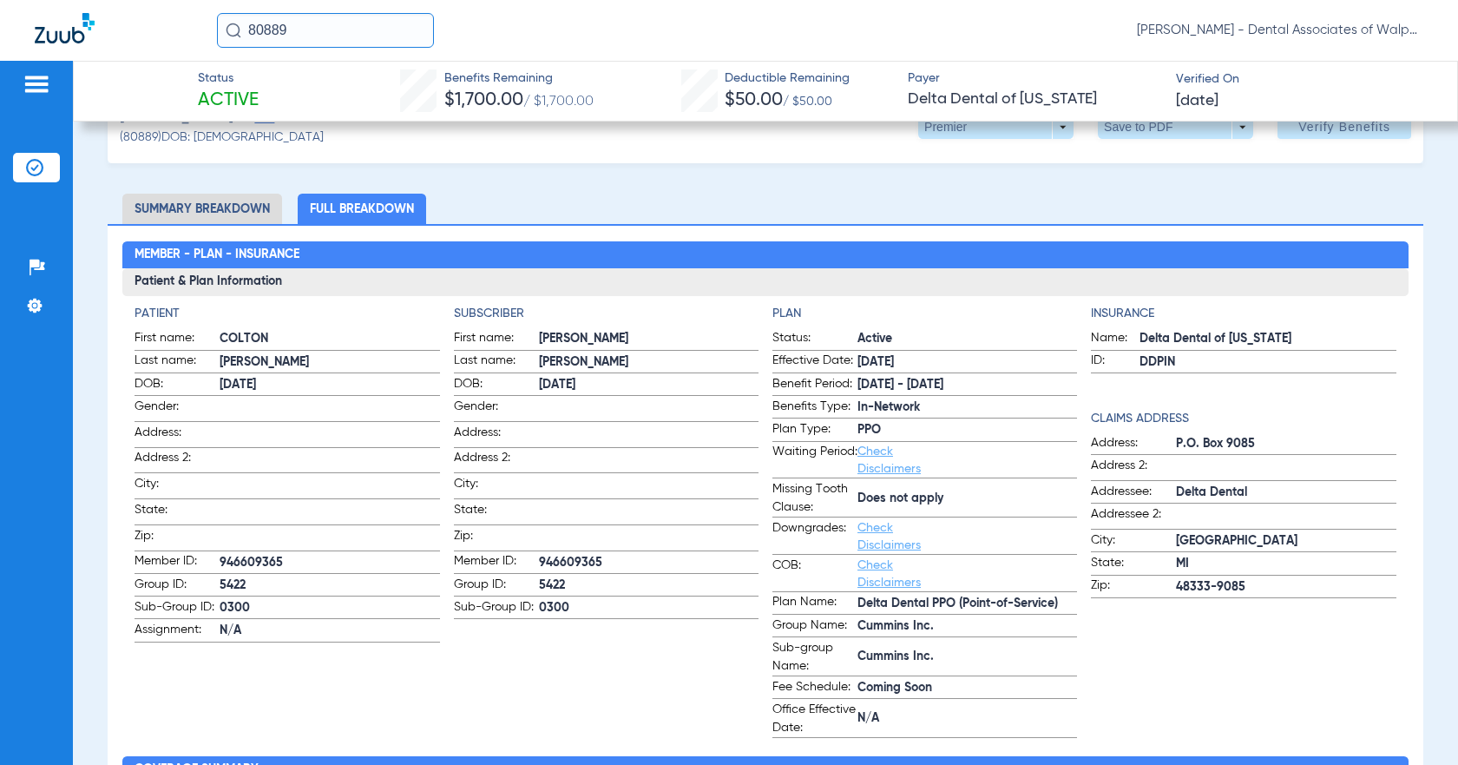
drag, startPoint x: 248, startPoint y: 26, endPoint x: 360, endPoint y: 25, distance: 112.0
click at [352, 21] on input "80889" at bounding box center [325, 30] width 217 height 35
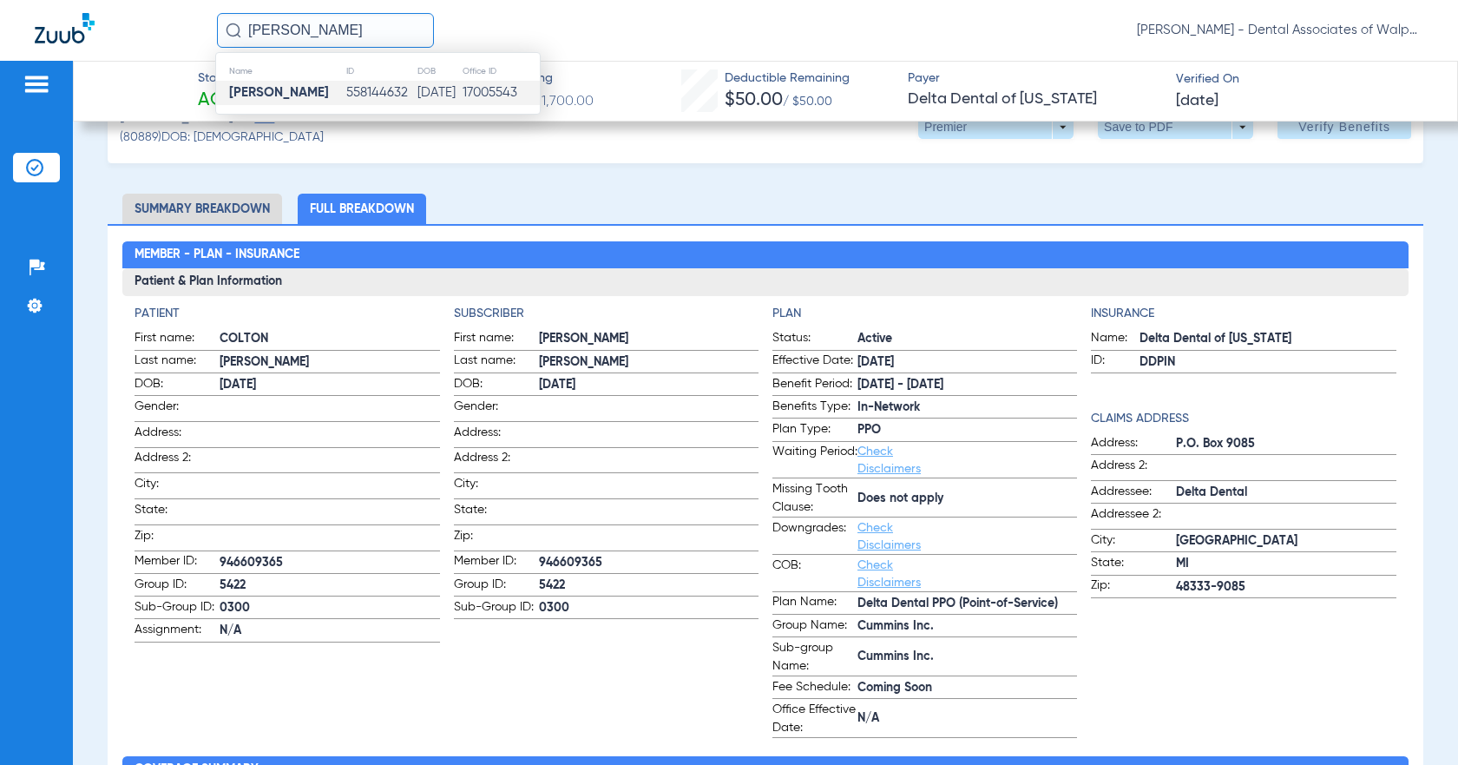
type input "[PERSON_NAME]"
click at [307, 96] on strong "[PERSON_NAME]" at bounding box center [279, 92] width 100 height 13
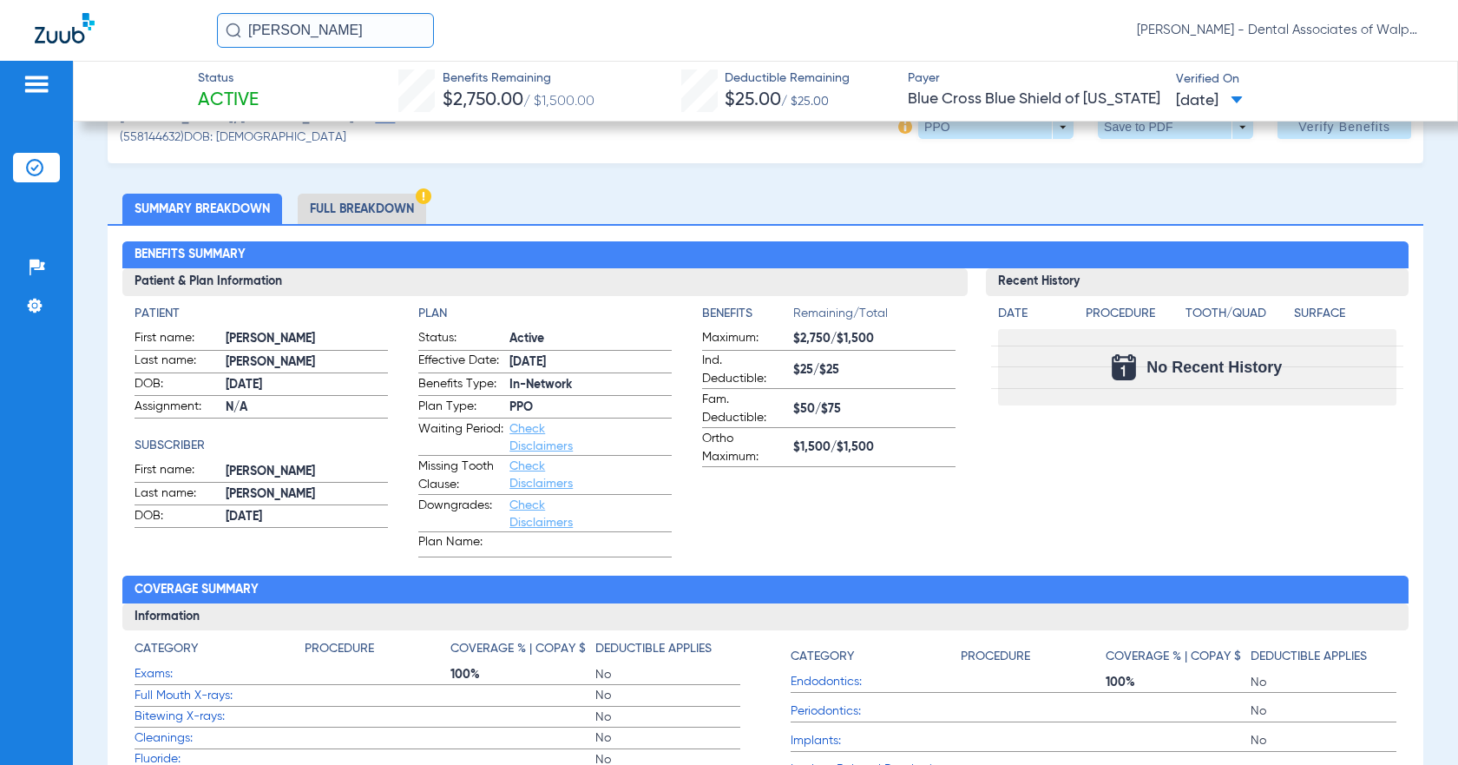
click at [366, 202] on li "Full Breakdown" at bounding box center [362, 209] width 128 height 30
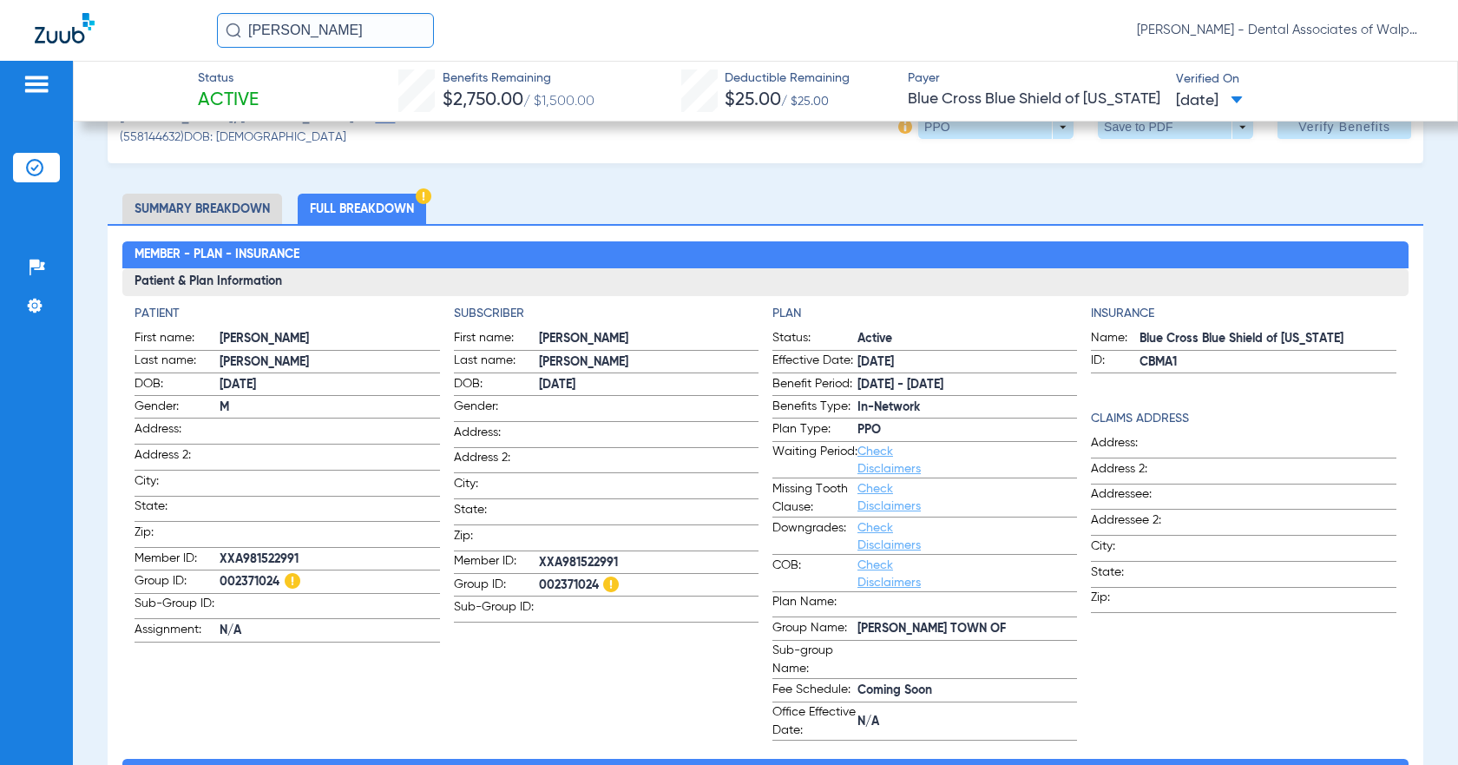
click at [360, 211] on li "Full Breakdown" at bounding box center [362, 209] width 128 height 30
click at [369, 205] on li "Full Breakdown" at bounding box center [362, 209] width 128 height 30
